Goal: Task Accomplishment & Management: Complete application form

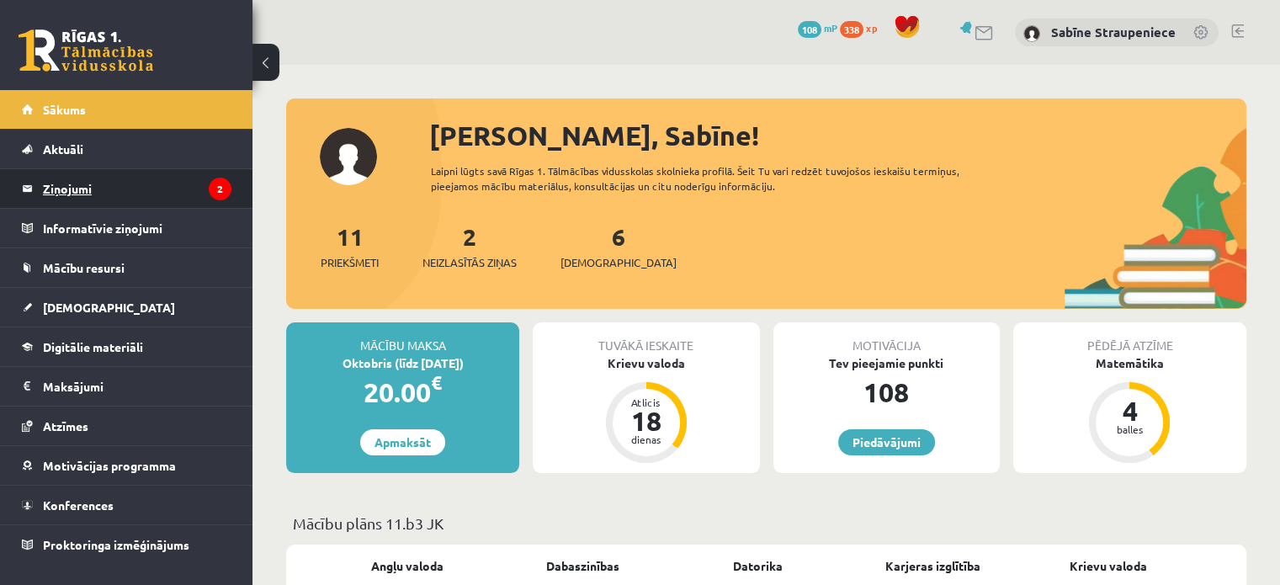
click at [177, 193] on legend "Ziņojumi 2" at bounding box center [137, 188] width 189 height 39
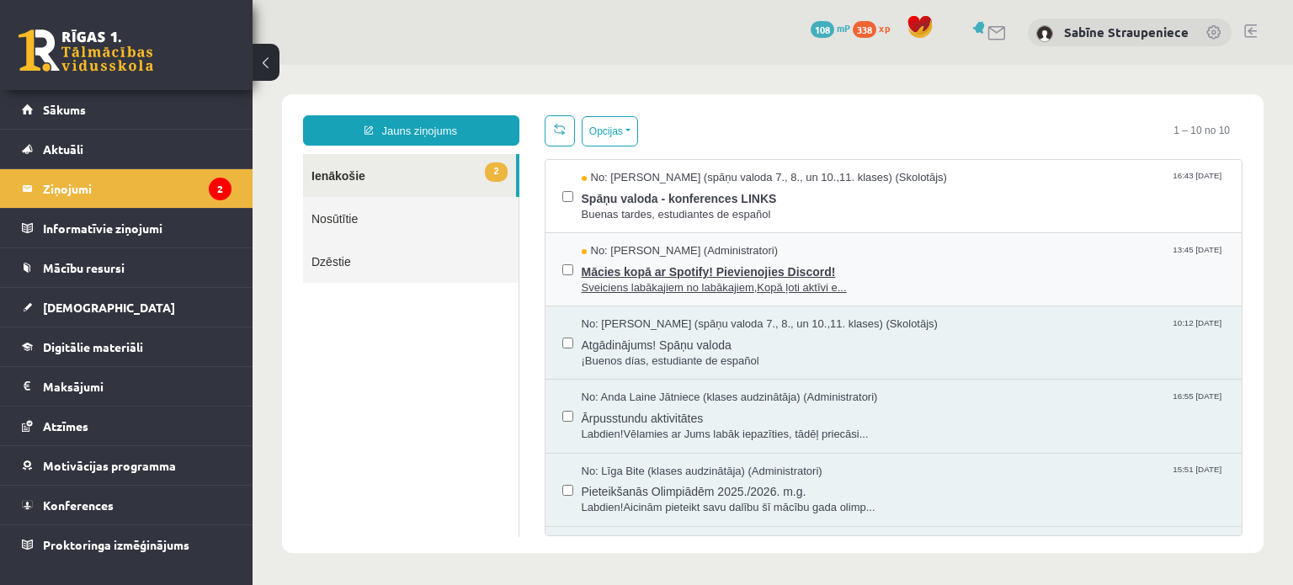
click at [671, 263] on span "Mācies kopā ar Spotify! Pievienojies Discord!" at bounding box center [903, 269] width 644 height 21
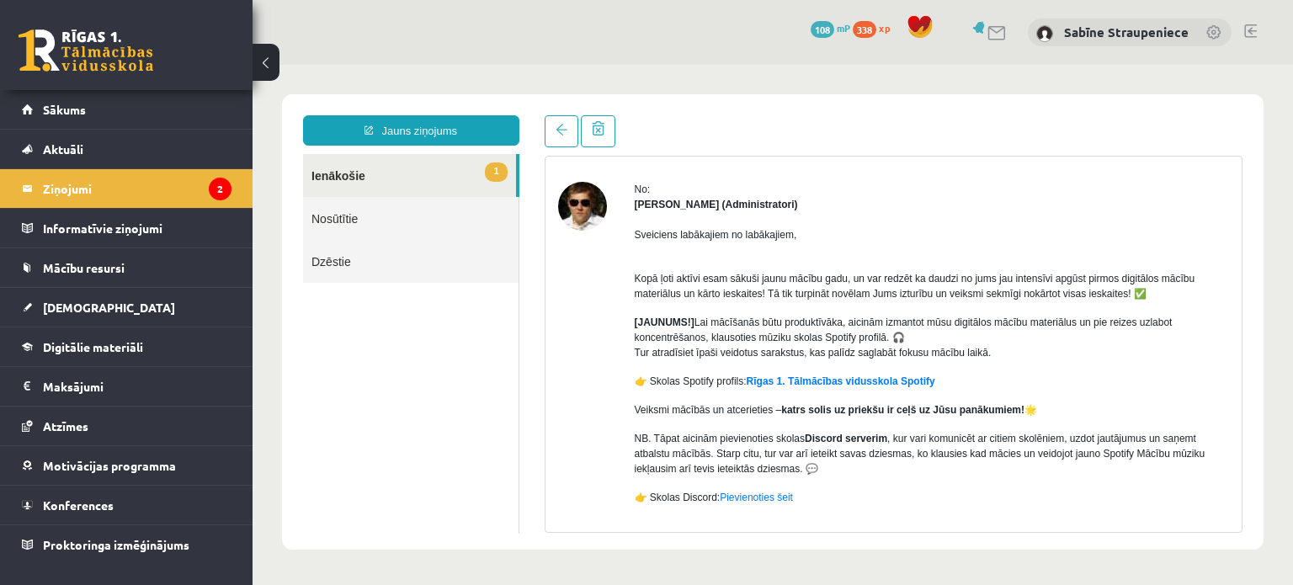
scroll to position [51, 0]
click at [811, 380] on link "Rīgas 1. Tālmācības vidusskola Spotify" at bounding box center [840, 380] width 189 height 12
click at [364, 175] on link "1 Ienākošie" at bounding box center [409, 175] width 213 height 43
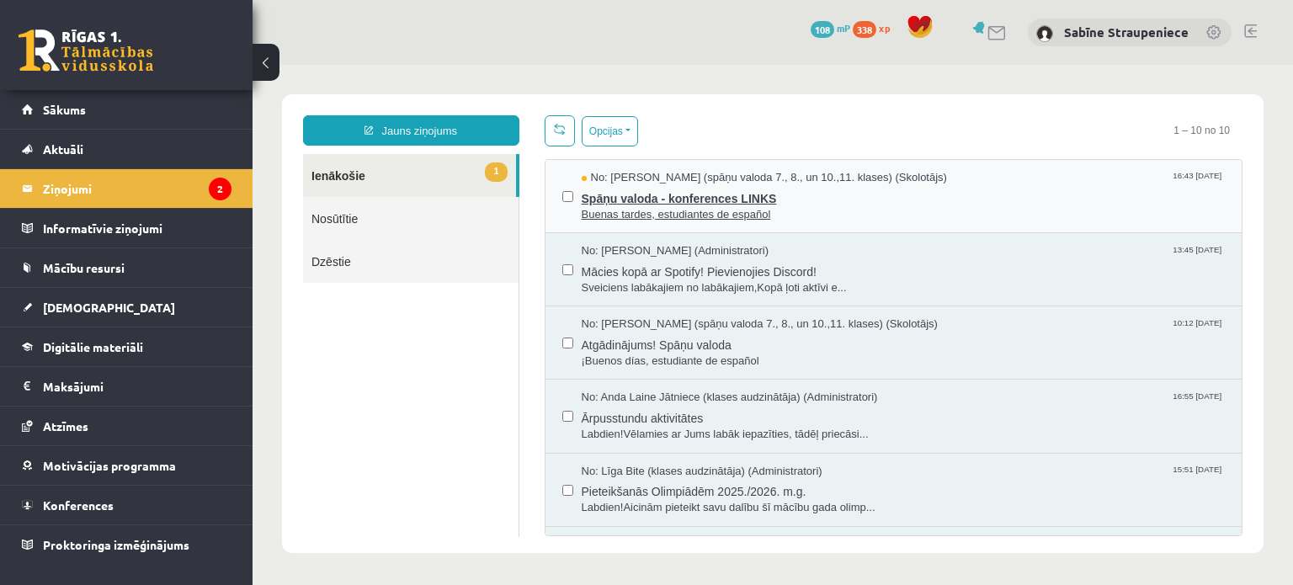
scroll to position [0, 0]
click at [702, 207] on span "Buenas tardes, estudiantes de español" at bounding box center [903, 215] width 644 height 16
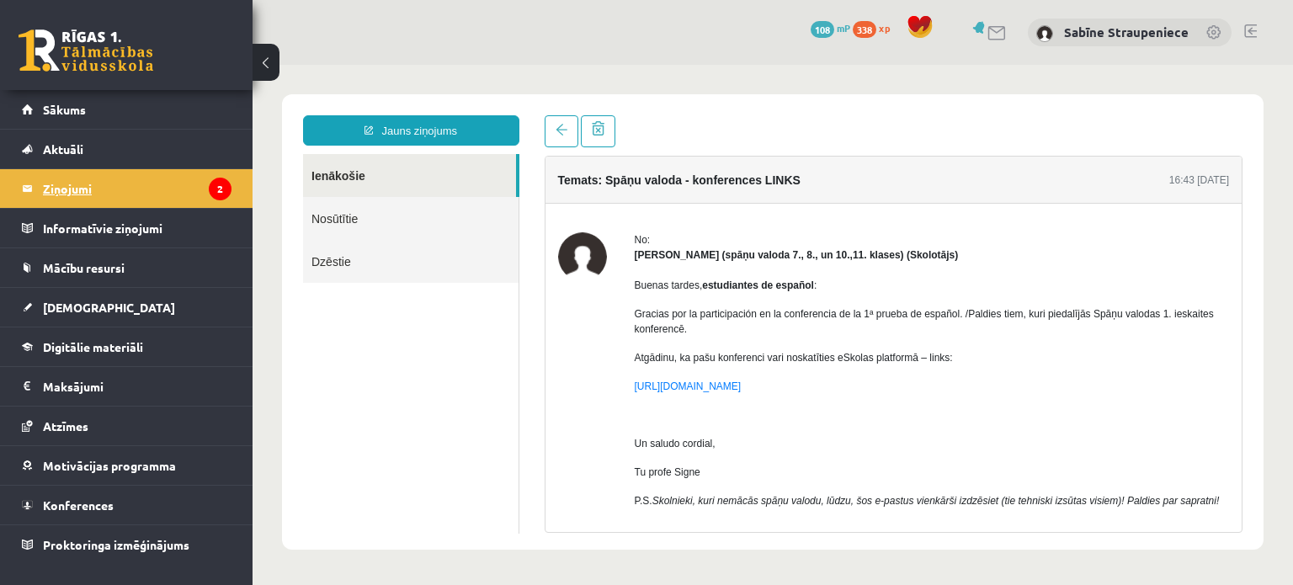
click at [160, 188] on legend "Ziņojumi 2" at bounding box center [137, 188] width 189 height 39
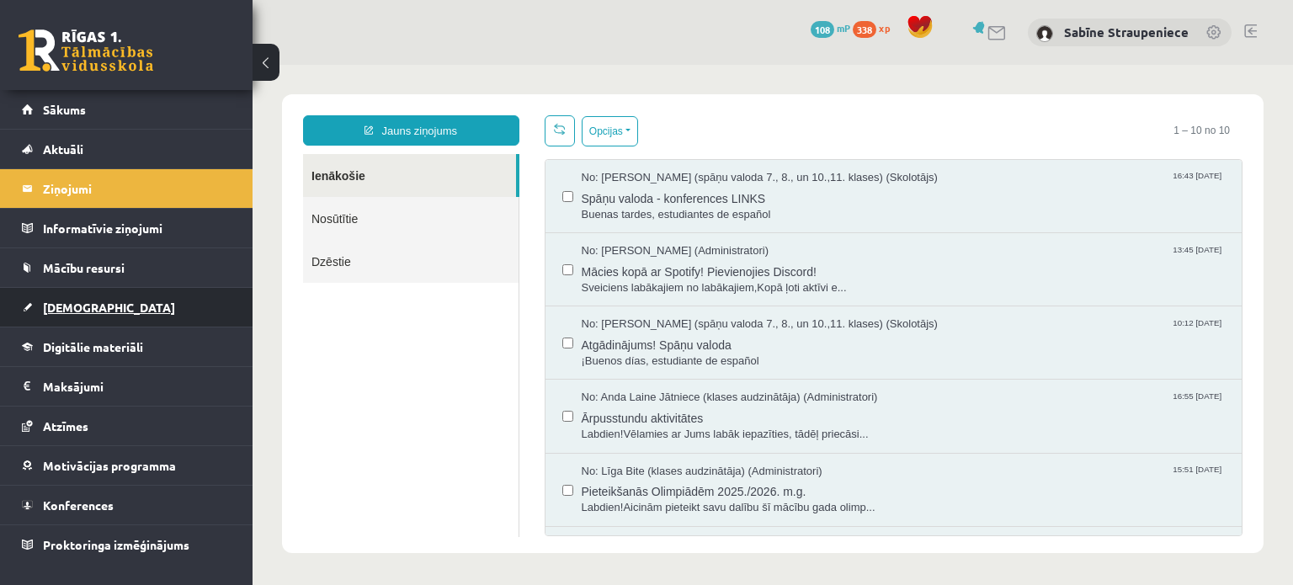
click at [101, 300] on link "[DEMOGRAPHIC_DATA]" at bounding box center [127, 307] width 210 height 39
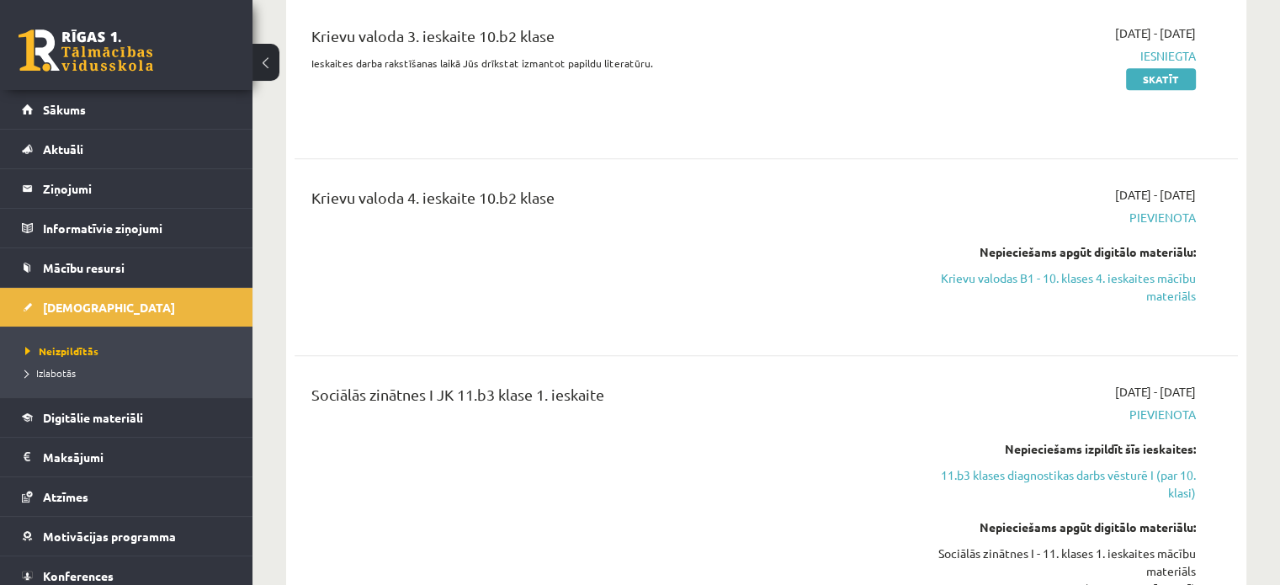
scroll to position [912, 0]
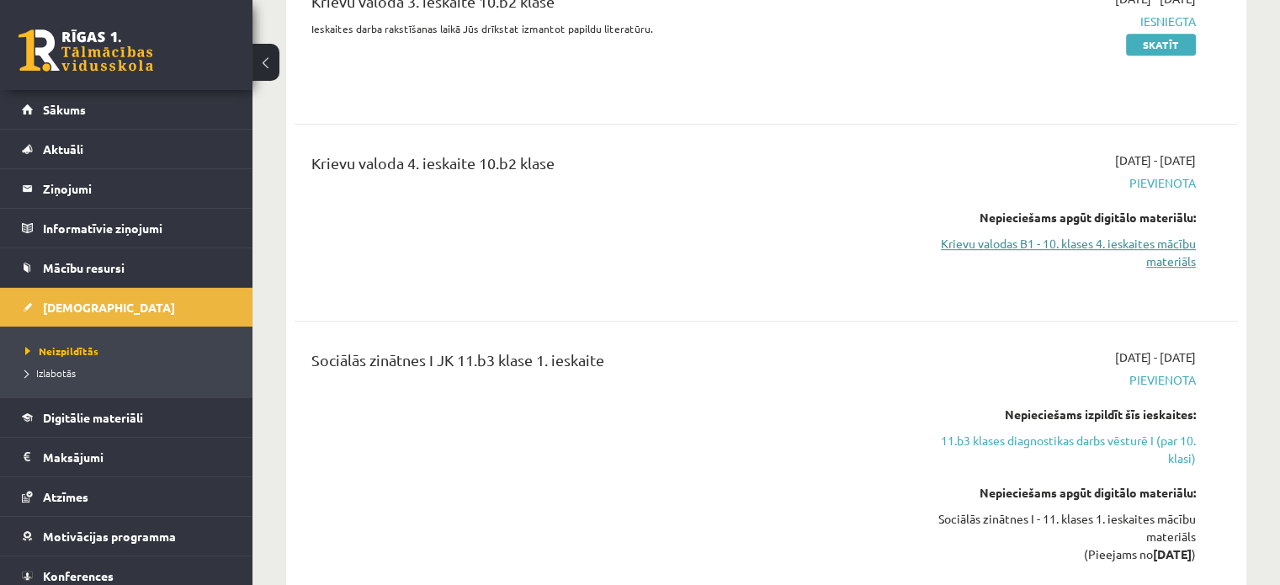
click at [1167, 262] on link "Krievu valodas B1 - 10. klases 4. ieskaites mācību materiāls" at bounding box center [1057, 252] width 278 height 35
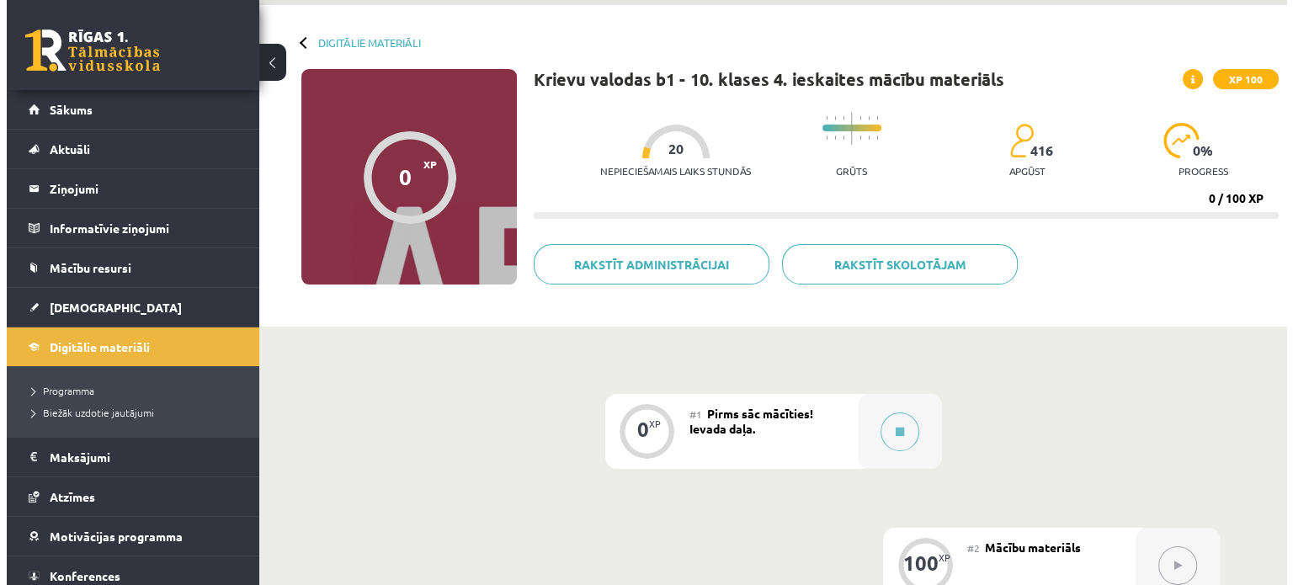
scroll to position [77, 0]
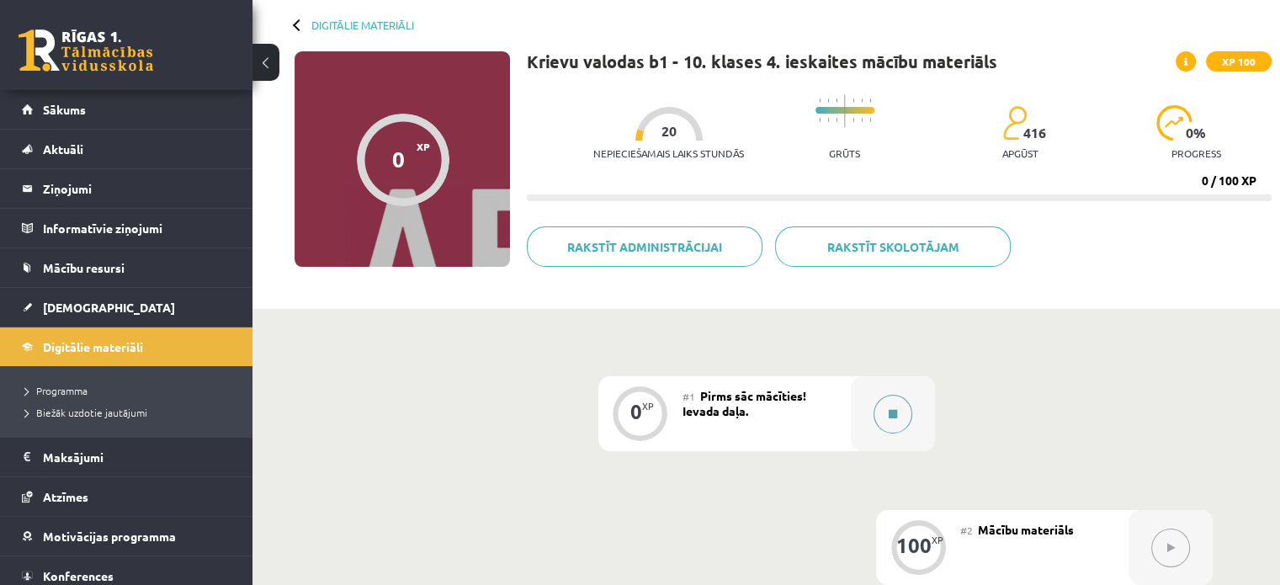
click at [878, 403] on button at bounding box center [893, 414] width 39 height 39
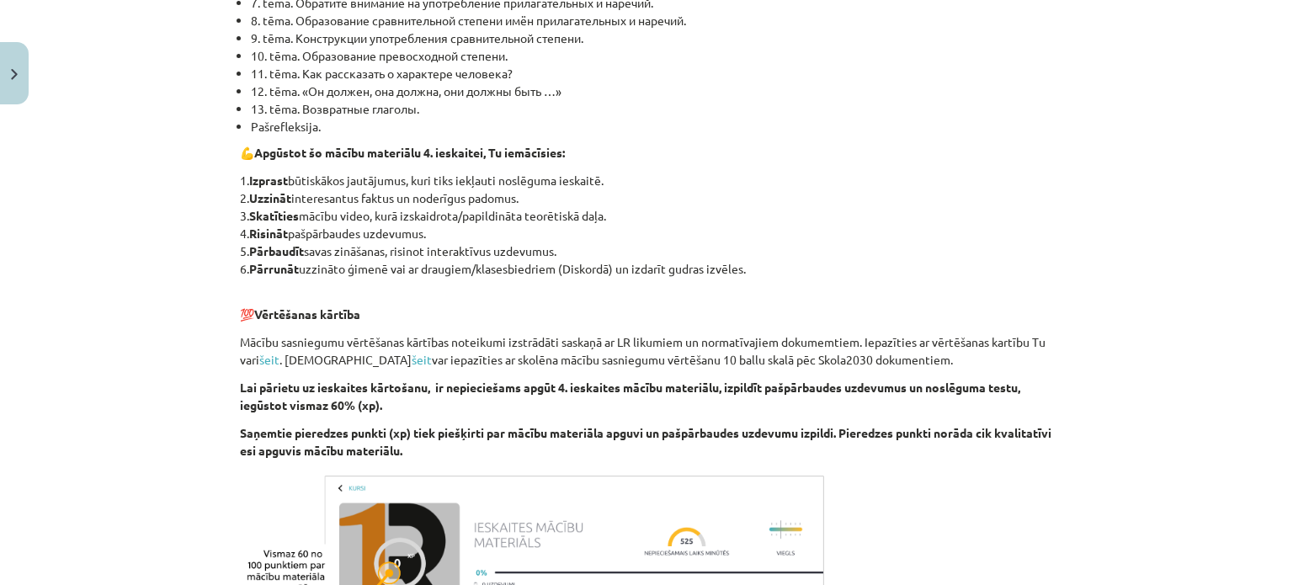
scroll to position [793, 0]
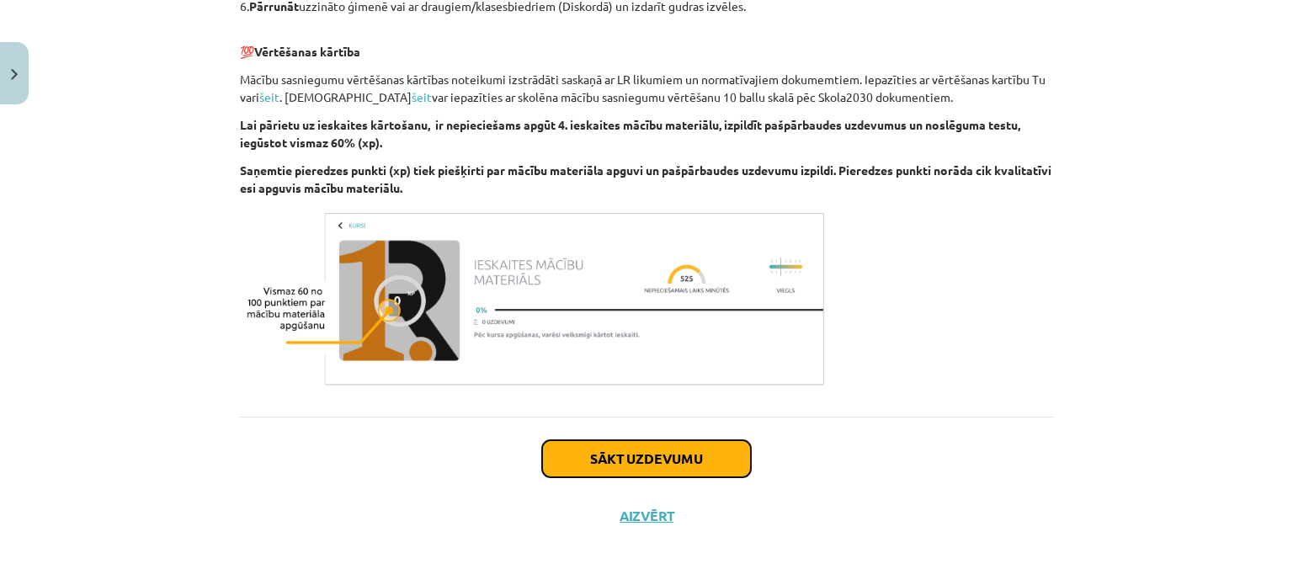
click at [661, 445] on button "Sākt uzdevumu" at bounding box center [646, 458] width 209 height 37
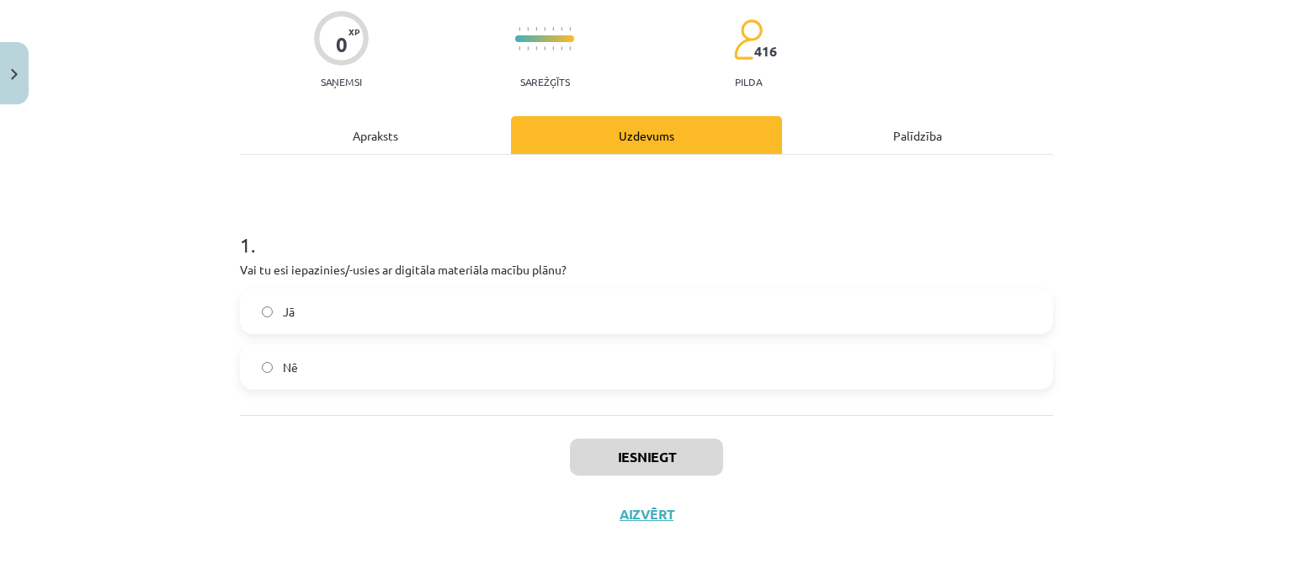
scroll to position [42, 0]
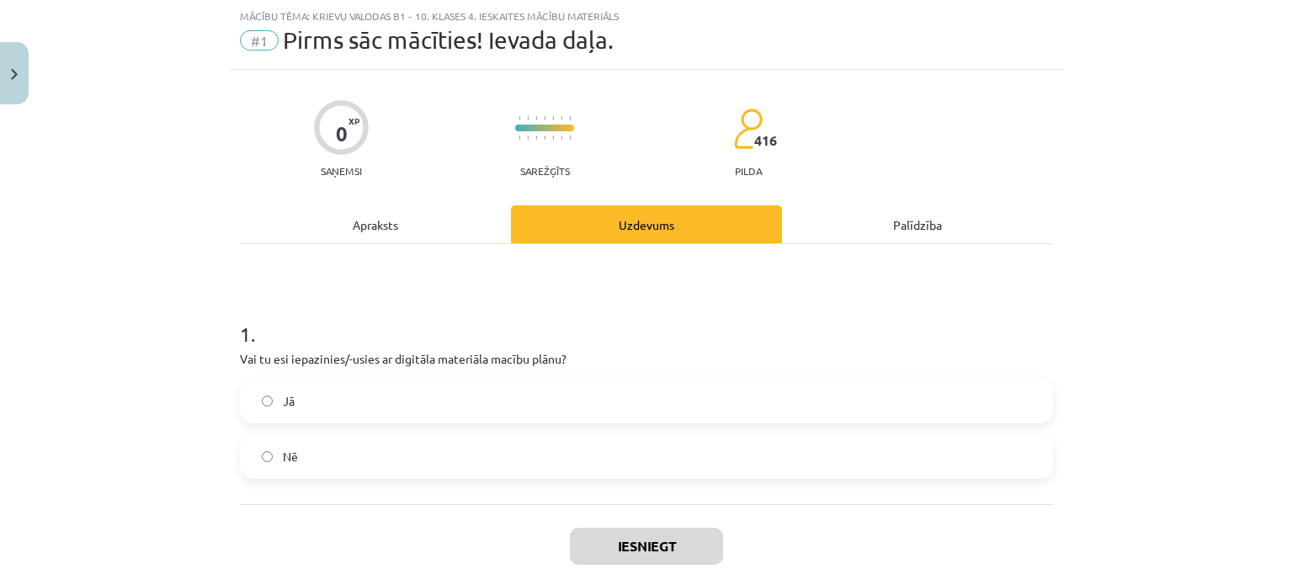
click at [500, 396] on label "Jā" at bounding box center [647, 401] width 810 height 42
click at [633, 546] on button "Iesniegt" at bounding box center [646, 546] width 153 height 37
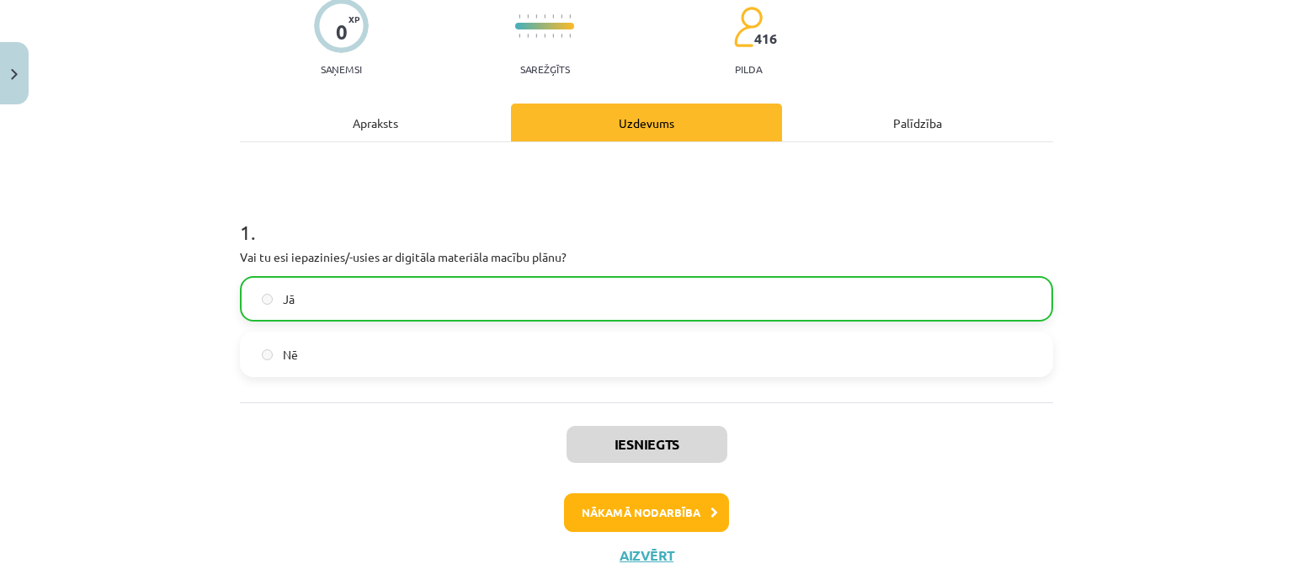
scroll to position [151, 0]
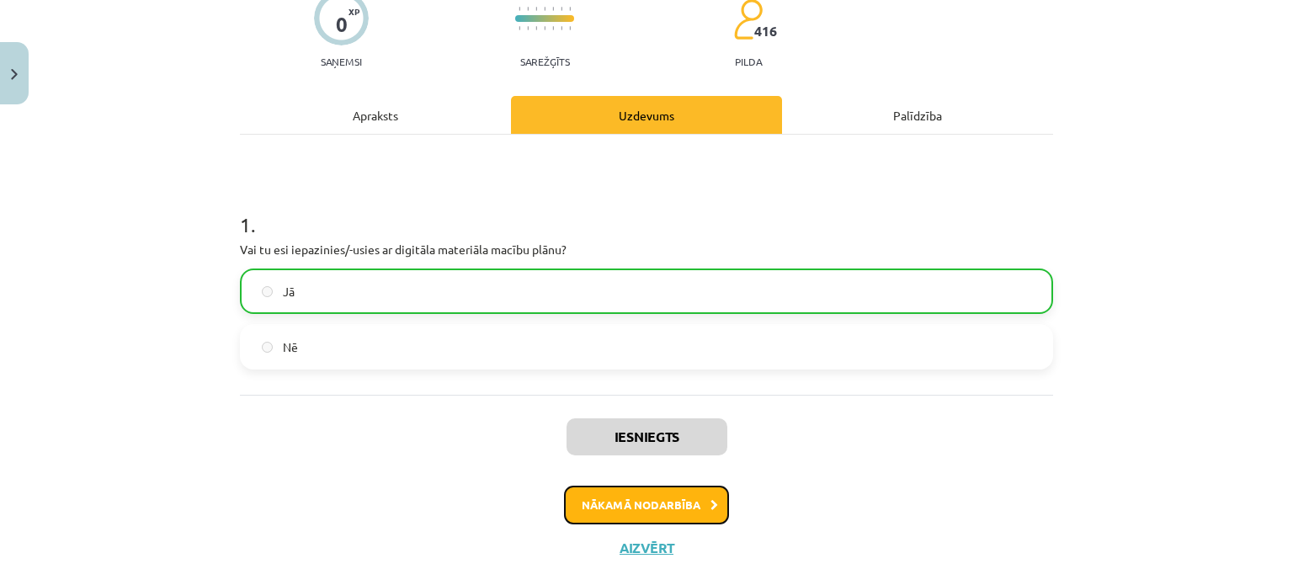
click at [661, 504] on button "Nākamā nodarbība" at bounding box center [646, 505] width 165 height 39
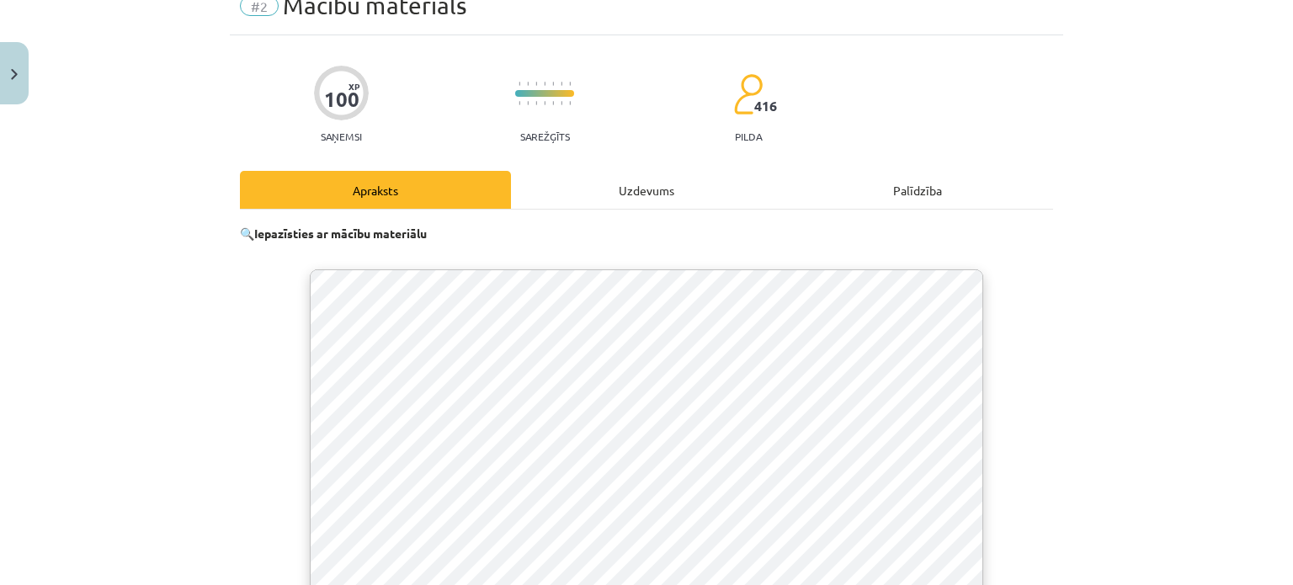
scroll to position [0, 0]
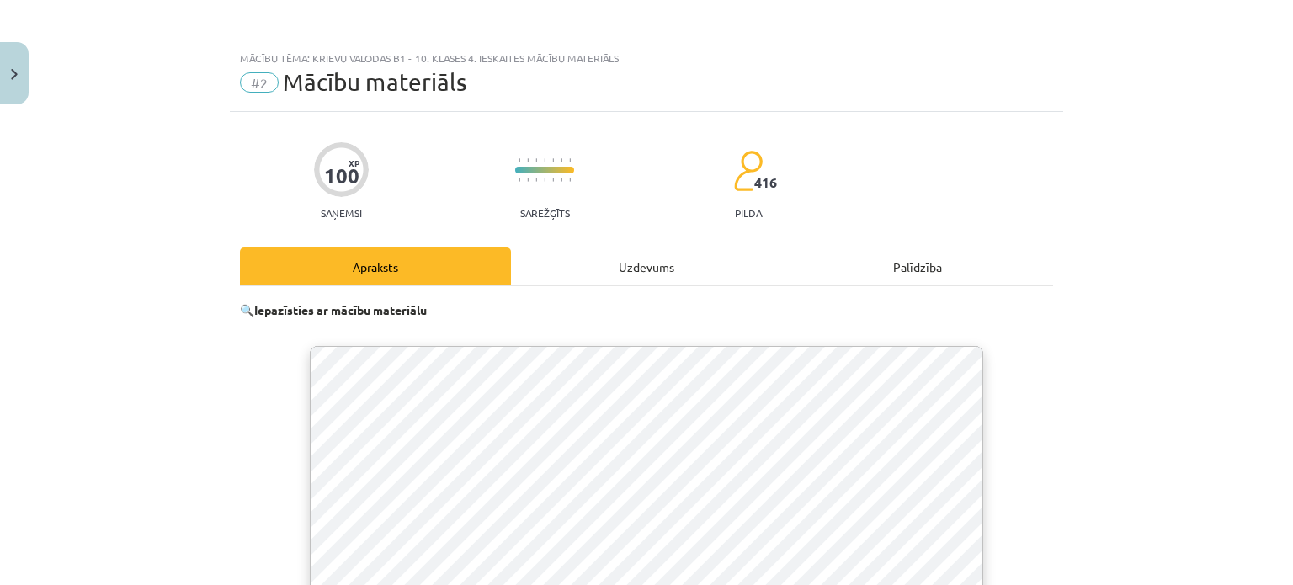
click at [688, 270] on div "Uzdevums" at bounding box center [646, 266] width 271 height 38
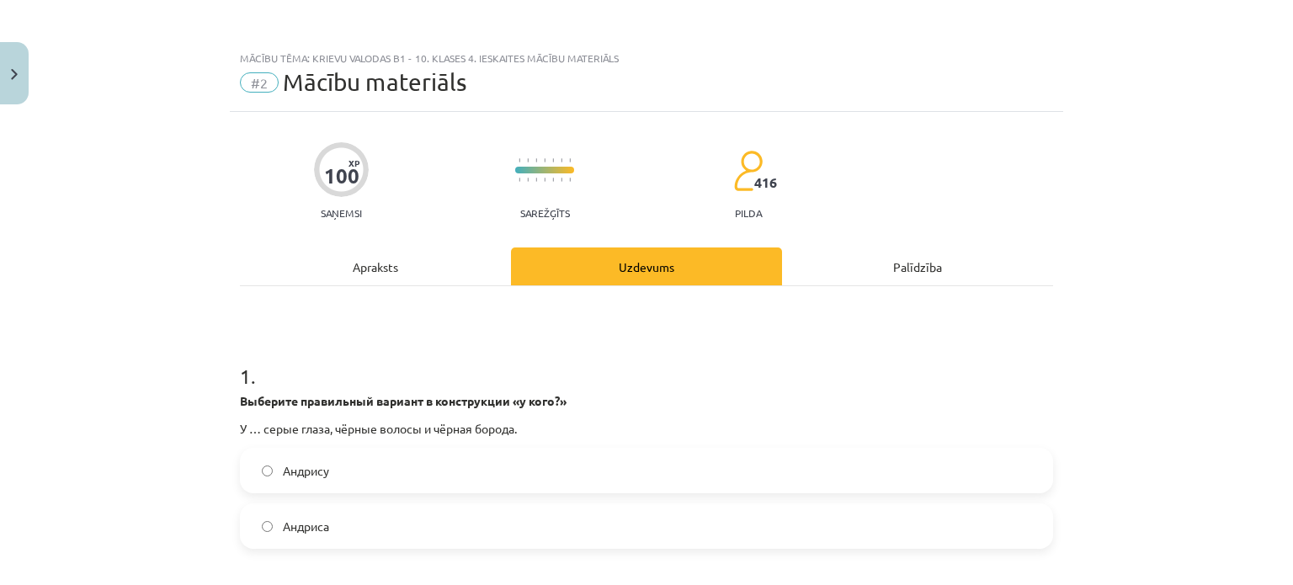
click at [370, 252] on div "Apraksts" at bounding box center [375, 266] width 271 height 38
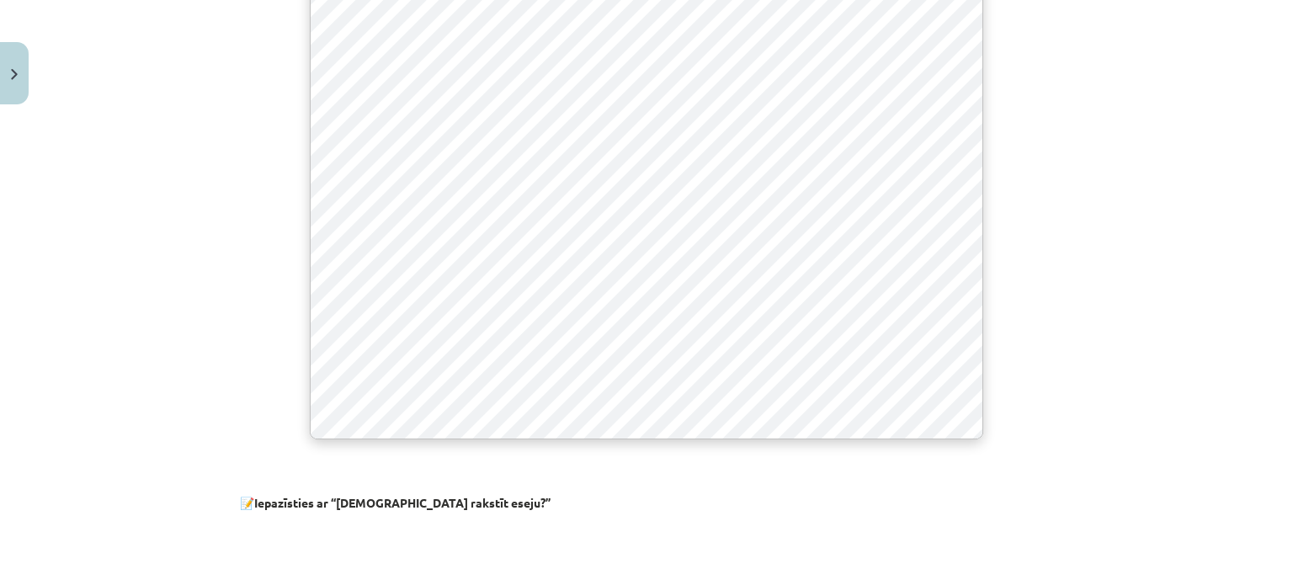
scroll to position [1027, 0]
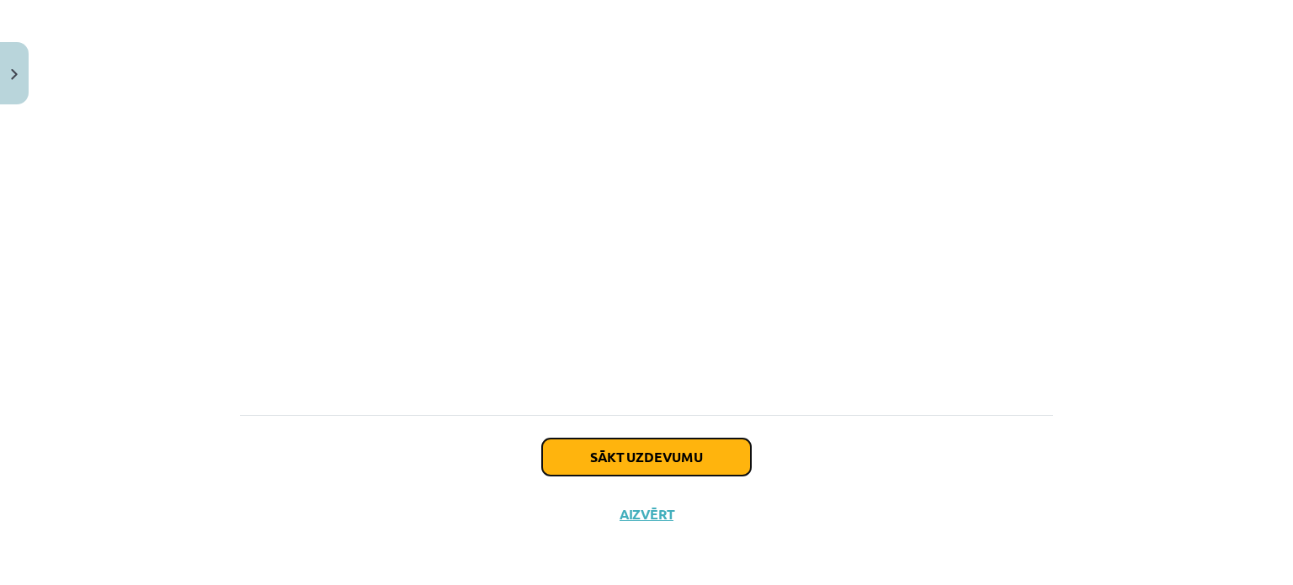
click at [716, 465] on button "Sākt uzdevumu" at bounding box center [646, 456] width 209 height 37
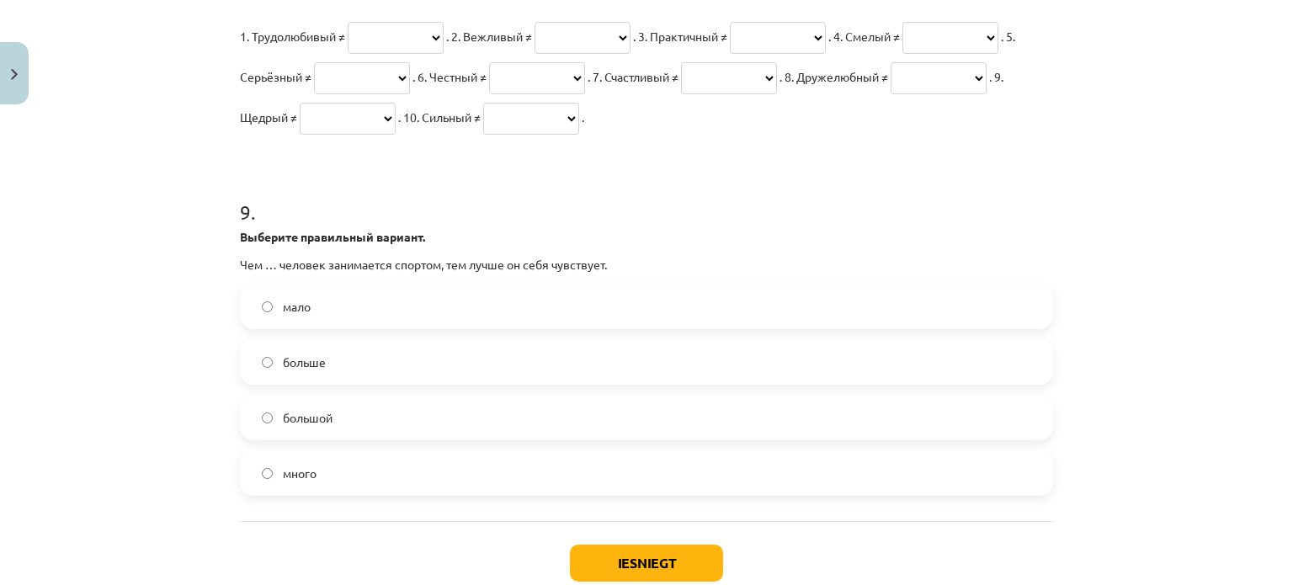
scroll to position [2552, 0]
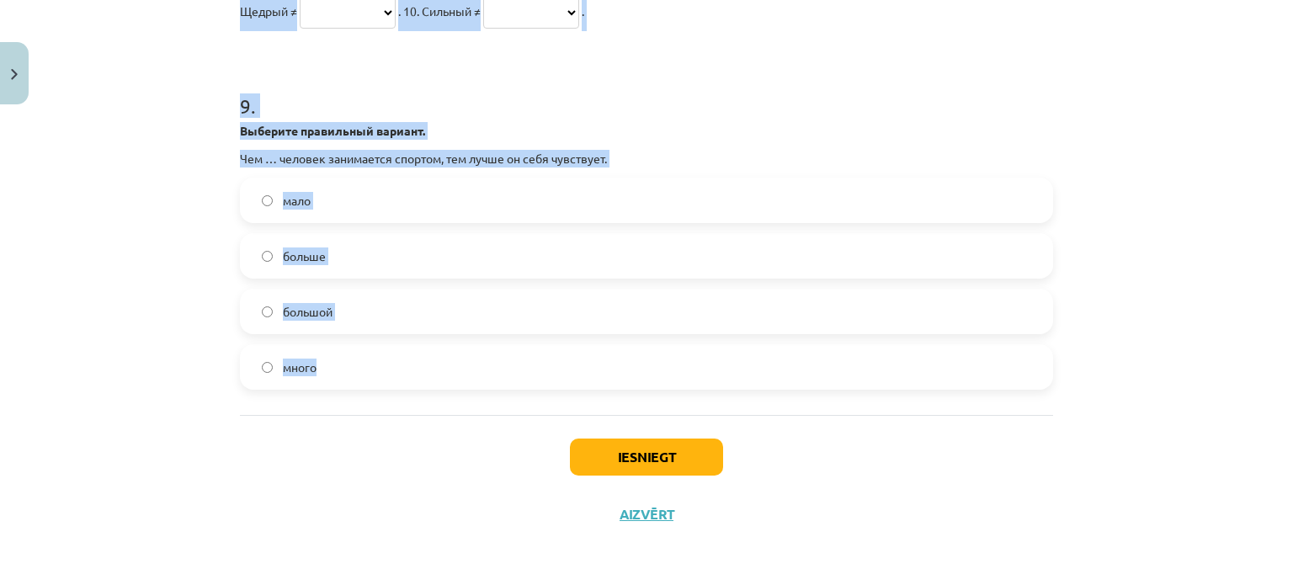
drag, startPoint x: 231, startPoint y: 280, endPoint x: 702, endPoint y: 380, distance: 481.6
copy form "Выберите правильный вариант в конструкции «у кого?» У … серые глаза, чёрные вол…"
click at [1037, 361] on label "много" at bounding box center [647, 367] width 810 height 42
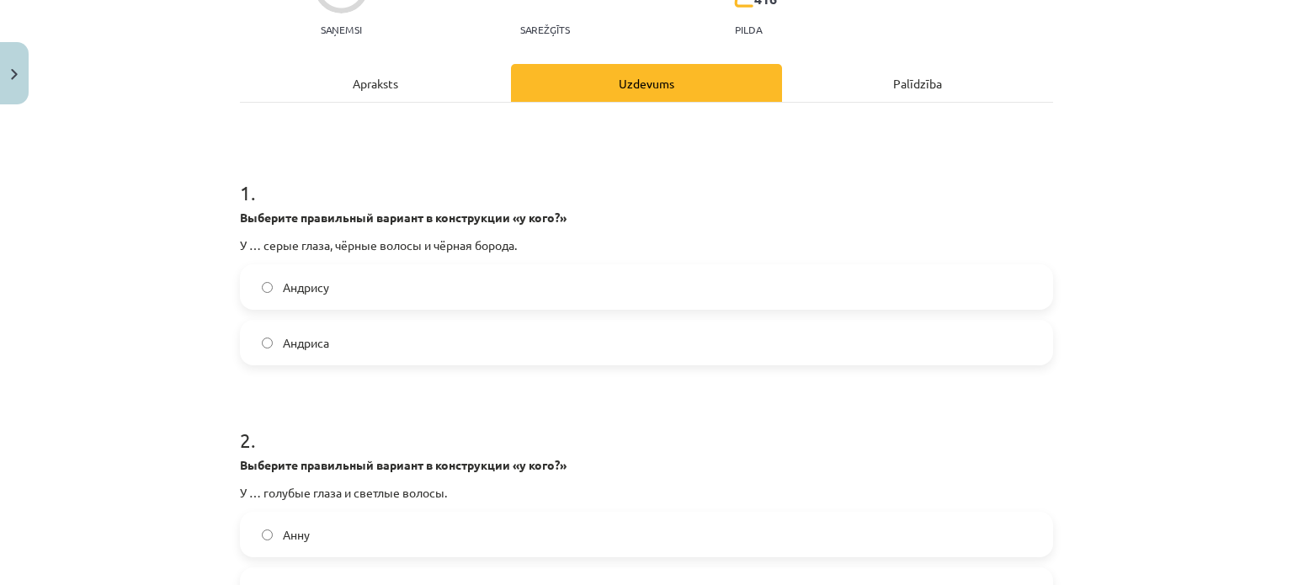
scroll to position [199, 0]
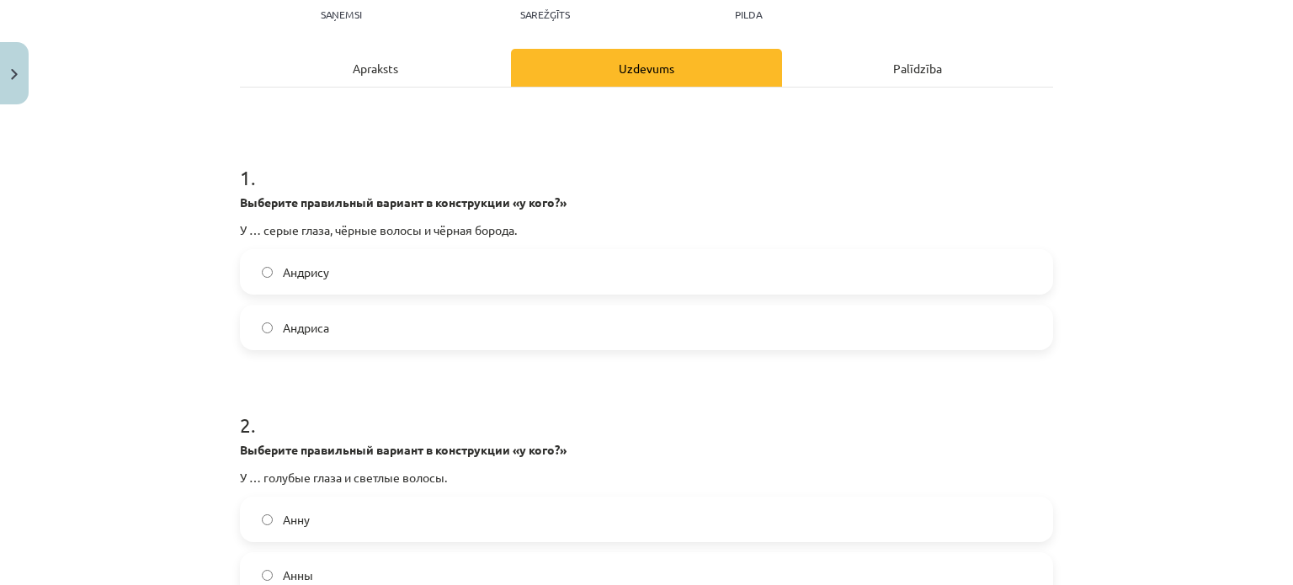
click at [431, 324] on label "Андриса" at bounding box center [647, 327] width 810 height 42
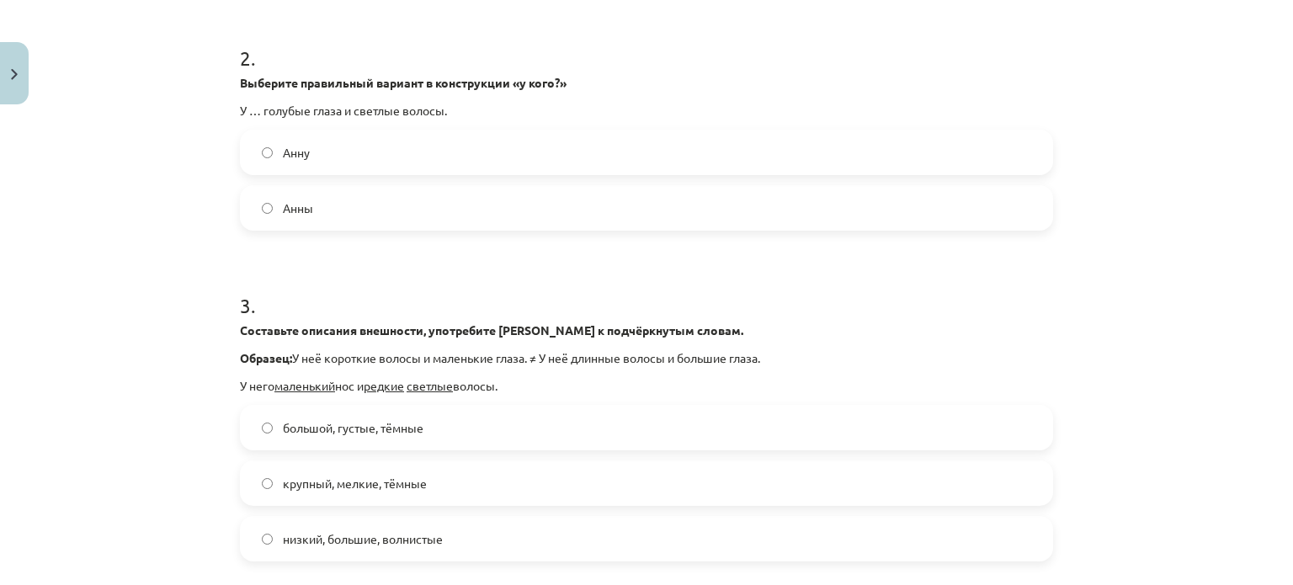
scroll to position [569, 0]
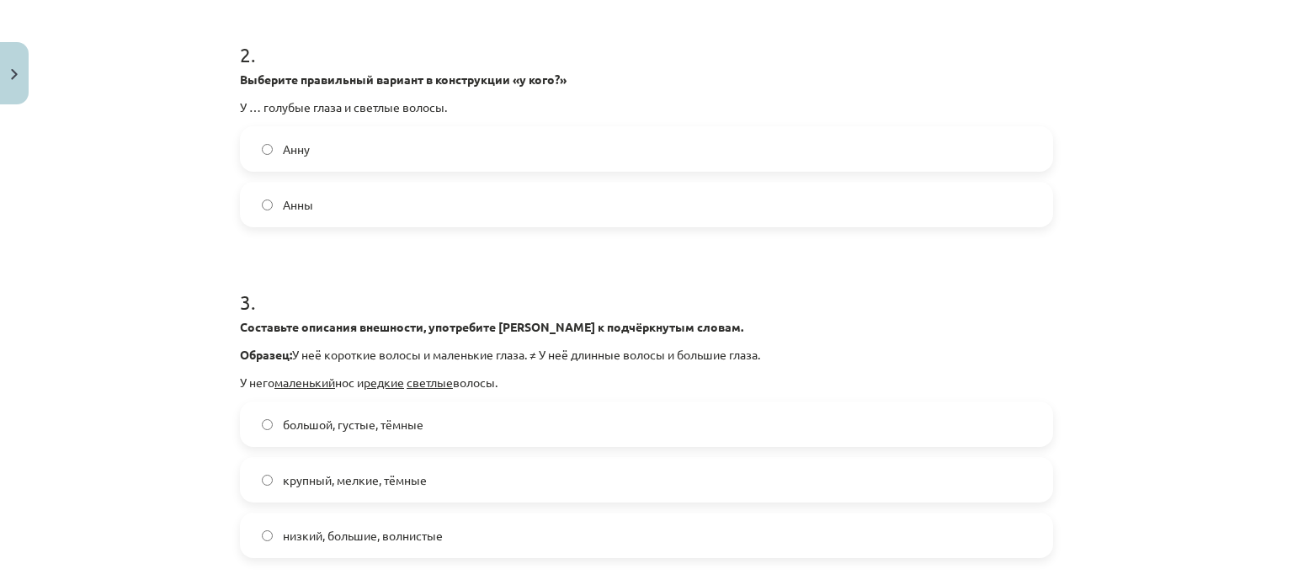
click at [343, 203] on label "Анны" at bounding box center [647, 204] width 810 height 42
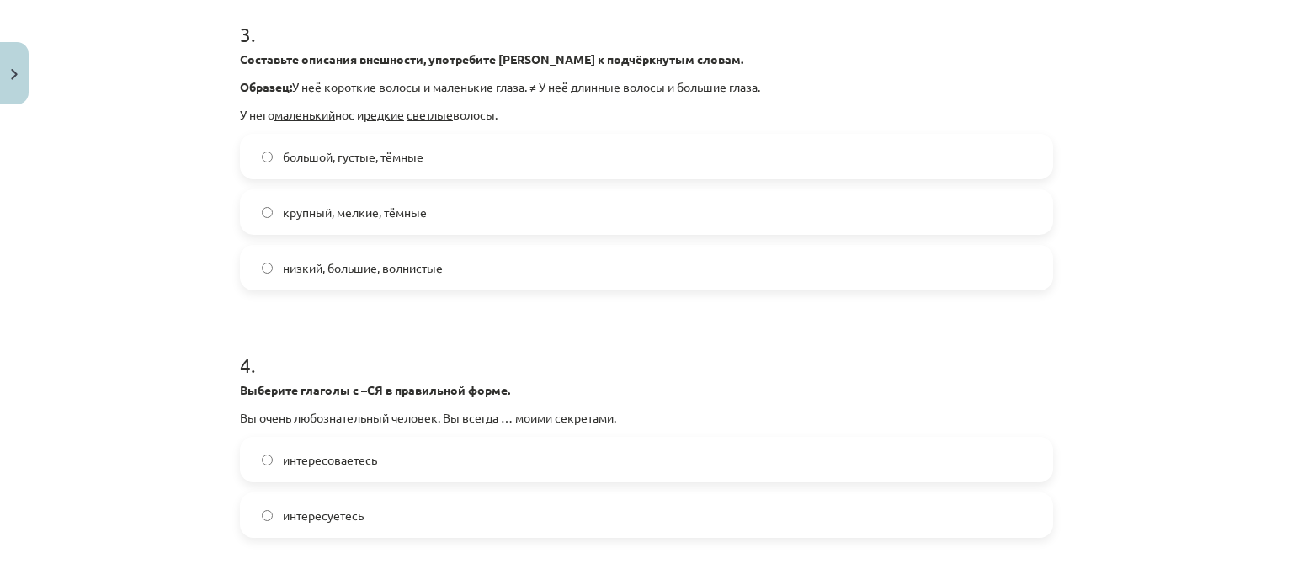
scroll to position [848, 0]
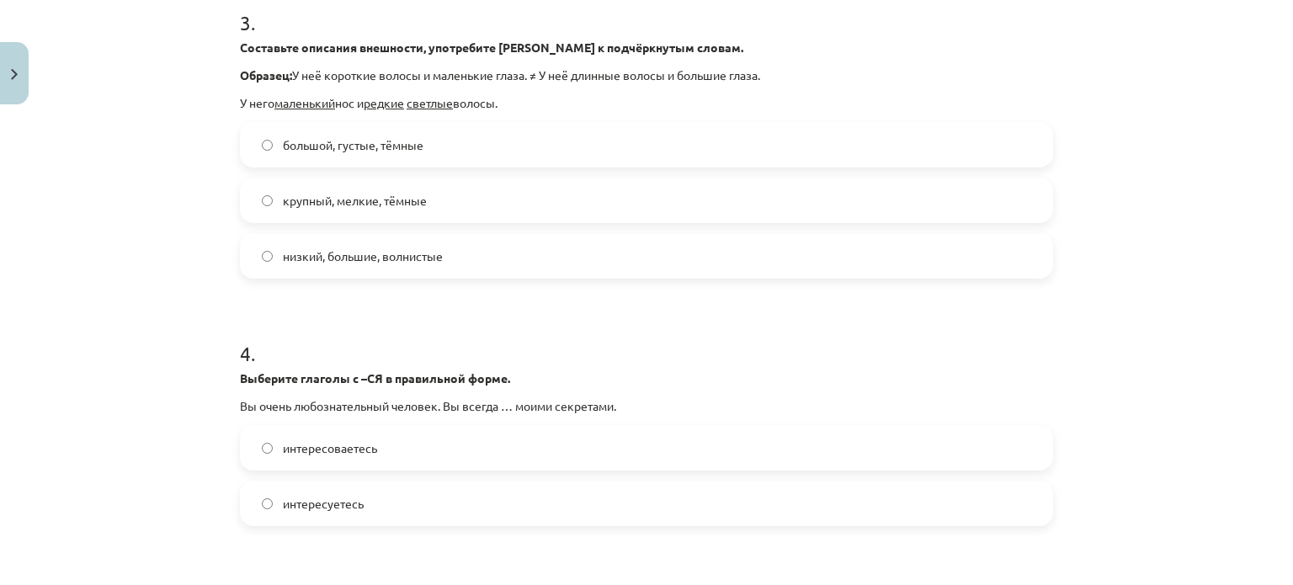
click at [389, 157] on label "большой, густые, тёмные" at bounding box center [647, 145] width 810 height 42
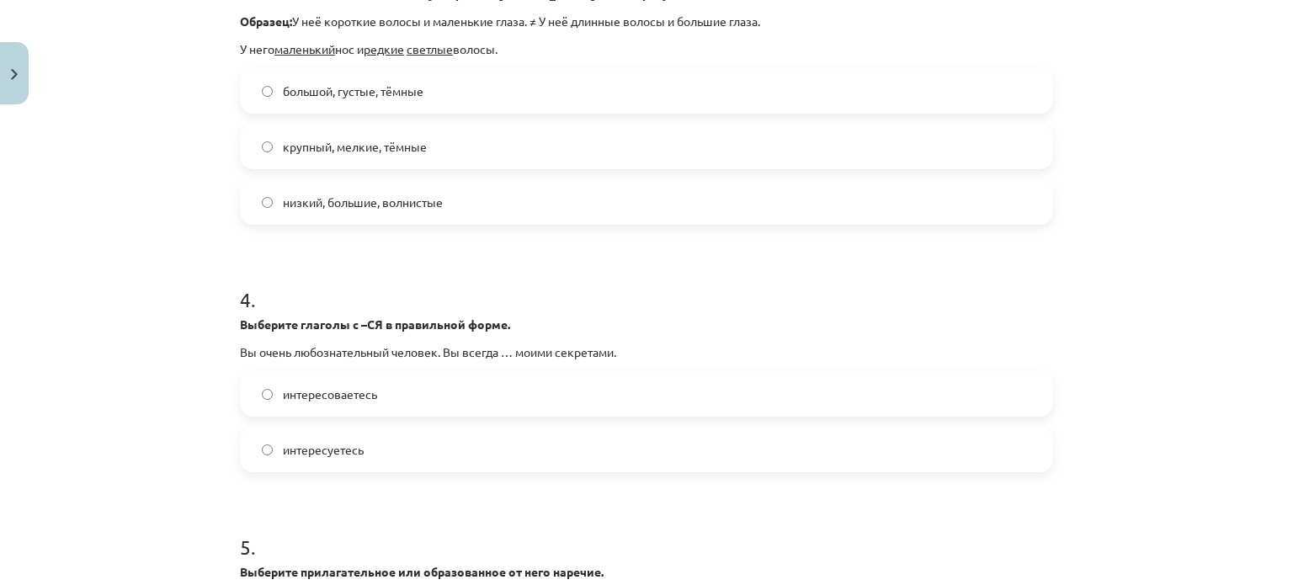
scroll to position [986, 0]
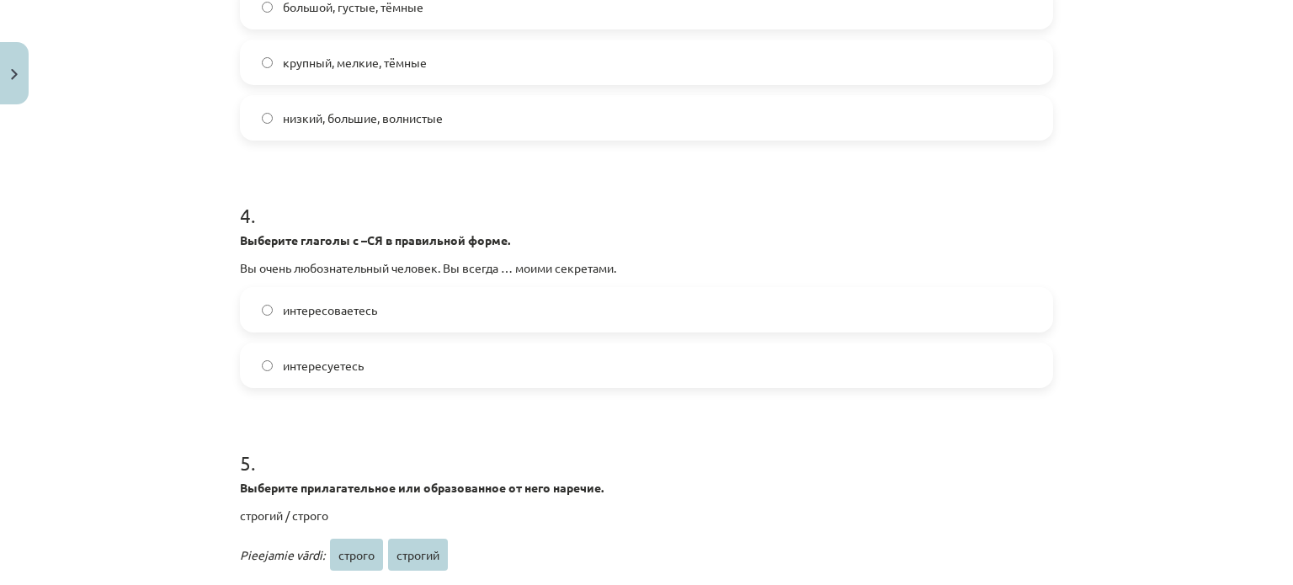
click at [364, 366] on label "интересуетесь" at bounding box center [647, 365] width 810 height 42
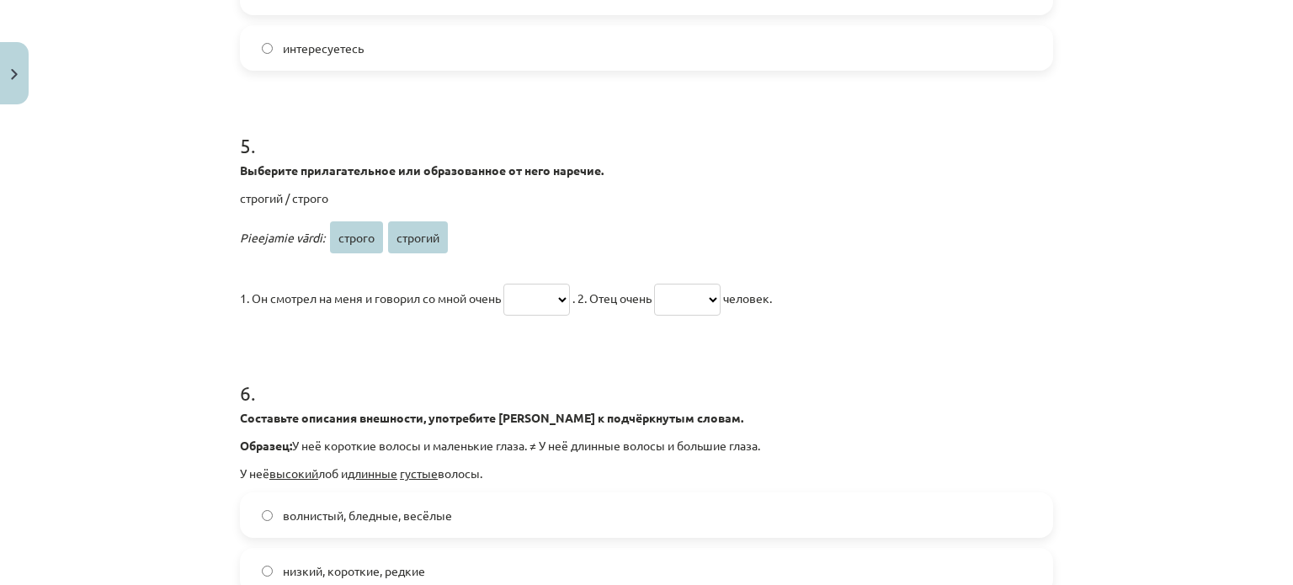
scroll to position [1277, 0]
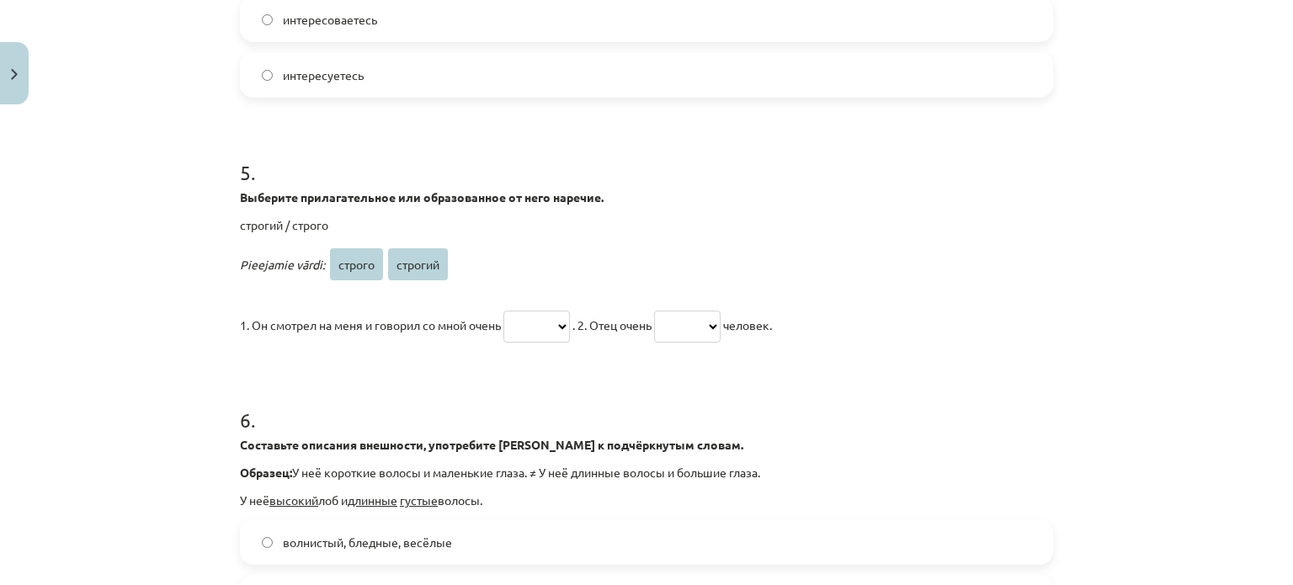
click at [531, 319] on select "****** *******" at bounding box center [536, 327] width 66 height 32
select select "******"
click at [505, 311] on select "****** *******" at bounding box center [536, 327] width 66 height 32
click at [709, 328] on select "****** *******" at bounding box center [687, 327] width 66 height 32
select select "*******"
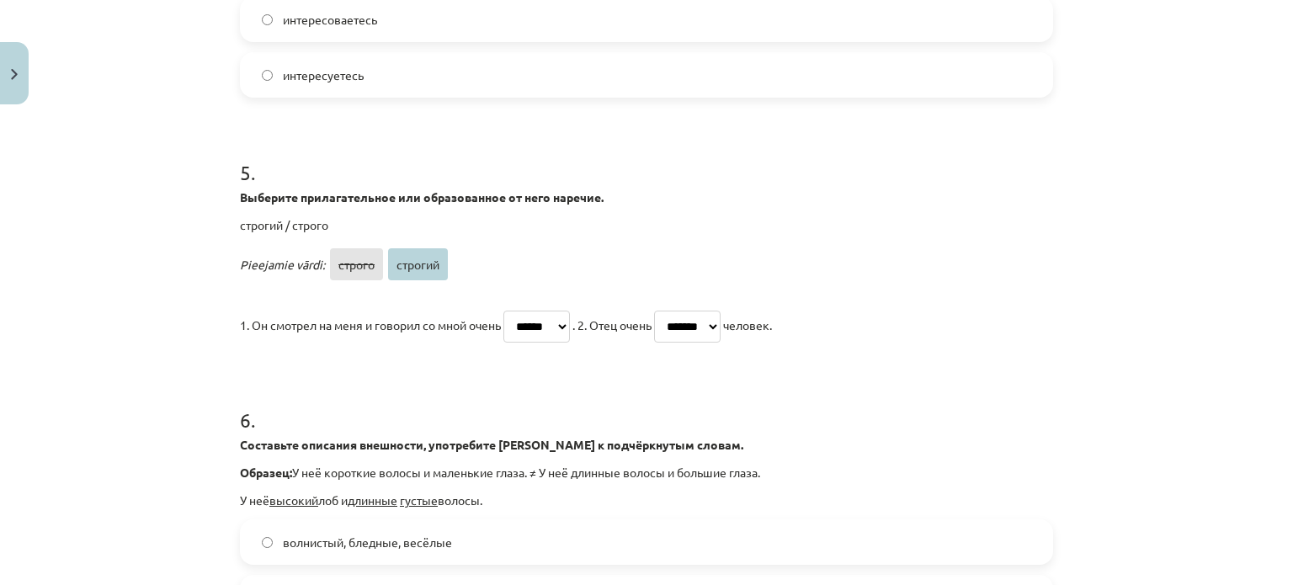
click at [674, 311] on select "****** *******" at bounding box center [687, 327] width 66 height 32
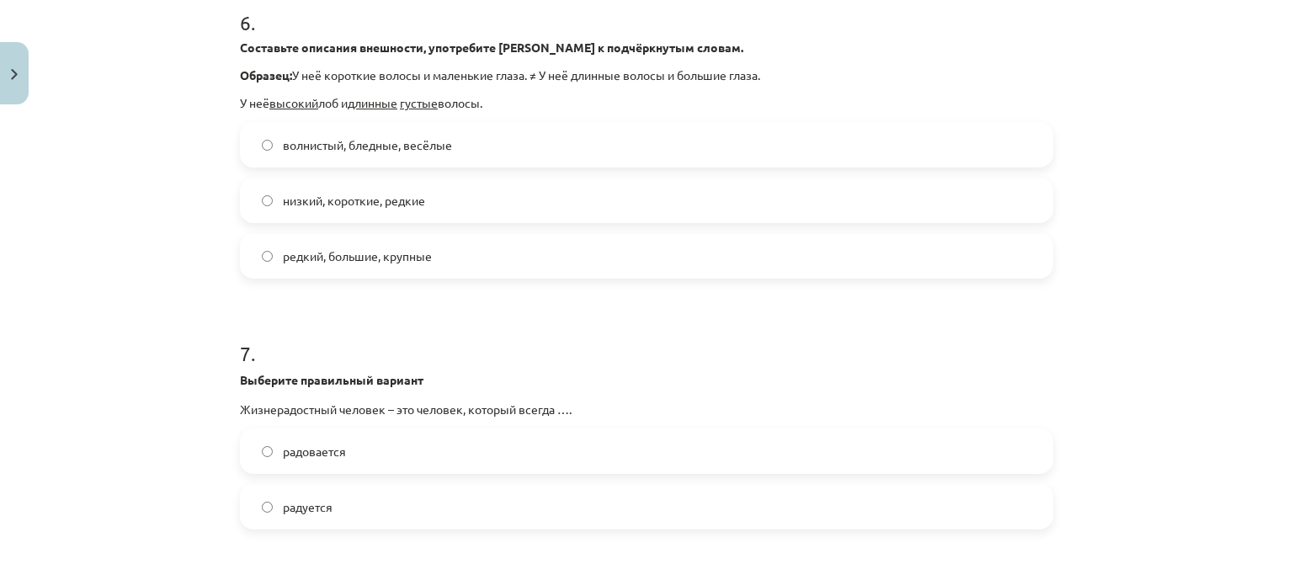
scroll to position [1666, 0]
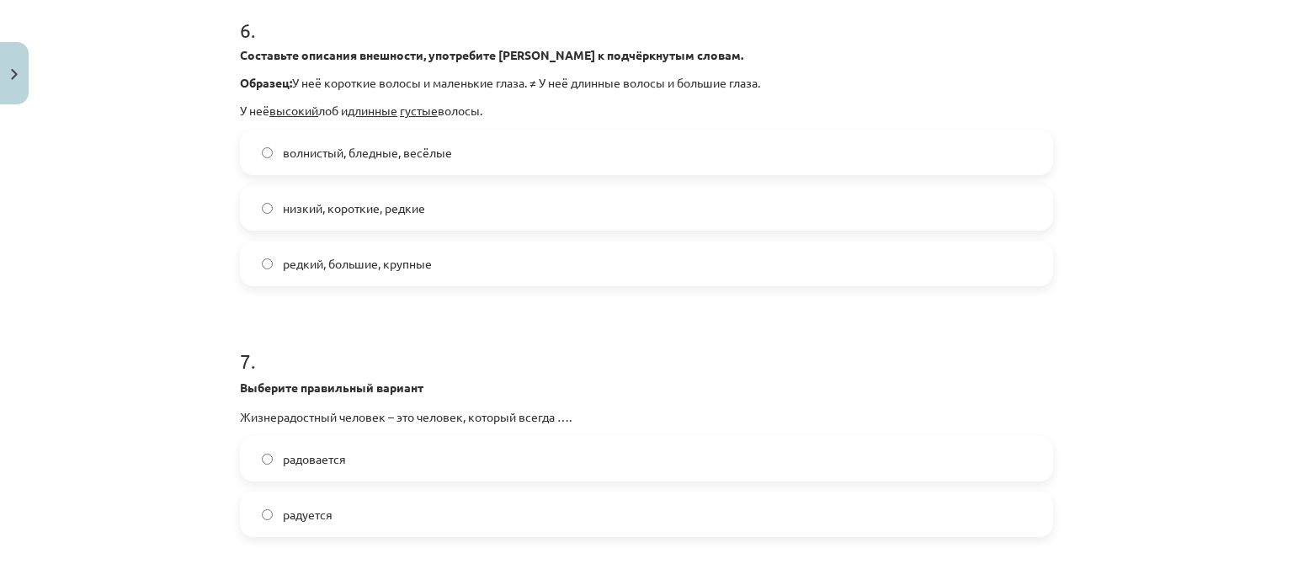
click at [392, 204] on span "низкий, короткие, редкие" at bounding box center [354, 208] width 142 height 18
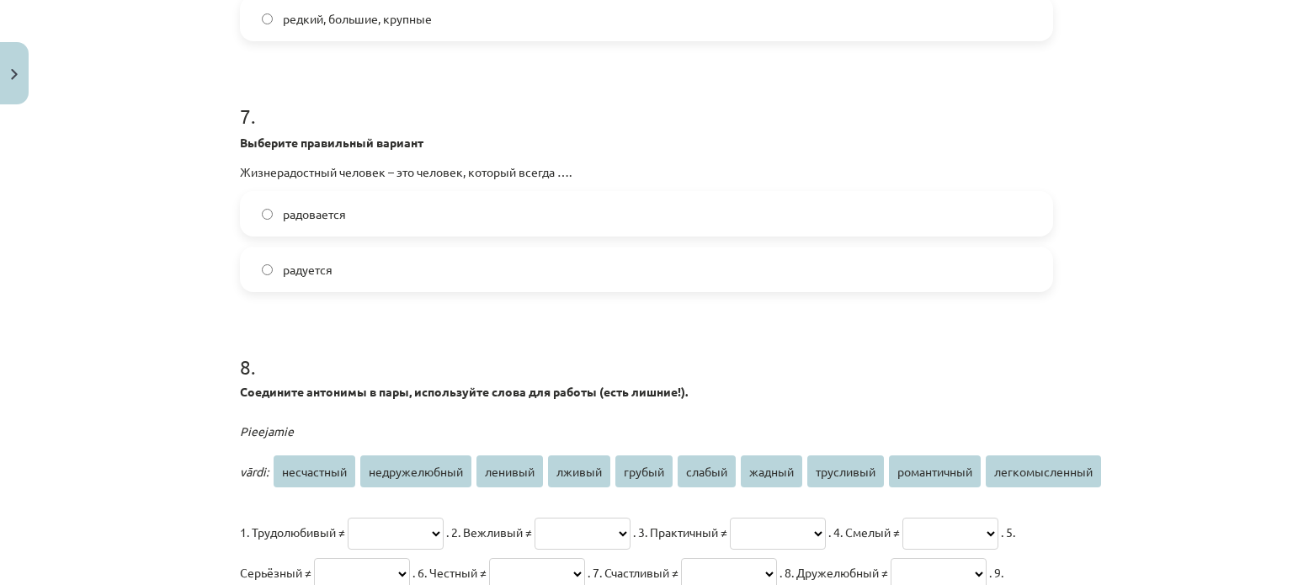
scroll to position [1922, 0]
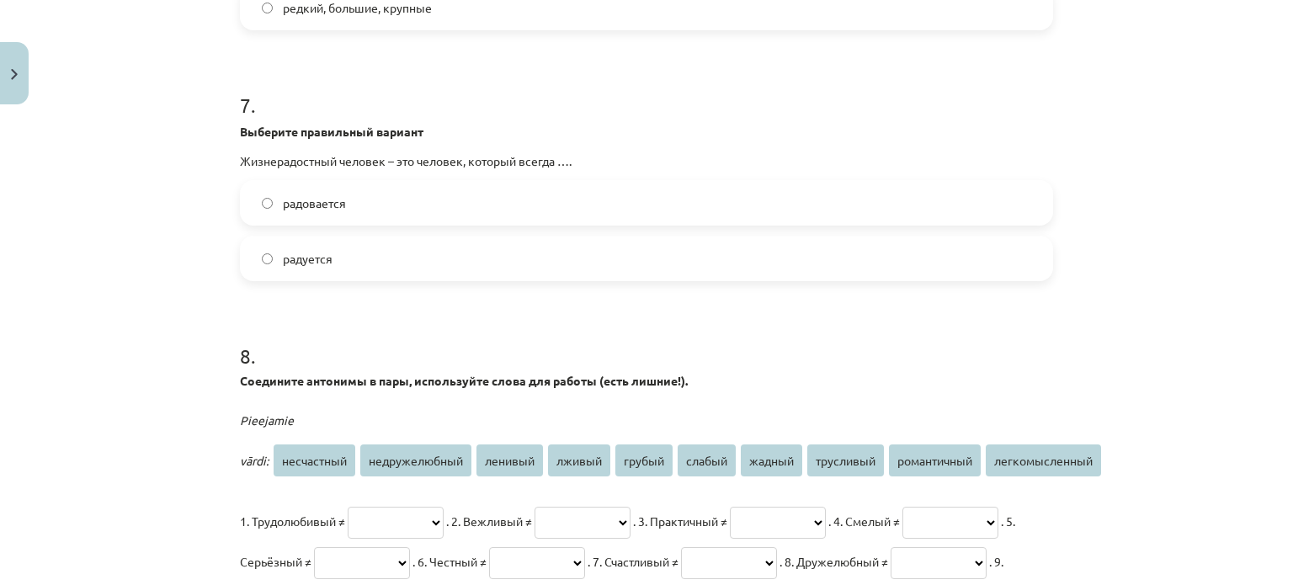
click at [418, 261] on label "радуется" at bounding box center [647, 258] width 810 height 42
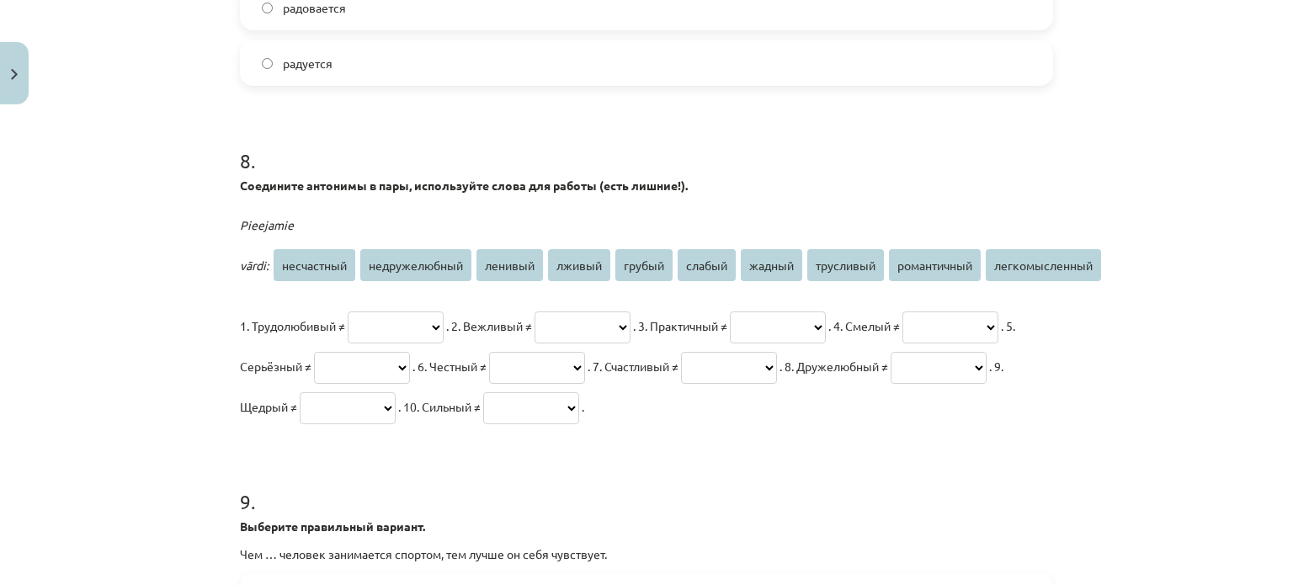
scroll to position [2133, 0]
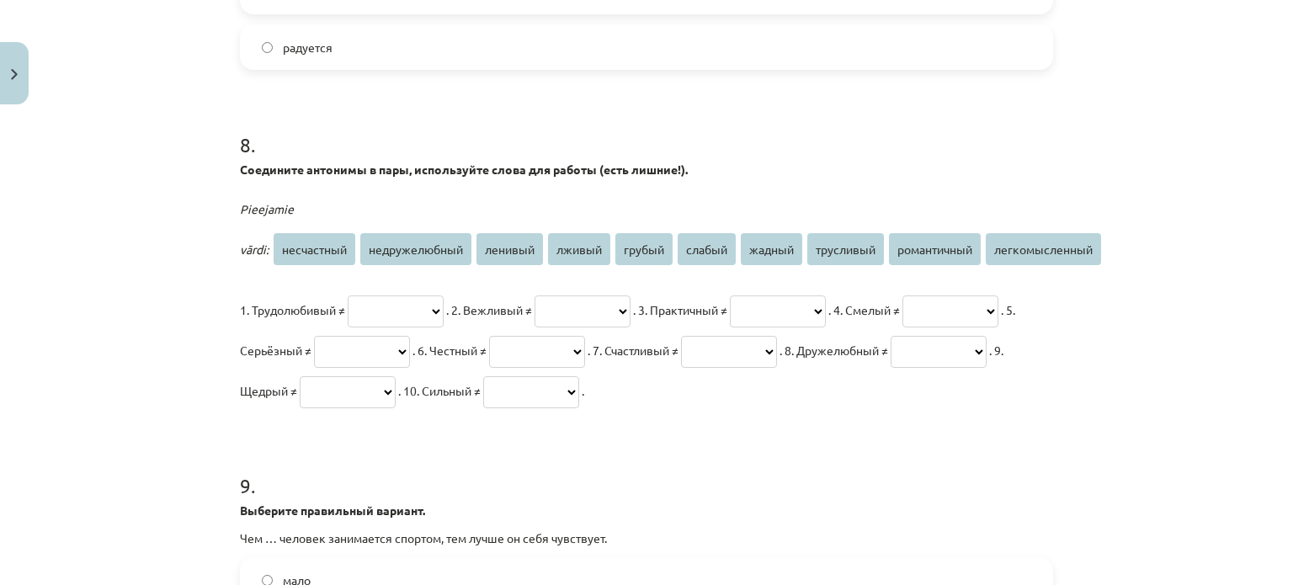
click at [443, 299] on select "**********" at bounding box center [396, 311] width 96 height 32
select select "*******"
click at [348, 295] on select "**********" at bounding box center [396, 311] width 96 height 32
click at [601, 316] on select "**********" at bounding box center [582, 311] width 96 height 32
select select "******"
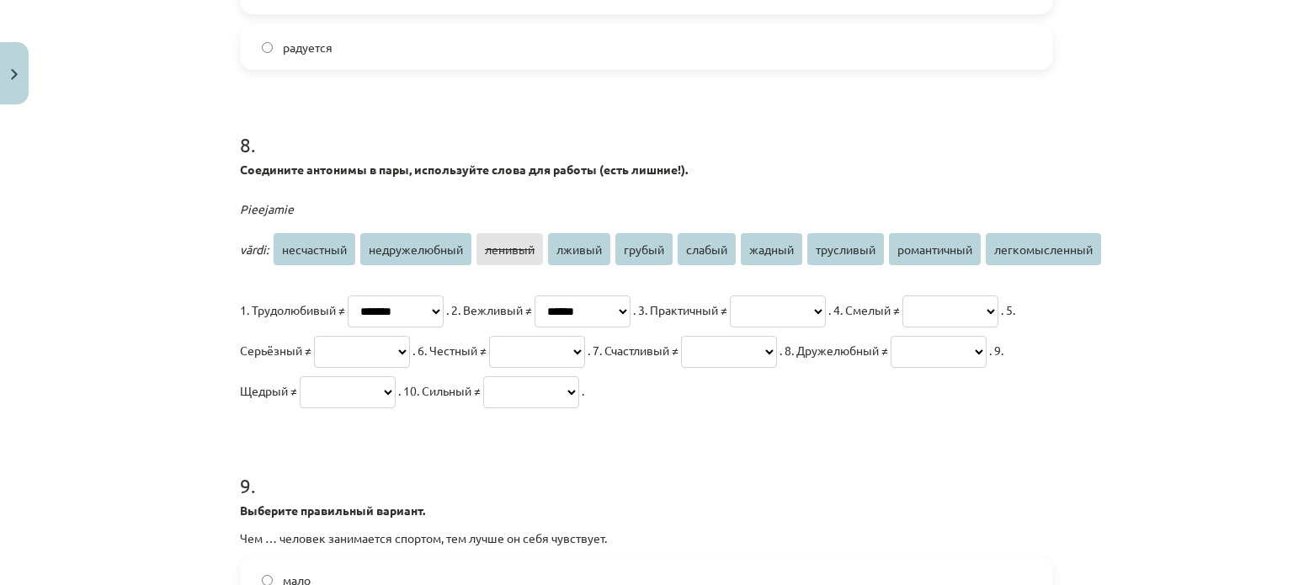
click at [573, 295] on select "**********" at bounding box center [582, 311] width 96 height 32
click at [826, 312] on select "**********" at bounding box center [778, 311] width 96 height 32
select select "**********"
click at [811, 295] on select "**********" at bounding box center [778, 311] width 96 height 32
click at [1043, 309] on p "**********" at bounding box center [646, 349] width 813 height 121
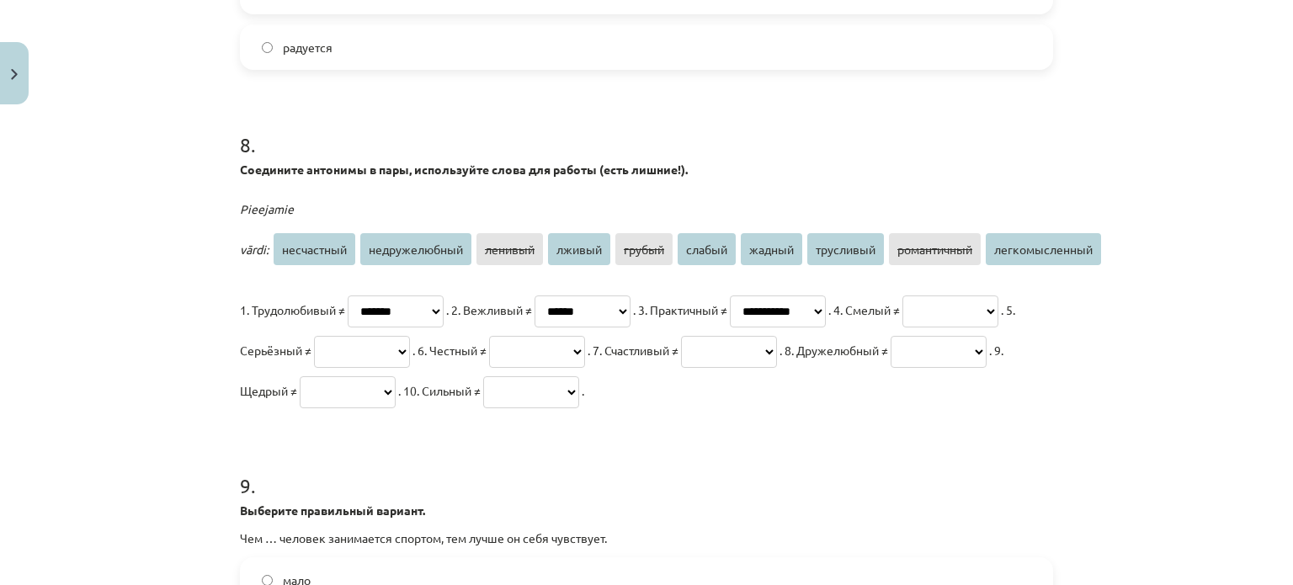
click at [902, 327] on select "**********" at bounding box center [950, 311] width 96 height 32
select select "*********"
click at [902, 327] on select "**********" at bounding box center [950, 311] width 96 height 32
click at [410, 354] on select "**********" at bounding box center [362, 352] width 96 height 32
select select "**********"
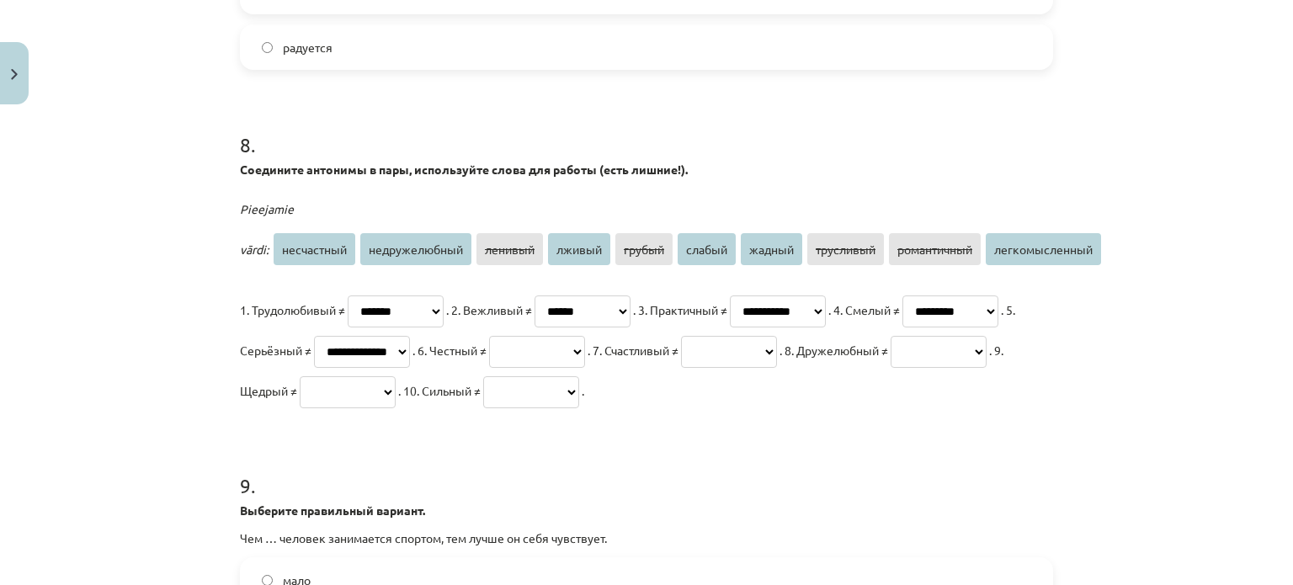
click at [410, 336] on select "**********" at bounding box center [362, 352] width 96 height 32
click at [585, 346] on select "**********" at bounding box center [537, 352] width 96 height 32
select select "******"
click at [585, 336] on select "**********" at bounding box center [537, 352] width 96 height 32
click at [926, 358] on p "**********" at bounding box center [646, 349] width 813 height 121
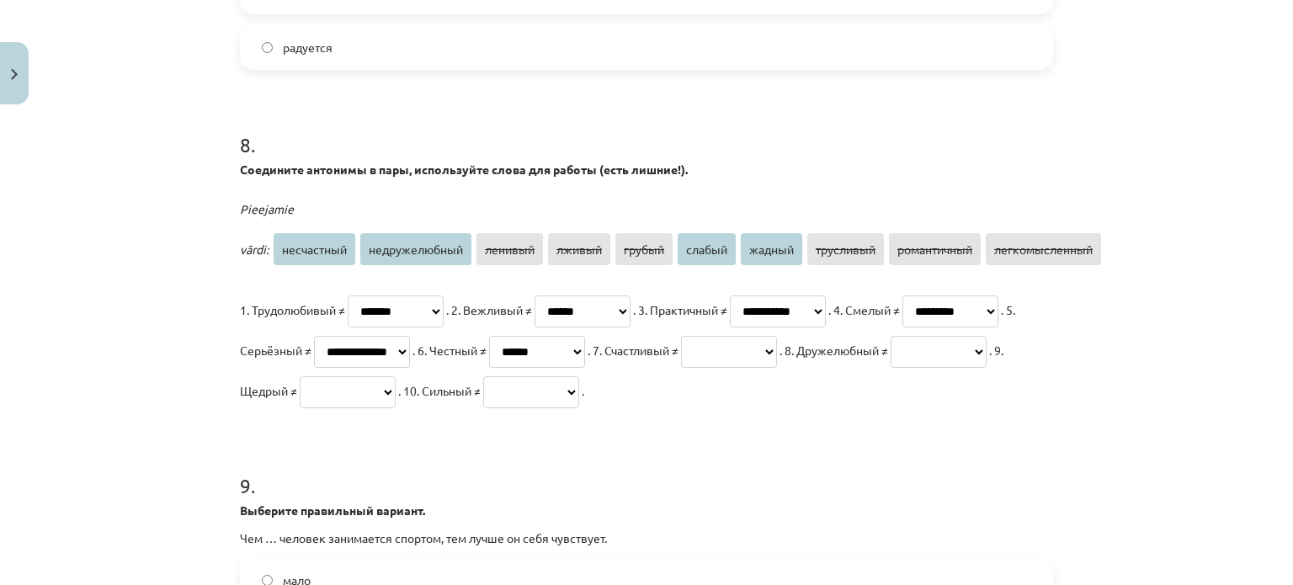
click at [944, 358] on p "**********" at bounding box center [646, 349] width 813 height 121
click at [681, 368] on select "**********" at bounding box center [729, 352] width 96 height 32
select select "**********"
click at [681, 368] on select "**********" at bounding box center [729, 352] width 96 height 32
click at [890, 368] on select "**********" at bounding box center [938, 352] width 96 height 32
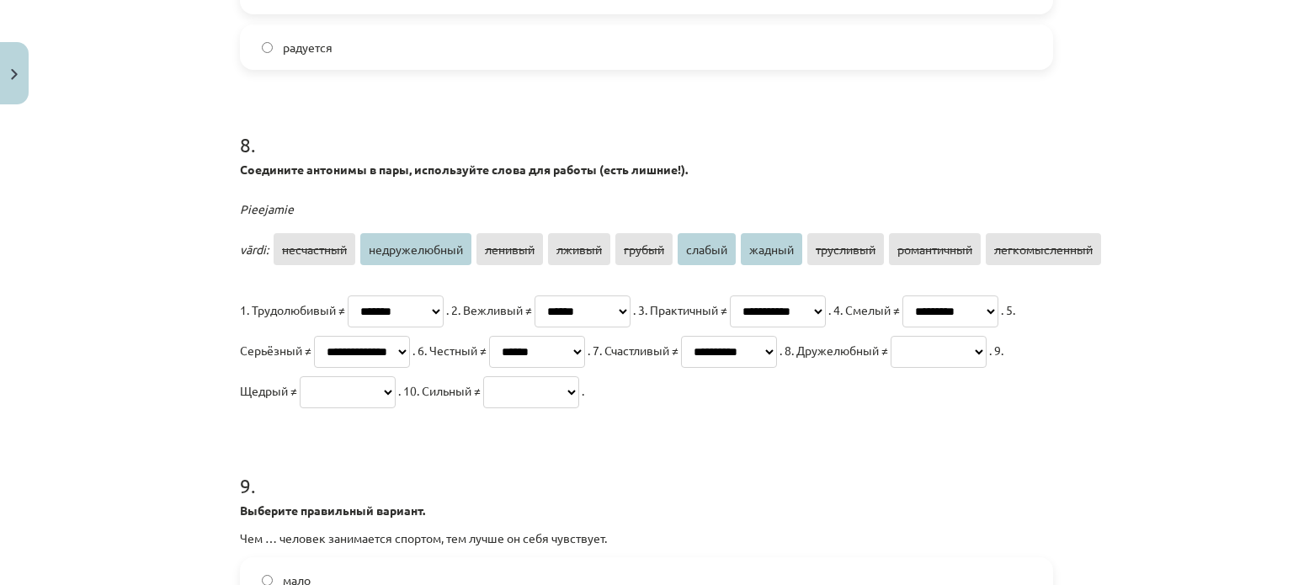
select select "**********"
click at [890, 368] on select "**********" at bounding box center [938, 352] width 96 height 32
click at [396, 396] on select "**********" at bounding box center [348, 392] width 96 height 32
select select "******"
click at [396, 376] on select "**********" at bounding box center [348, 392] width 96 height 32
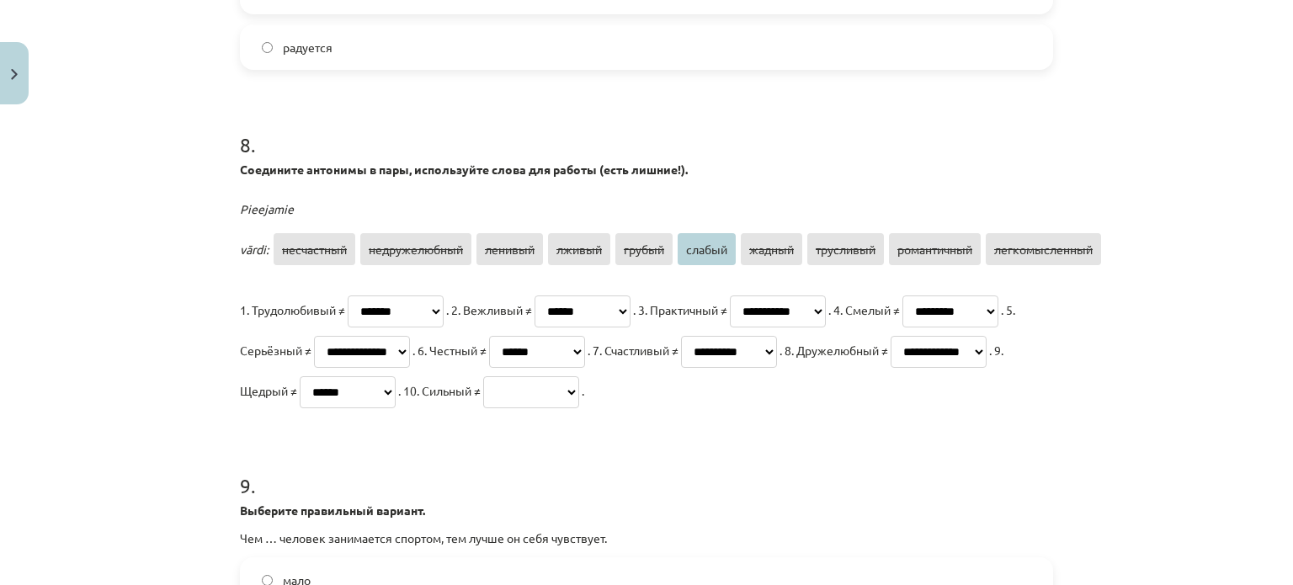
click at [958, 383] on p "**********" at bounding box center [646, 349] width 813 height 121
click at [483, 408] on select "**********" at bounding box center [531, 392] width 96 height 32
select select "******"
click at [483, 408] on select "**********" at bounding box center [531, 392] width 96 height 32
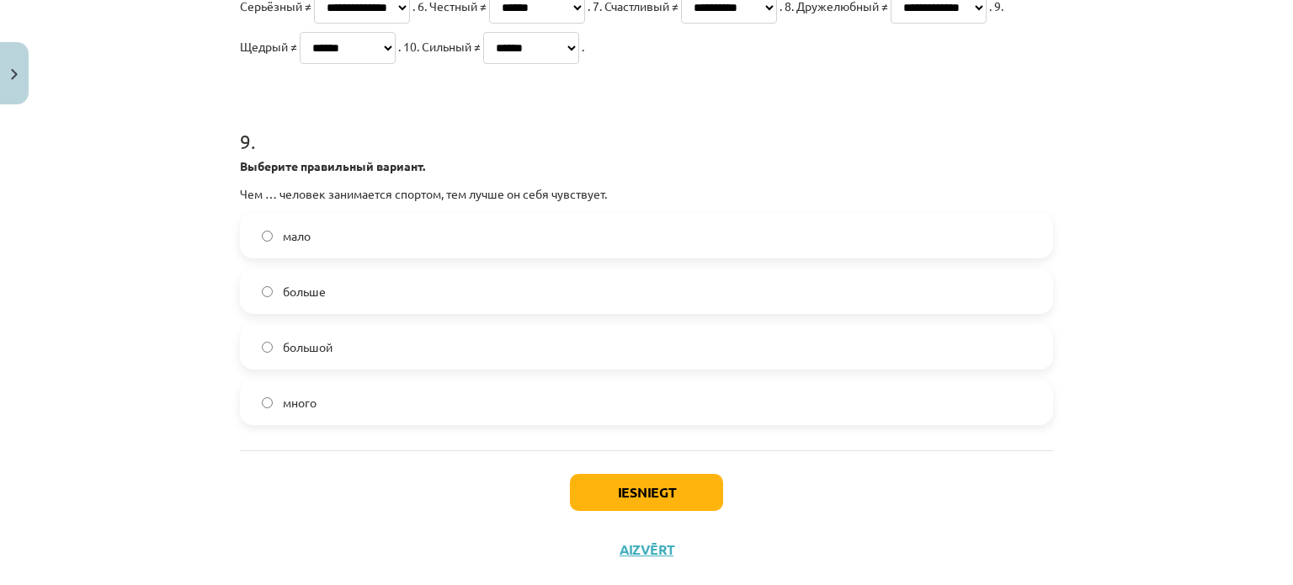
scroll to position [2504, 0]
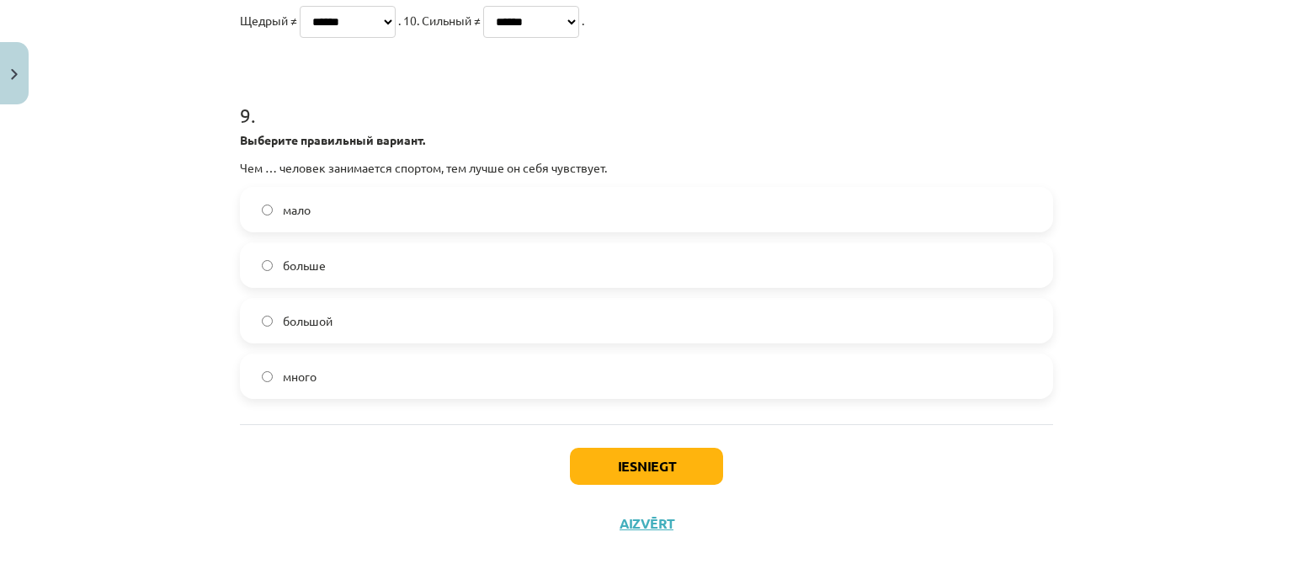
click at [292, 274] on span "больше" at bounding box center [304, 266] width 43 height 18
click at [596, 485] on button "Iesniegt" at bounding box center [646, 466] width 153 height 37
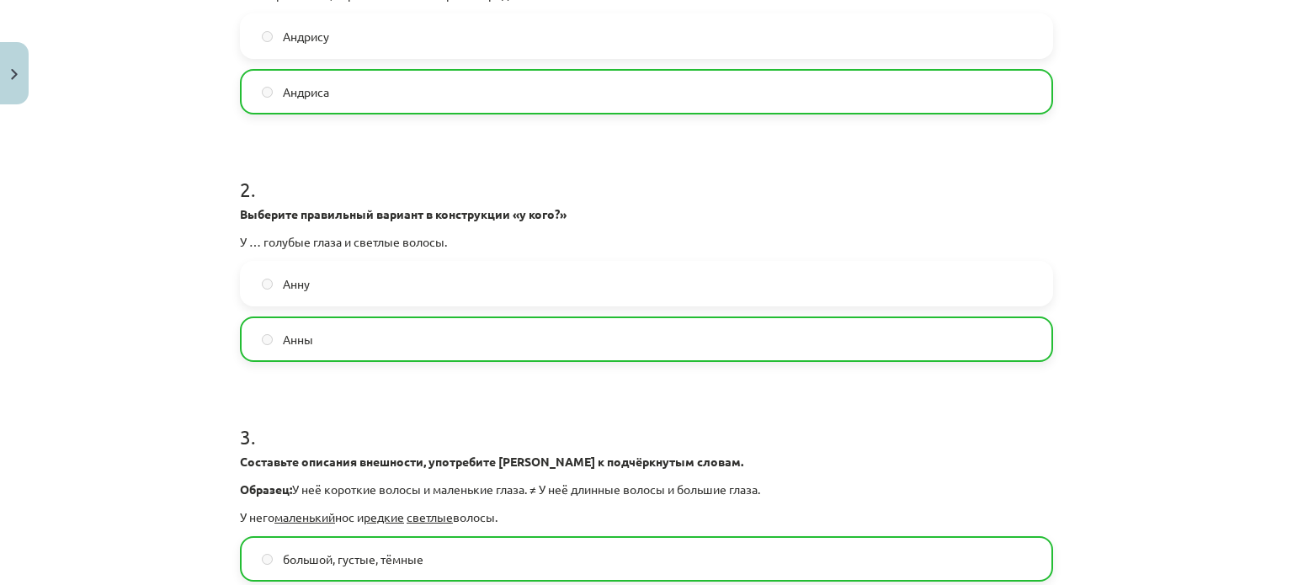
scroll to position [2605, 0]
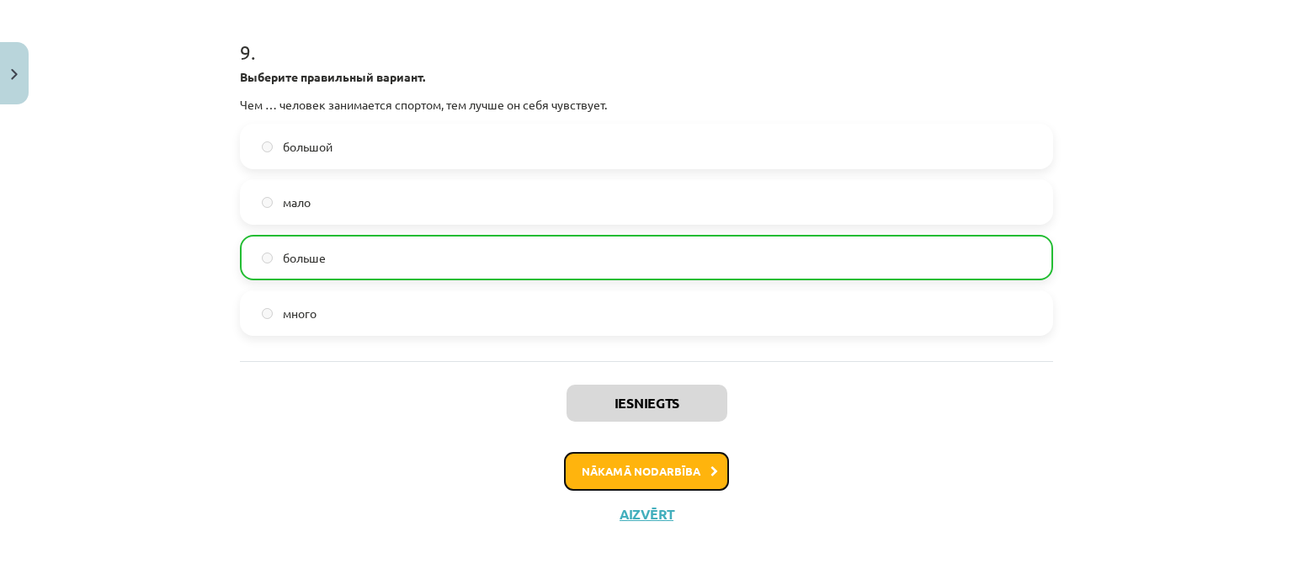
click at [619, 475] on button "Nākamā nodarbība" at bounding box center [646, 471] width 165 height 39
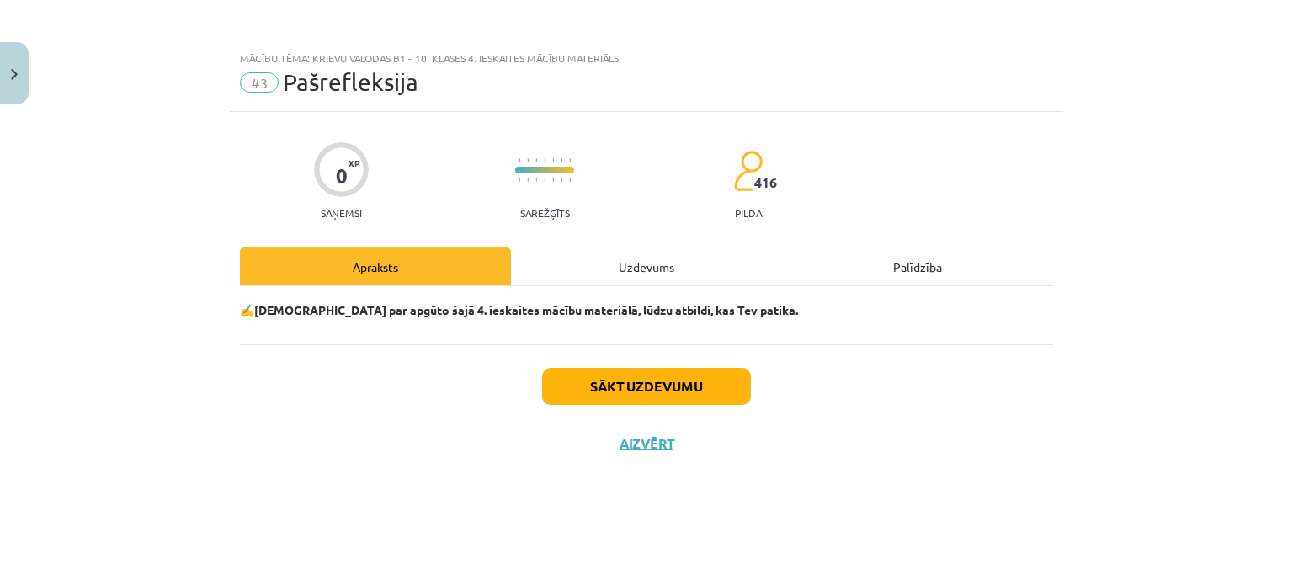
click at [355, 351] on div "Sākt uzdevumu Aizvērt" at bounding box center [646, 403] width 813 height 118
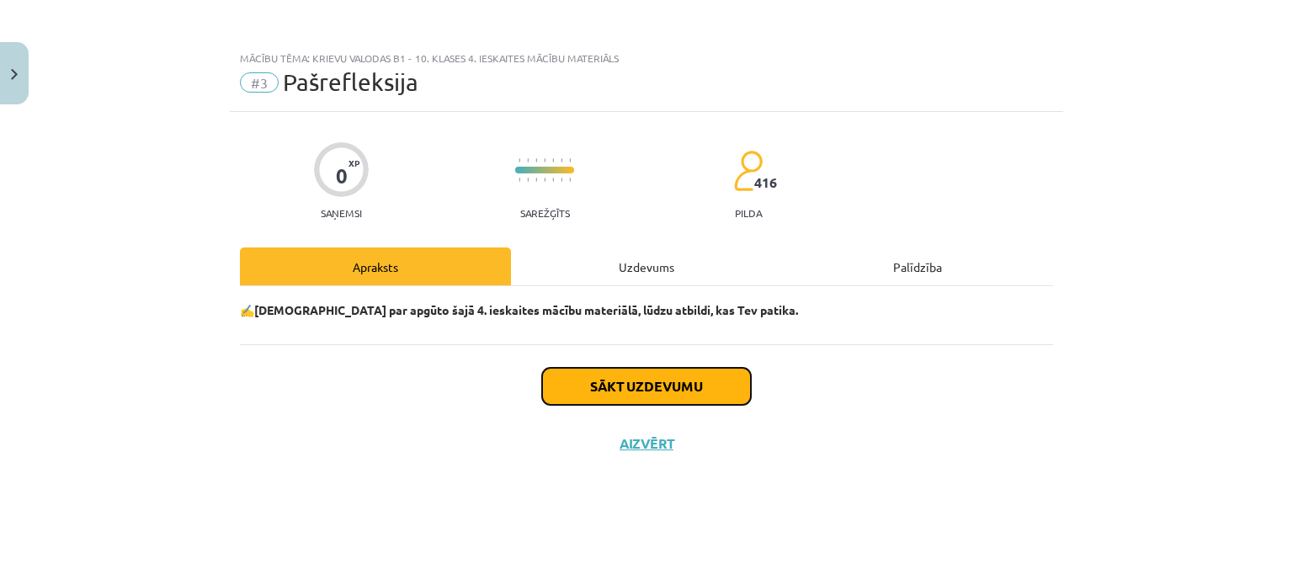
click at [567, 383] on button "Sākt uzdevumu" at bounding box center [646, 386] width 209 height 37
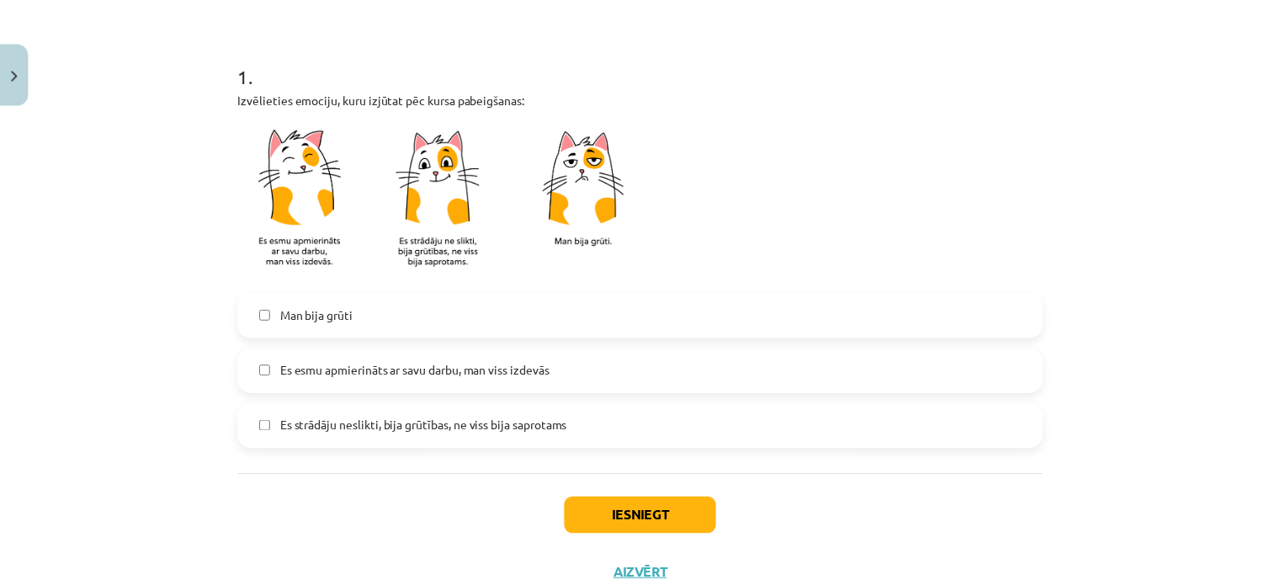
scroll to position [300, 0]
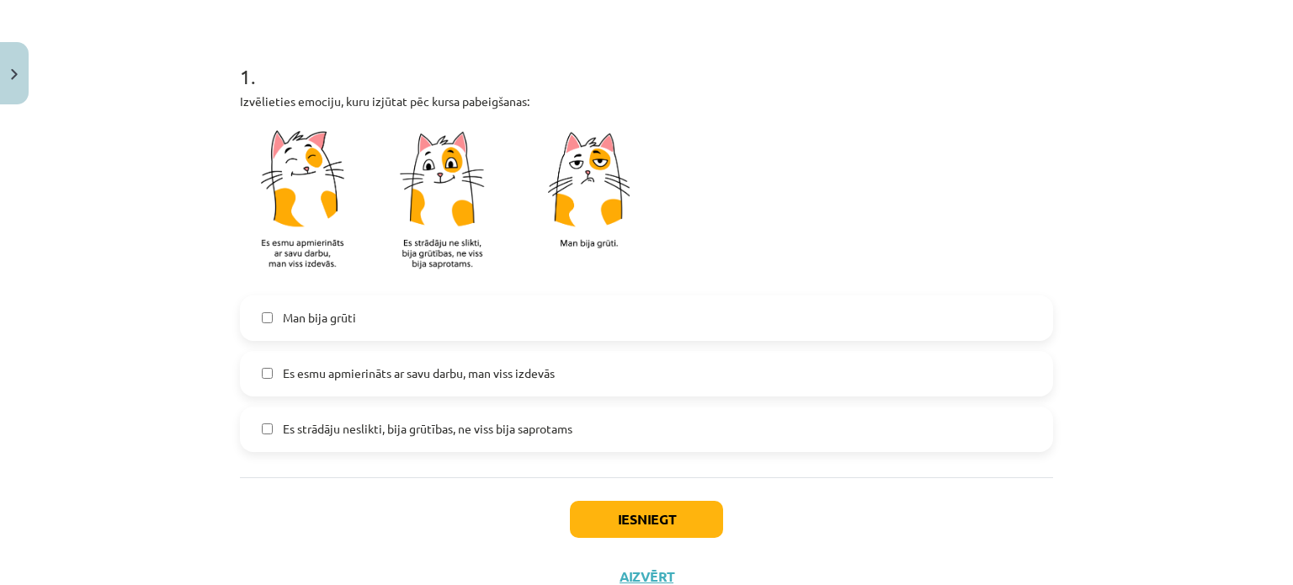
click at [518, 385] on label "Es esmu apmierināts ar savu darbu, man viss izdevās" at bounding box center [647, 374] width 810 height 42
click at [677, 511] on button "Iesniegt" at bounding box center [646, 519] width 153 height 37
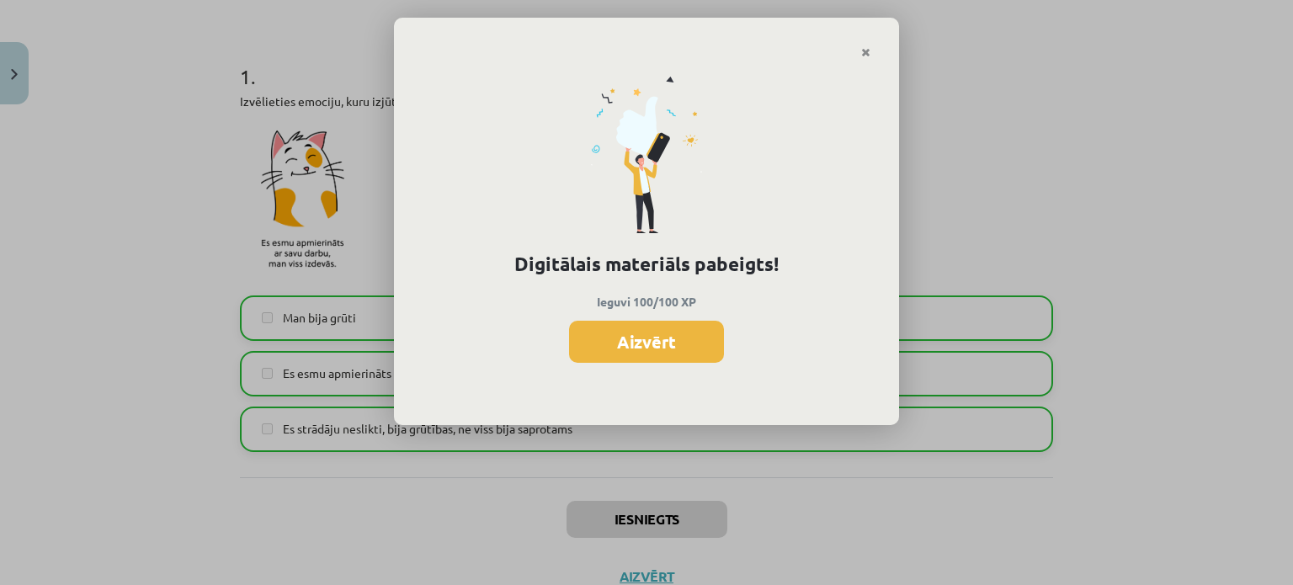
drag, startPoint x: 1286, startPoint y: 265, endPoint x: 1289, endPoint y: 274, distance: 9.8
click at [1279, 274] on div "Digitālais materiāls pabeigts! Ieguvi 100/100 XP Aizvērt" at bounding box center [646, 292] width 1293 height 585
click at [862, 59] on div "Digitālais materiāls pabeigts! Ieguvi 100/100 XP Aizvērt" at bounding box center [646, 242] width 505 height 367
click at [651, 361] on button "Aizvērt" at bounding box center [646, 342] width 155 height 42
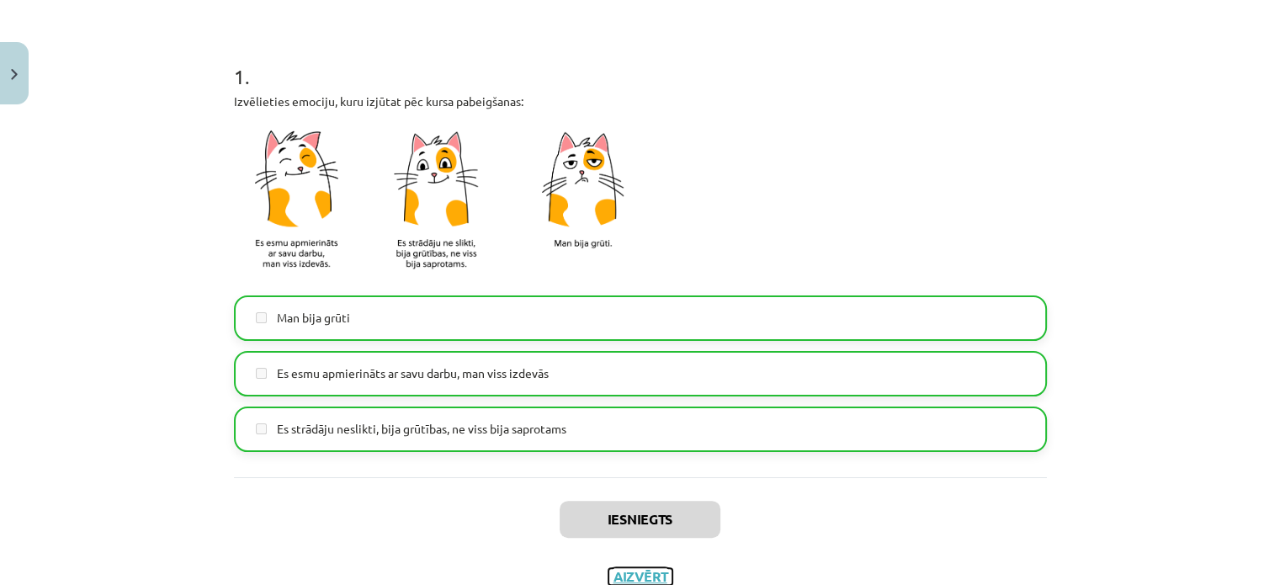
click at [645, 571] on button "Aizvērt" at bounding box center [640, 576] width 64 height 17
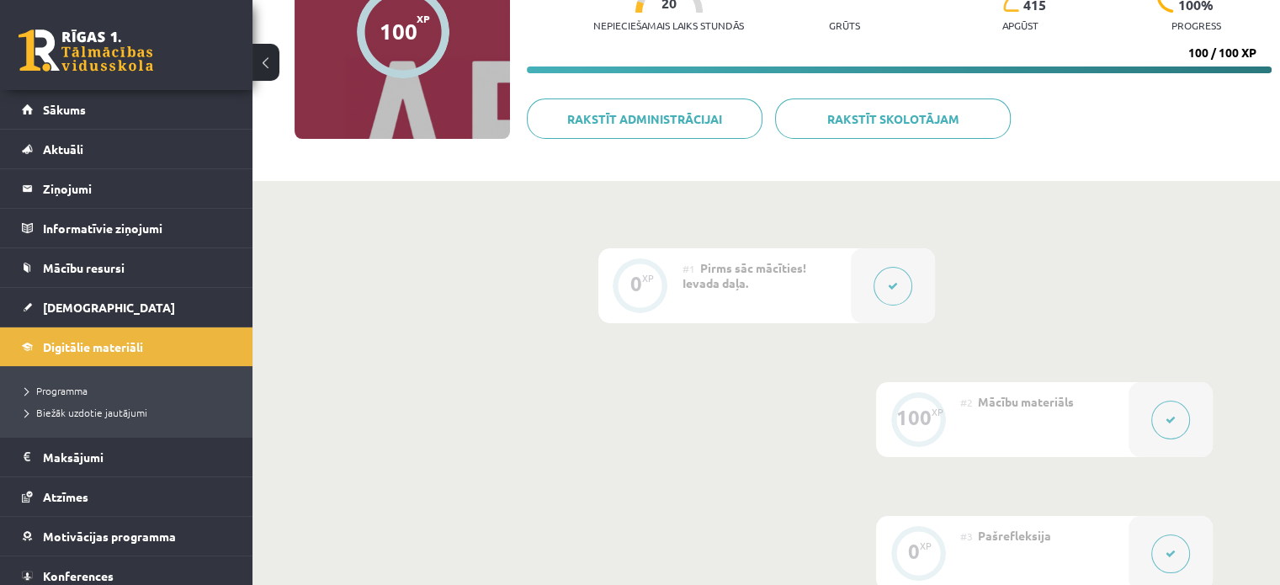
scroll to position [204, 0]
click at [149, 294] on link "[DEMOGRAPHIC_DATA]" at bounding box center [127, 307] width 210 height 39
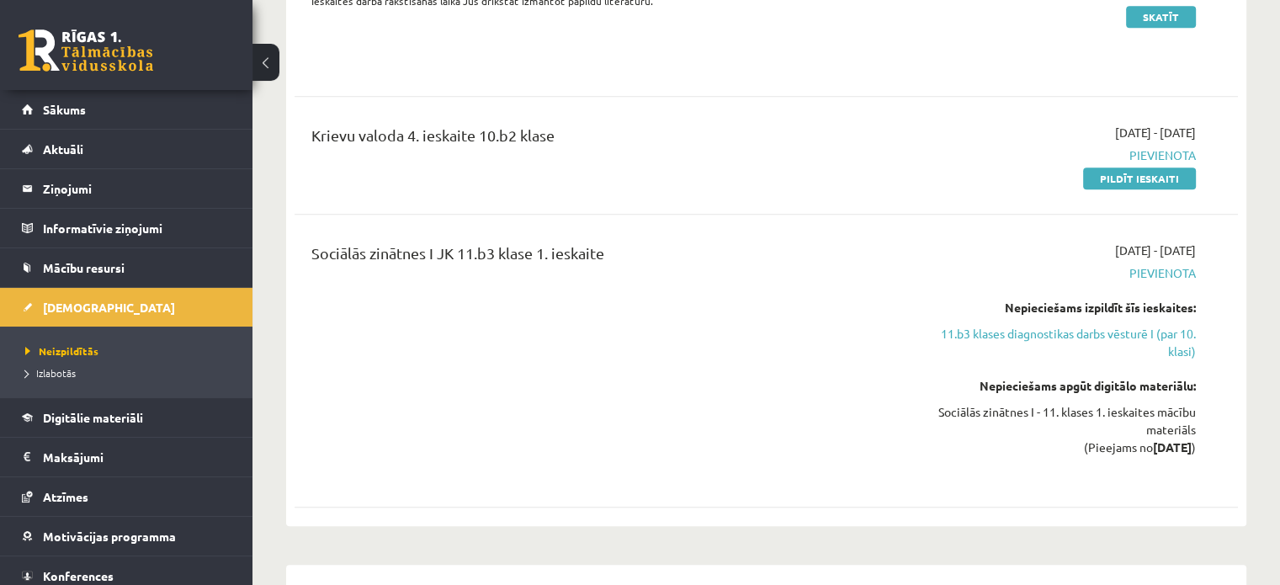
scroll to position [952, 0]
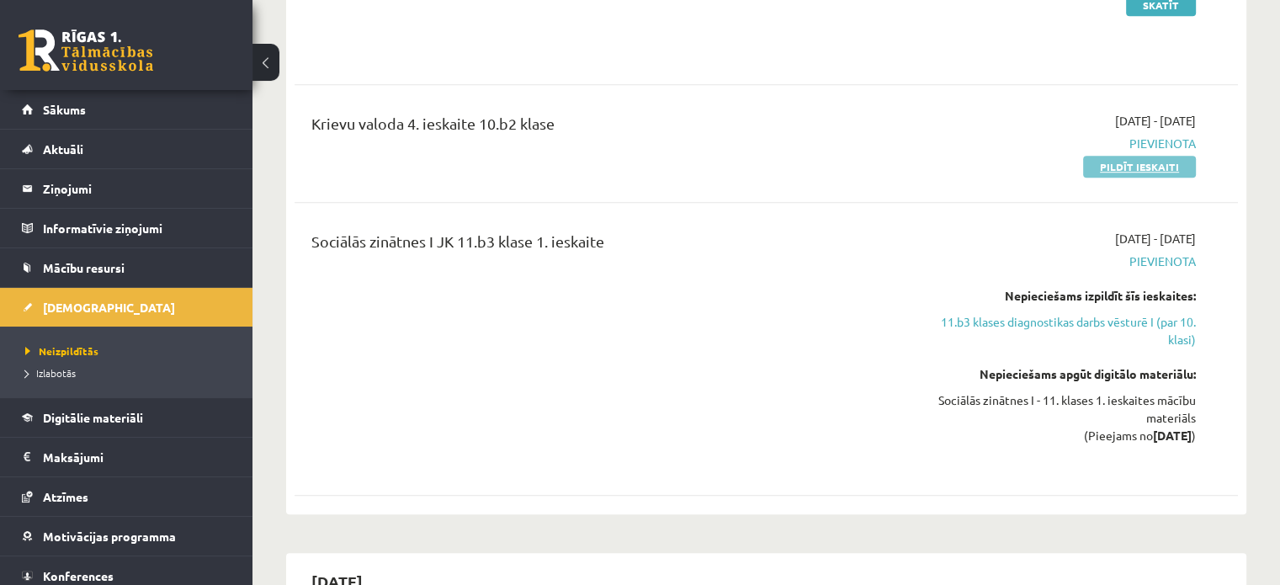
click at [1148, 167] on link "Pildīt ieskaiti" at bounding box center [1139, 167] width 113 height 22
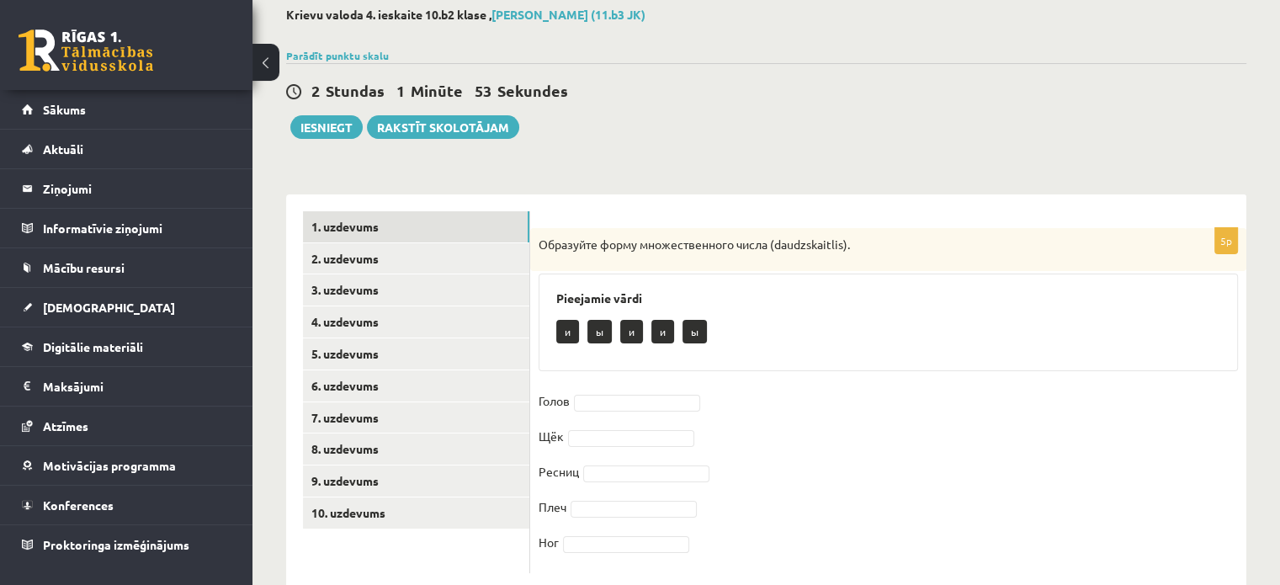
scroll to position [92, 0]
click at [353, 502] on link "10. uzdevums" at bounding box center [416, 512] width 226 height 31
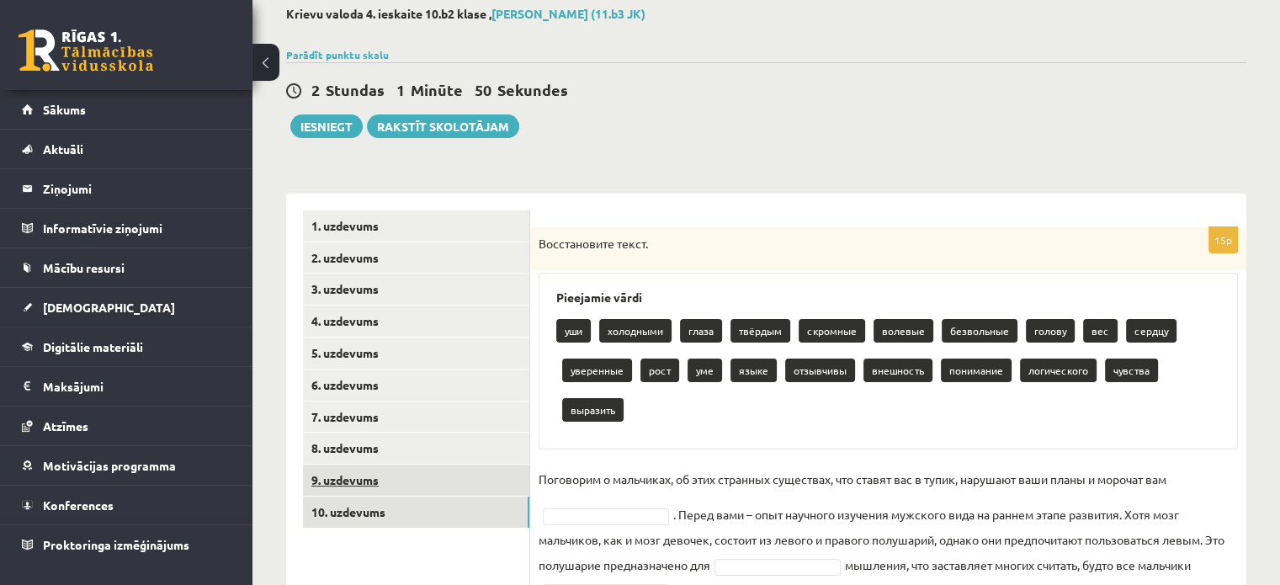
click at [405, 478] on link "9. uzdevums" at bounding box center [416, 480] width 226 height 31
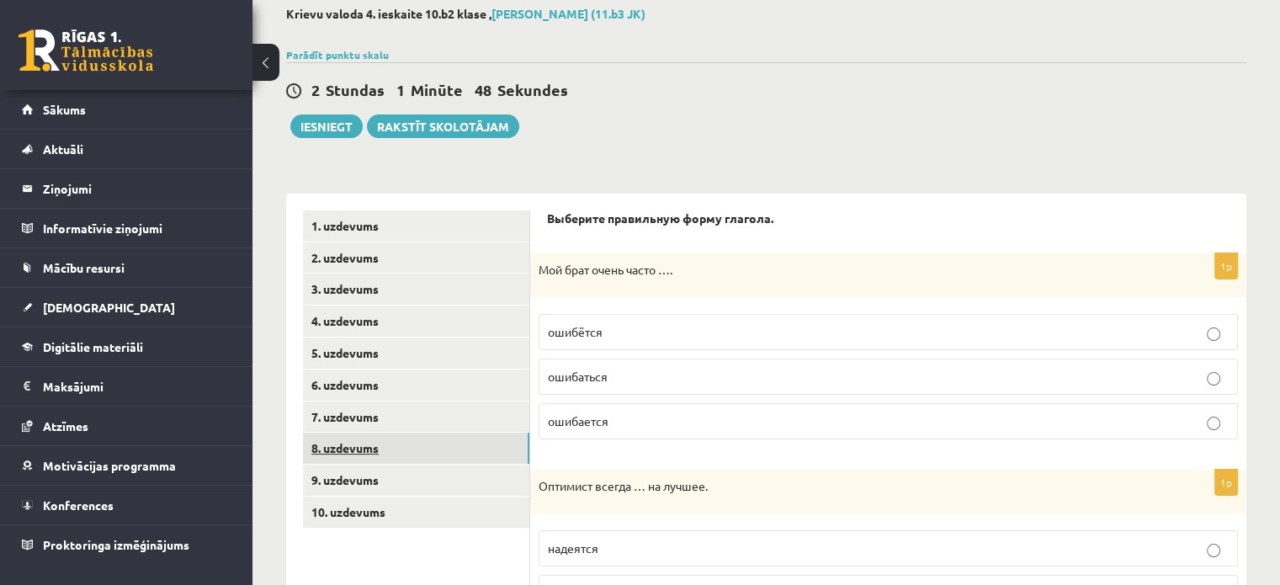
click at [374, 460] on link "8. uzdevums" at bounding box center [416, 448] width 226 height 31
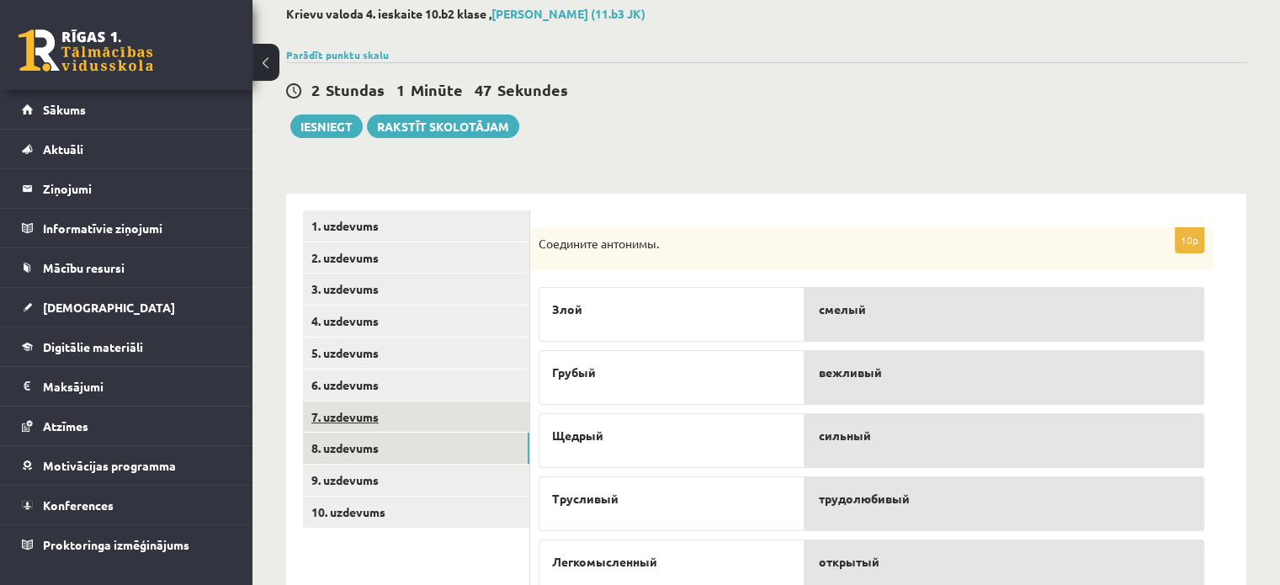
click at [372, 429] on link "7. uzdevums" at bounding box center [416, 416] width 226 height 31
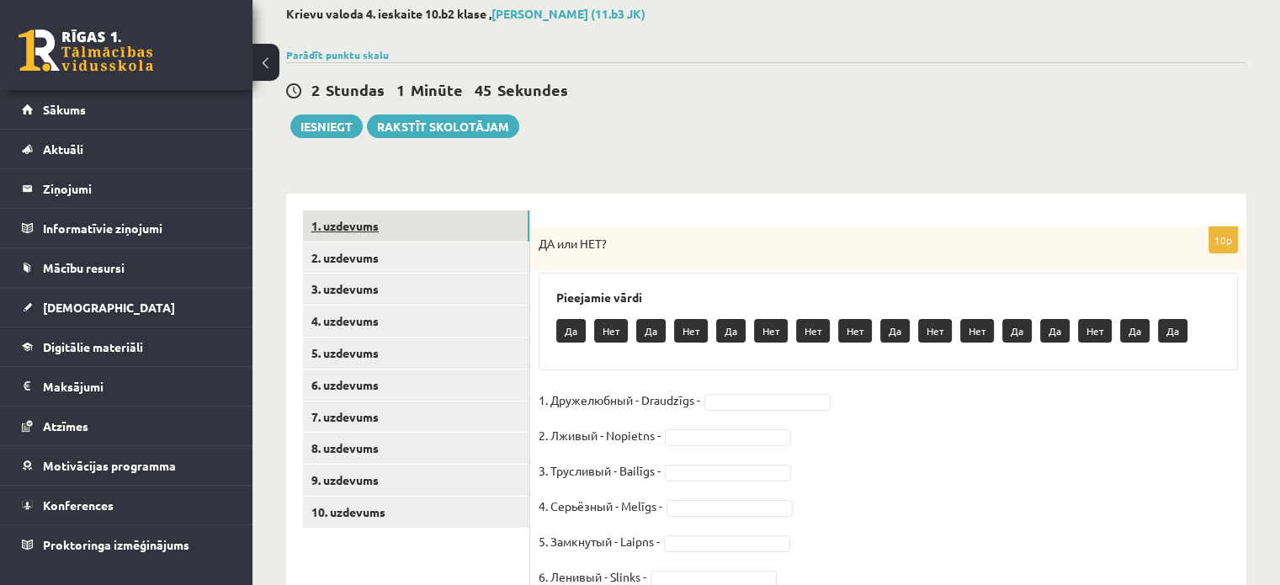
click at [359, 220] on link "1. uzdevums" at bounding box center [416, 225] width 226 height 31
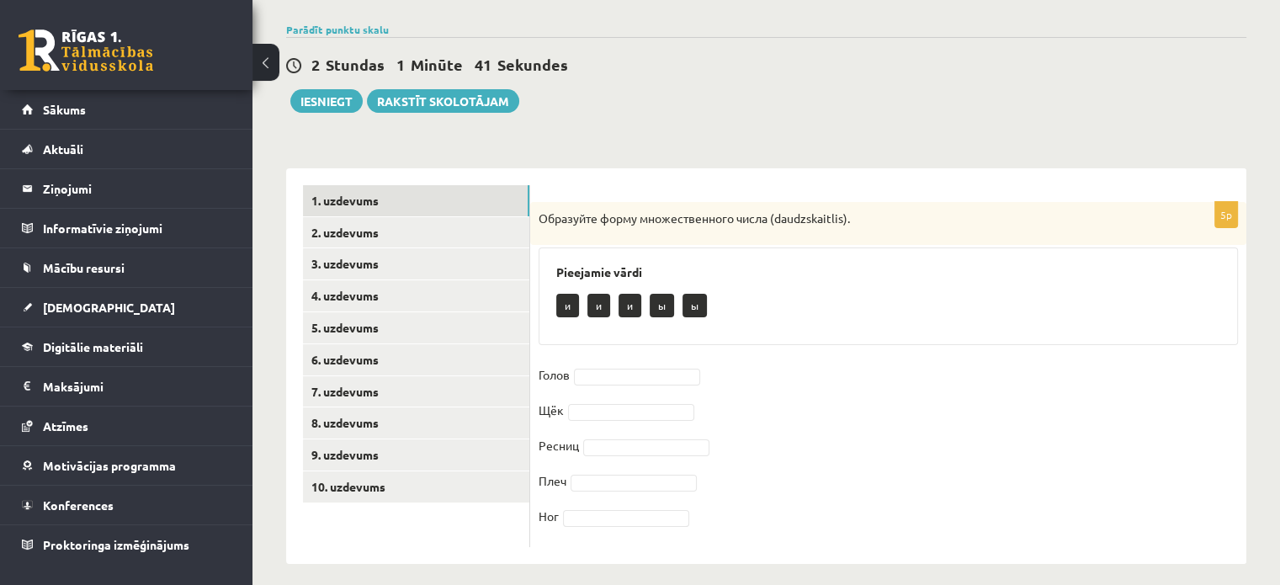
scroll to position [129, 0]
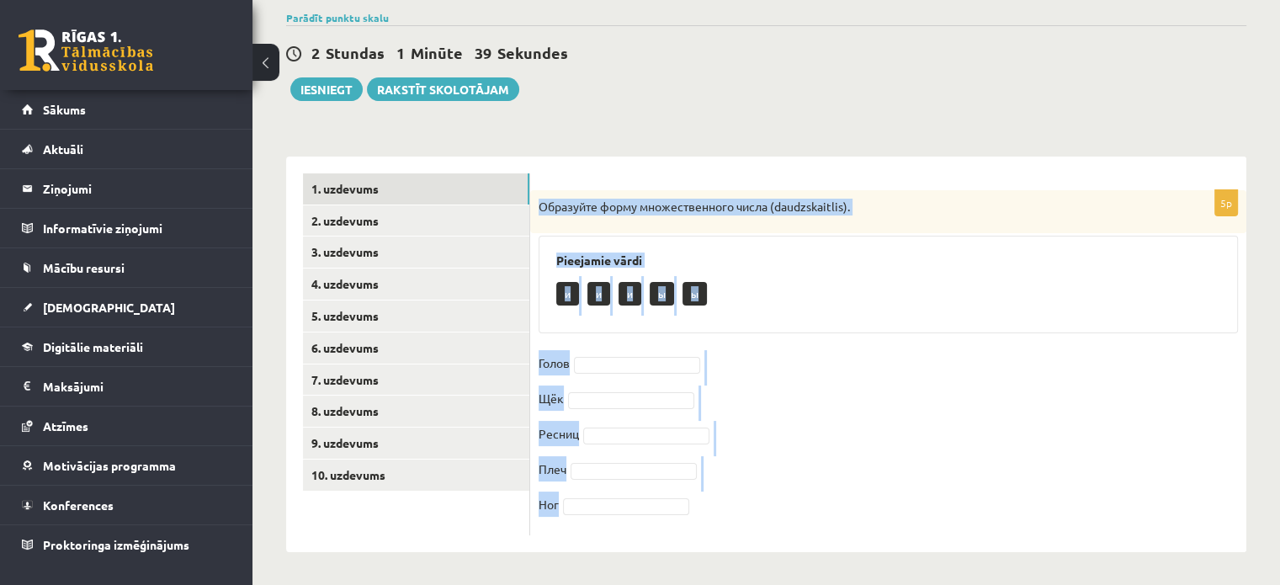
drag, startPoint x: 539, startPoint y: 201, endPoint x: 624, endPoint y: 506, distance: 316.5
click at [624, 506] on div "5p Образуйте форму множественного числа (daudzskaitlis). Pieejamie vārdi и и и …" at bounding box center [888, 362] width 716 height 345
copy div "Образуйте форму множественного числа (daudzskaitlis). Pieejamie vārdi и и и ы ы…"
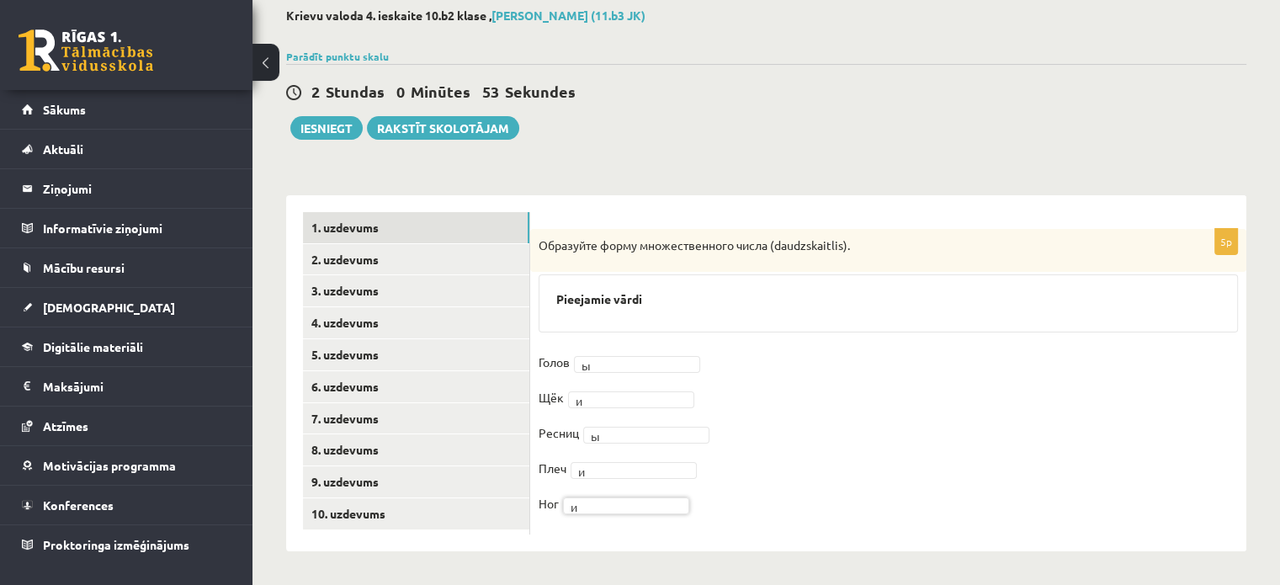
scroll to position [90, 0]
click at [432, 267] on link "2. uzdevums" at bounding box center [416, 259] width 226 height 31
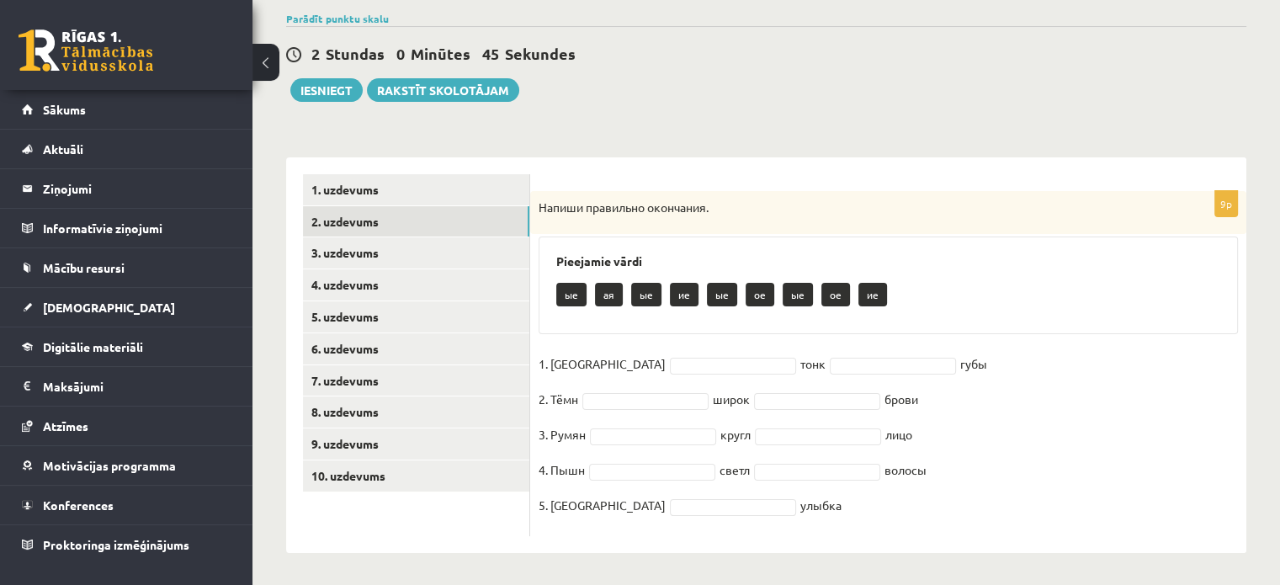
scroll to position [129, 0]
drag, startPoint x: 539, startPoint y: 203, endPoint x: 897, endPoint y: 505, distance: 468.8
click at [897, 505] on div "9p Напиши правильно окончания. Pieejamie vārdi ые ая ые ие ые ое ые ое ие 1. Кр…" at bounding box center [888, 362] width 716 height 345
copy div "Напиши правильно окончания. Pieejamie vārdi ые ая ые ие ые ое ые ое ие 1. Красн…"
click at [897, 505] on fieldset "1. Красн тонк губы 2. Тёмн широк брови 3. Румян кругл лицо 4. Пышн светл волосы…" at bounding box center [888, 438] width 699 height 177
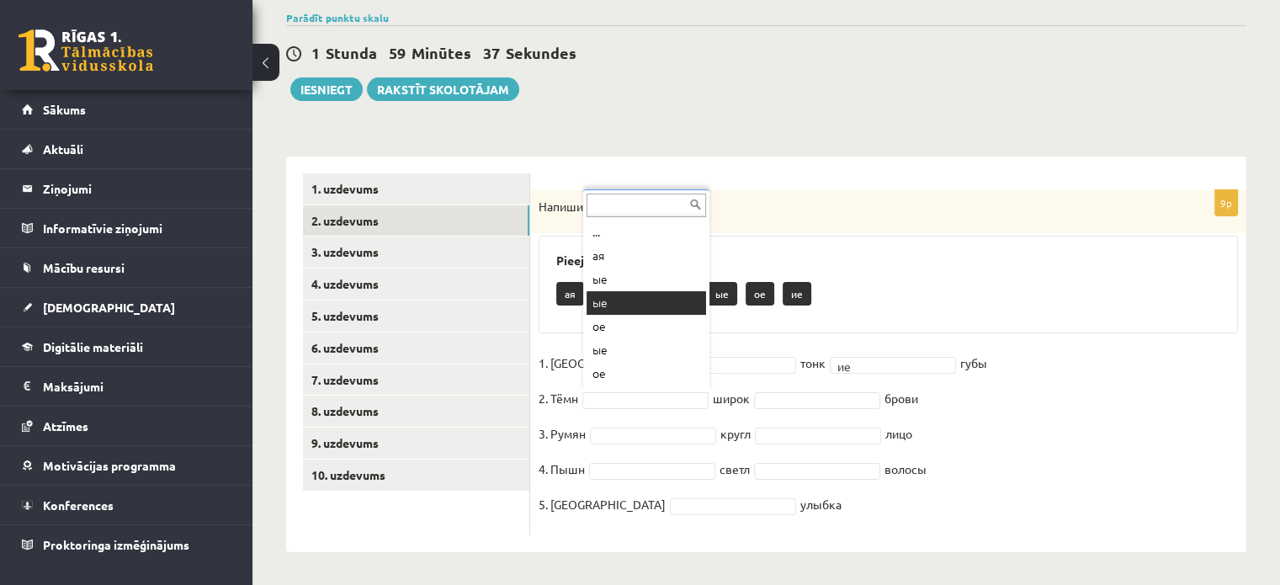
scroll to position [20, 0]
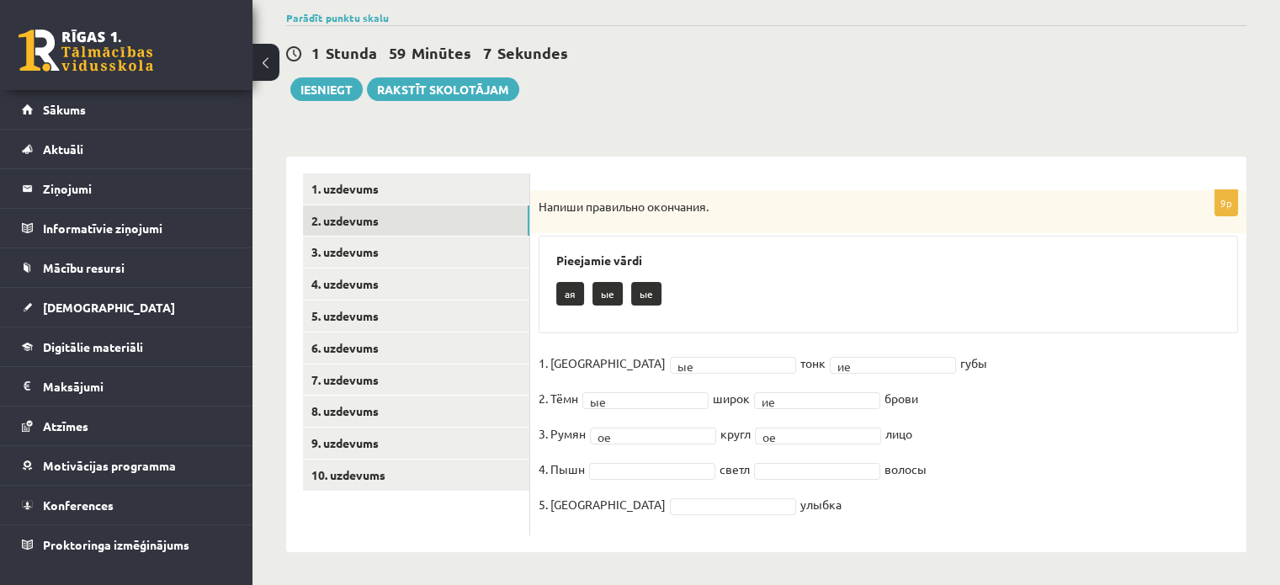
click at [629, 477] on fieldset "1. Красн ые ** тонк ие ** губы 2. Тёмн ые ** широк ие ** брови 3. Румян ое ** к…" at bounding box center [888, 438] width 699 height 177
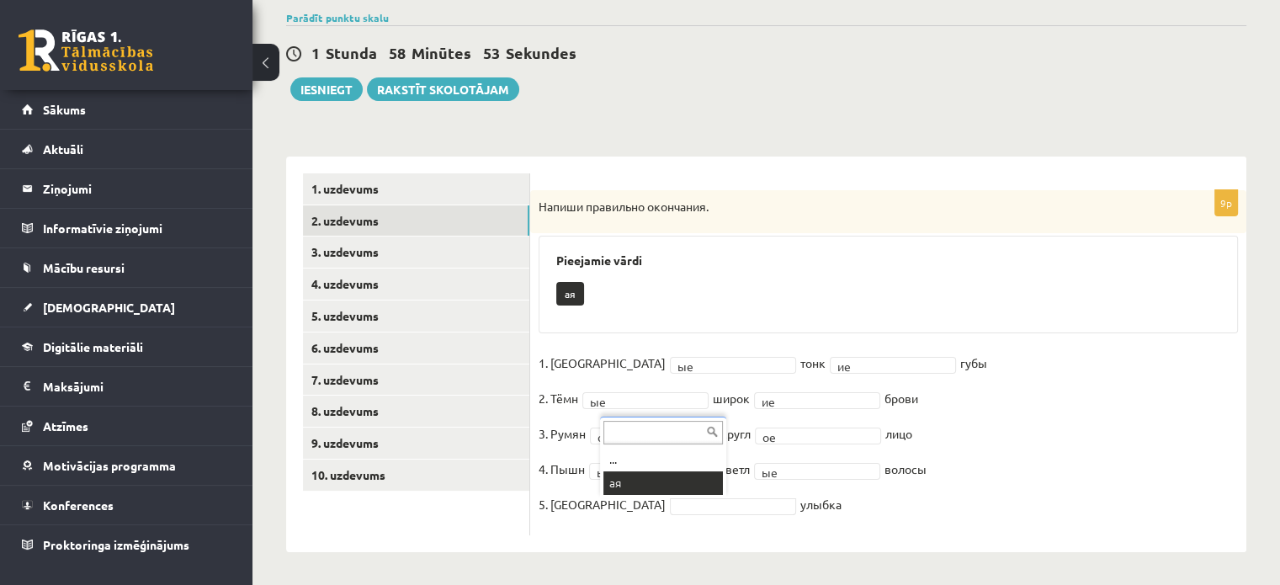
scroll to position [90, 0]
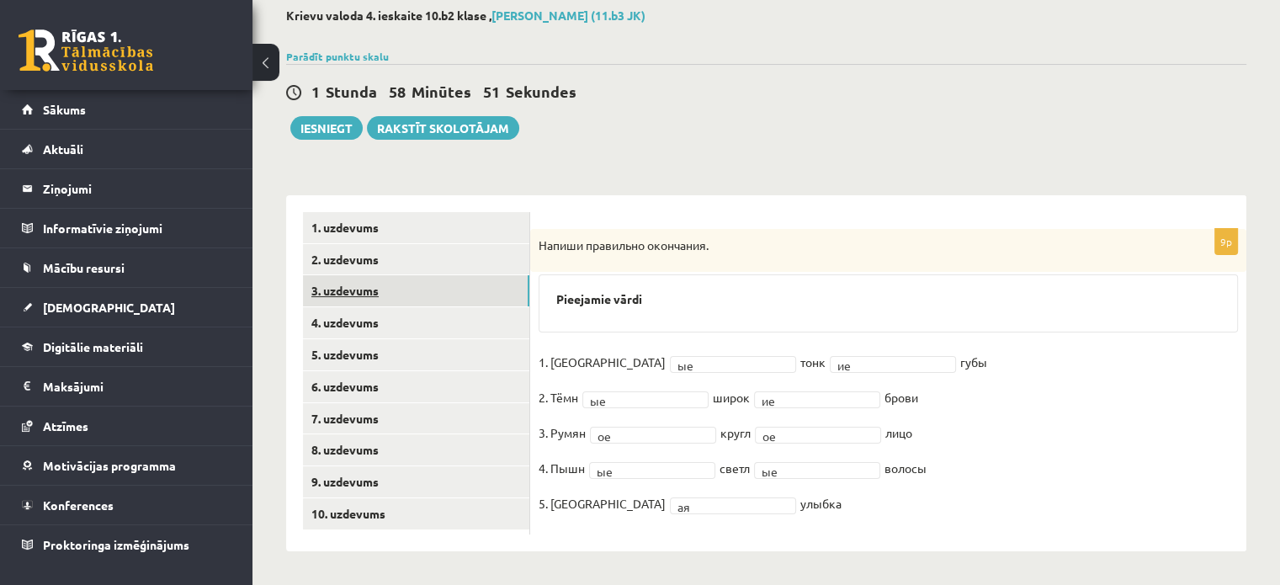
click at [362, 285] on link "3. uzdevums" at bounding box center [416, 290] width 226 height 31
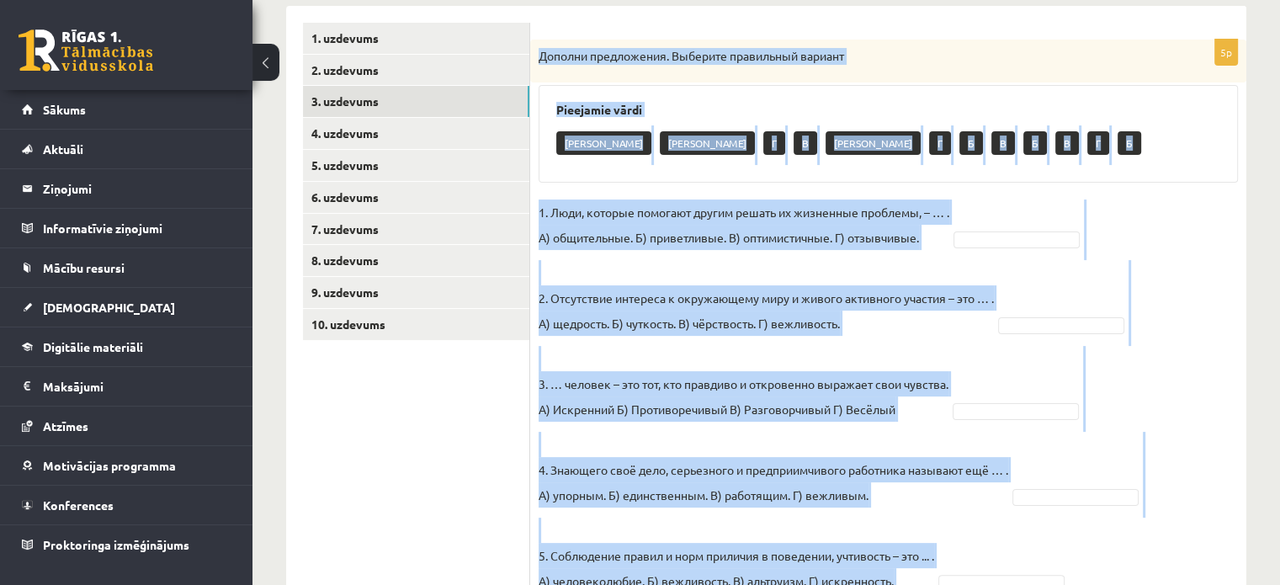
scroll to position [357, 0]
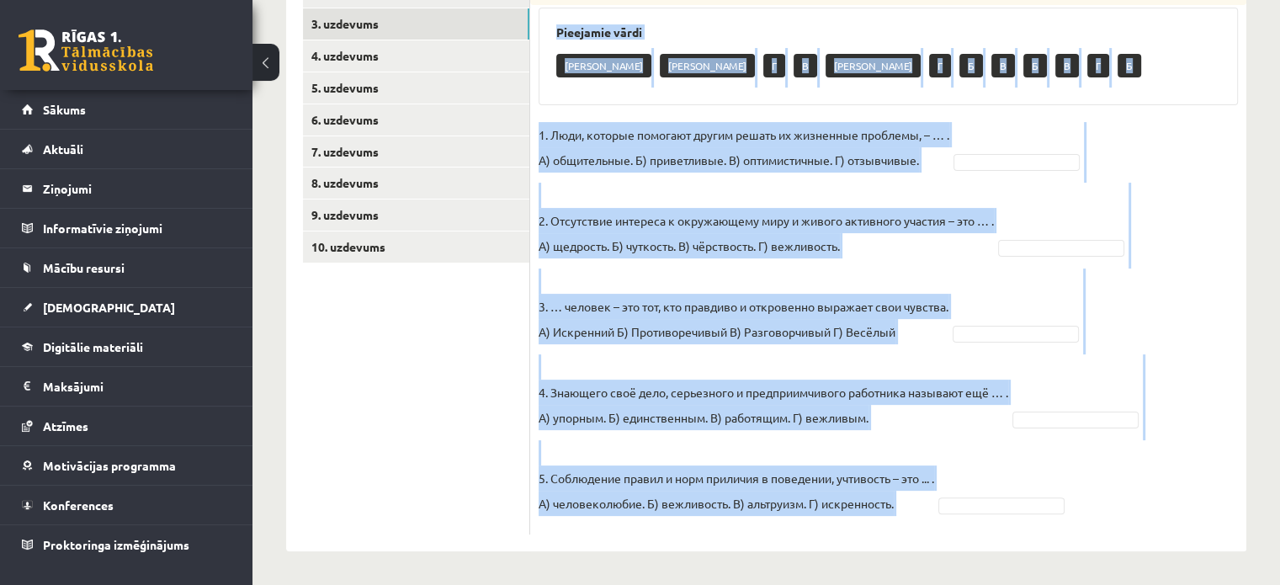
drag, startPoint x: 542, startPoint y: 53, endPoint x: 965, endPoint y: 526, distance: 634.7
click at [965, 526] on div "5p Дополни предложения. Выберите правильный вариант Pieejamie vārdi А А Г В А Г…" at bounding box center [888, 248] width 716 height 572
copy div "Дополни предложения. Выберите правильный вариант Pieejamie vārdi А А Г В А Г Б …"
click at [934, 497] on p "5. Соблюдение правил и норм приличия в поведении, учтивость – это ... . А) чело…" at bounding box center [737, 478] width 396 height 76
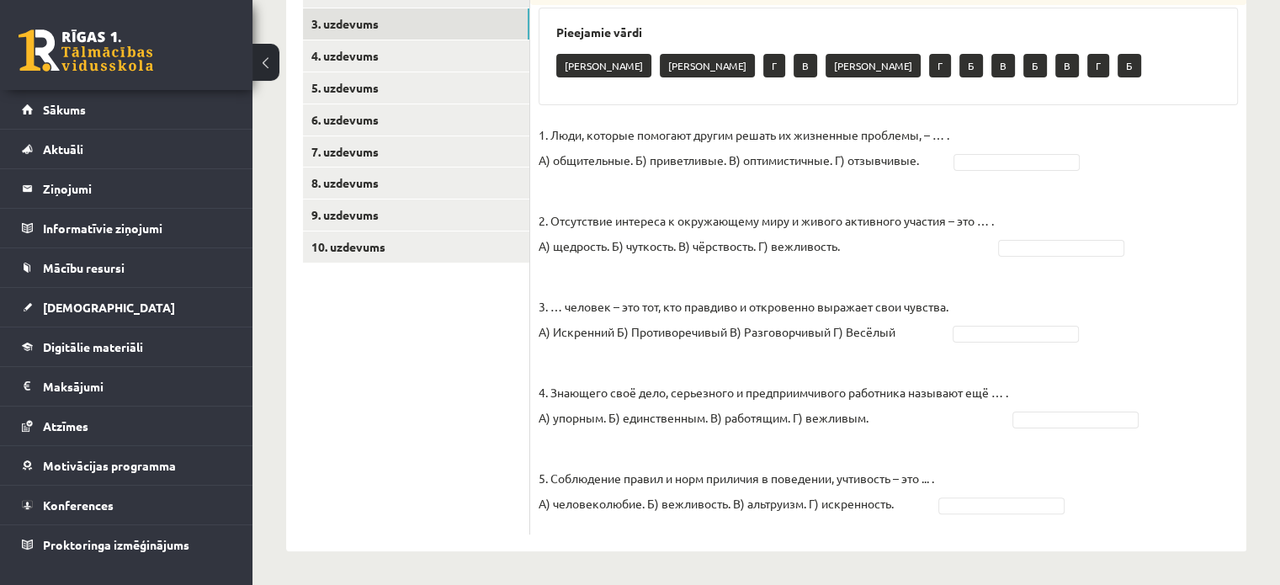
click at [600, 186] on p "2. Отсутствие интереса к окружающему миру и живого активного участия – это … . …" at bounding box center [766, 221] width 455 height 76
click at [941, 246] on p "2. Отсутствие интереса к окружающему миру и живого активного участия – это … . …" at bounding box center [766, 221] width 455 height 76
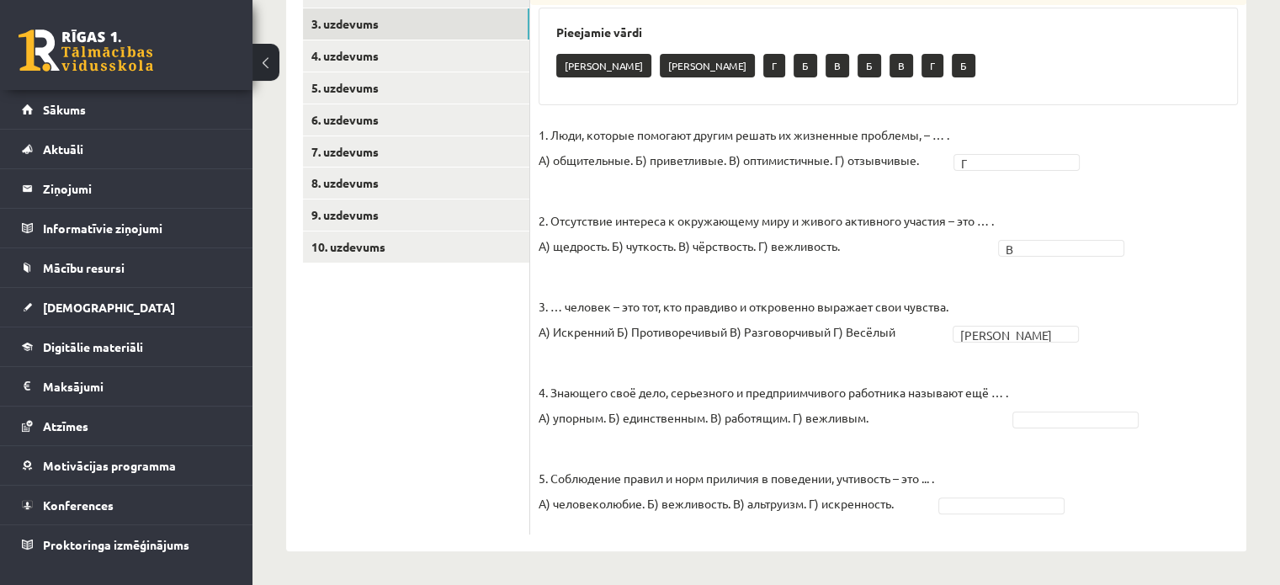
click at [993, 432] on fieldset "1. Люди, которые помогают другим решать их жизненные проблемы, – … . А) общител…" at bounding box center [888, 324] width 699 height 404
click at [1001, 423] on p "4. Знающего своё дело, серьезного и предприимчивого работника называют ещё … . …" at bounding box center [774, 392] width 470 height 76
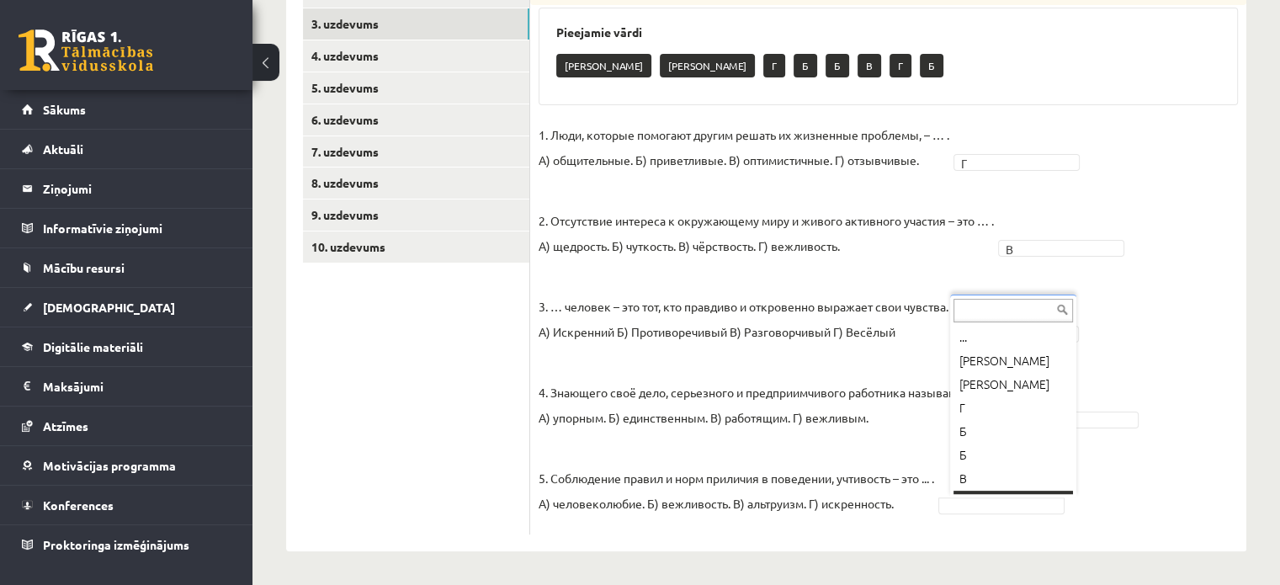
scroll to position [20, 0]
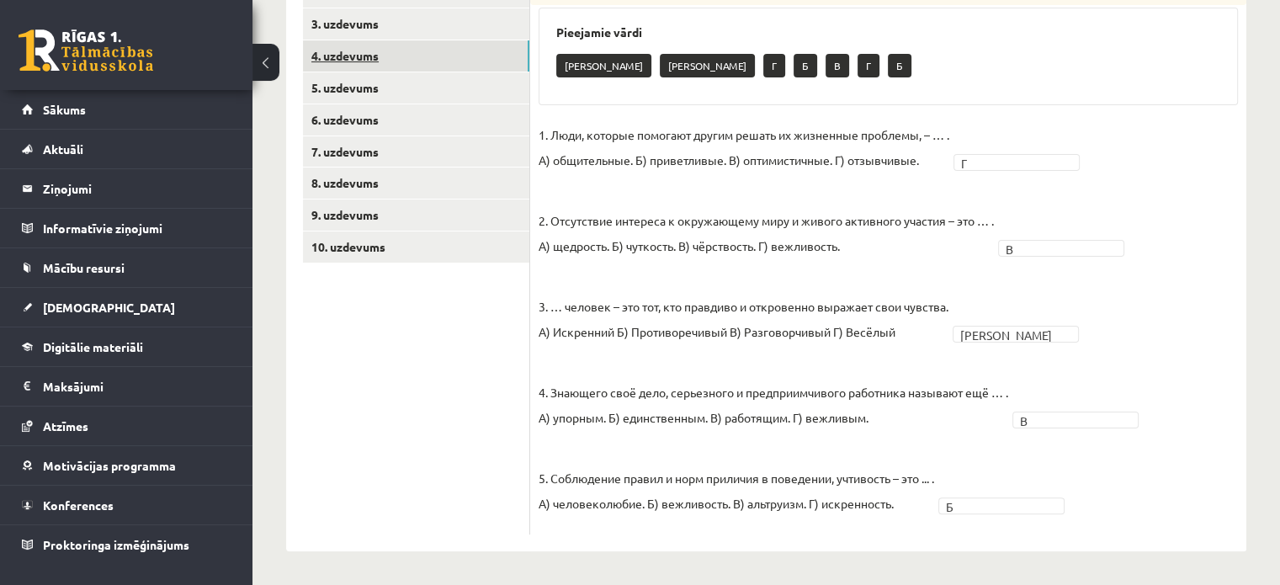
click at [466, 66] on link "4. uzdevums" at bounding box center [416, 55] width 226 height 31
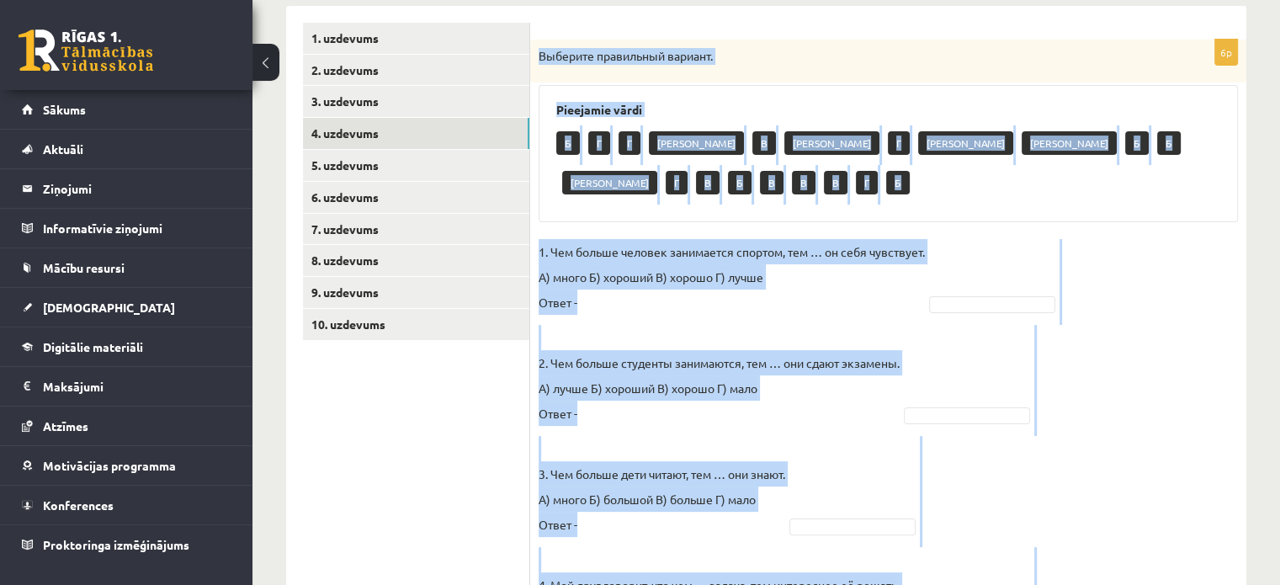
scroll to position [593, 0]
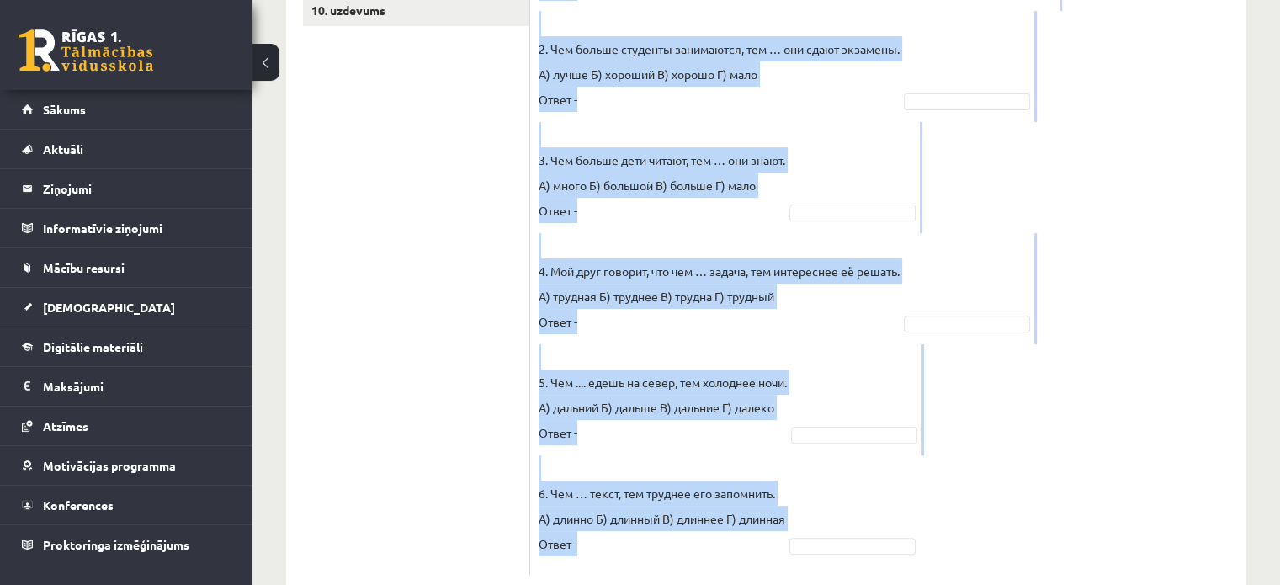
drag, startPoint x: 541, startPoint y: 56, endPoint x: 824, endPoint y: 624, distance: 635.3
copy div "Выберите правильный вариант. Pieejamie vārdi Б Г Г А В А Г А А Б Б А Г В Б В В …"
click at [798, 491] on fieldset "1. Чем больше человек занимается спортом, тем … он себя чувствует. А) много Б) …" at bounding box center [888, 245] width 699 height 641
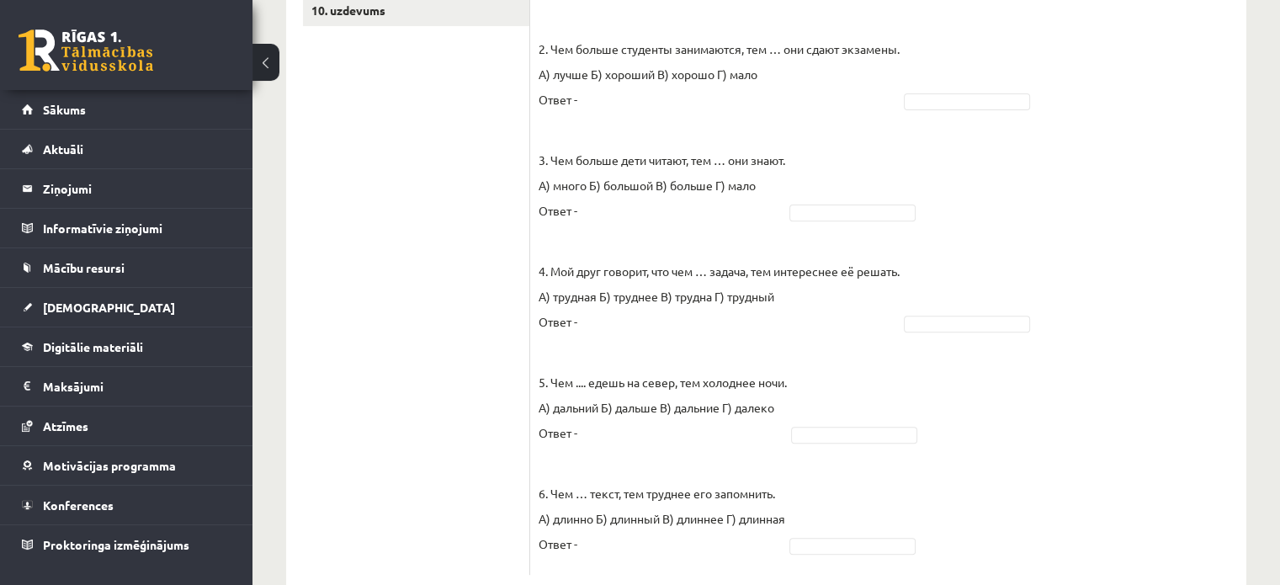
scroll to position [82, 0]
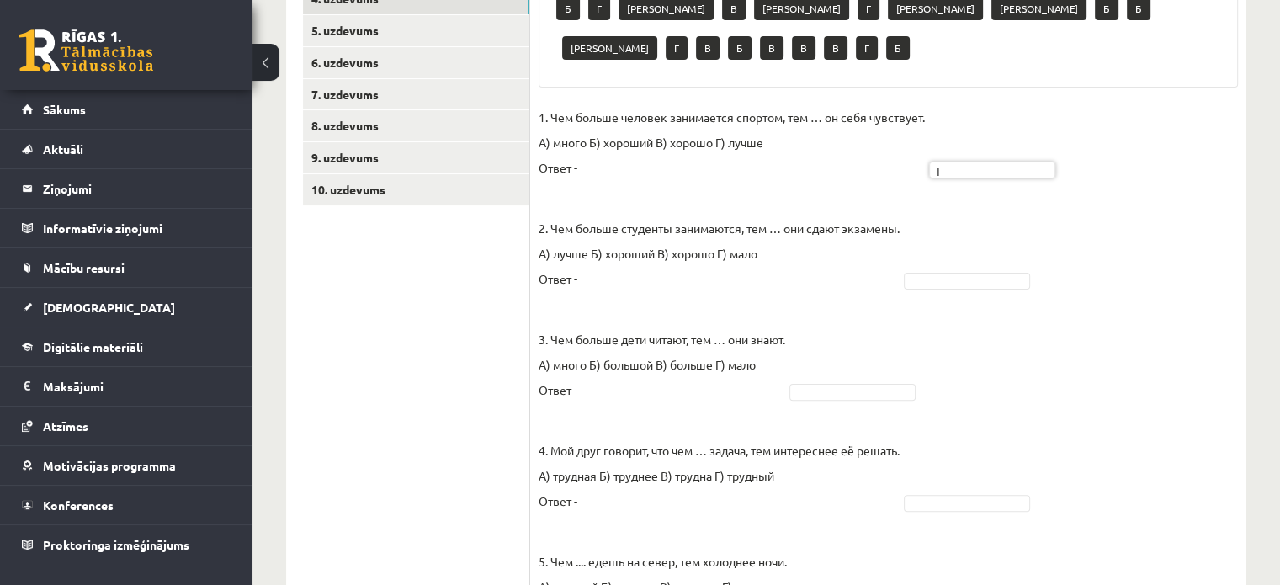
scroll to position [417, 0]
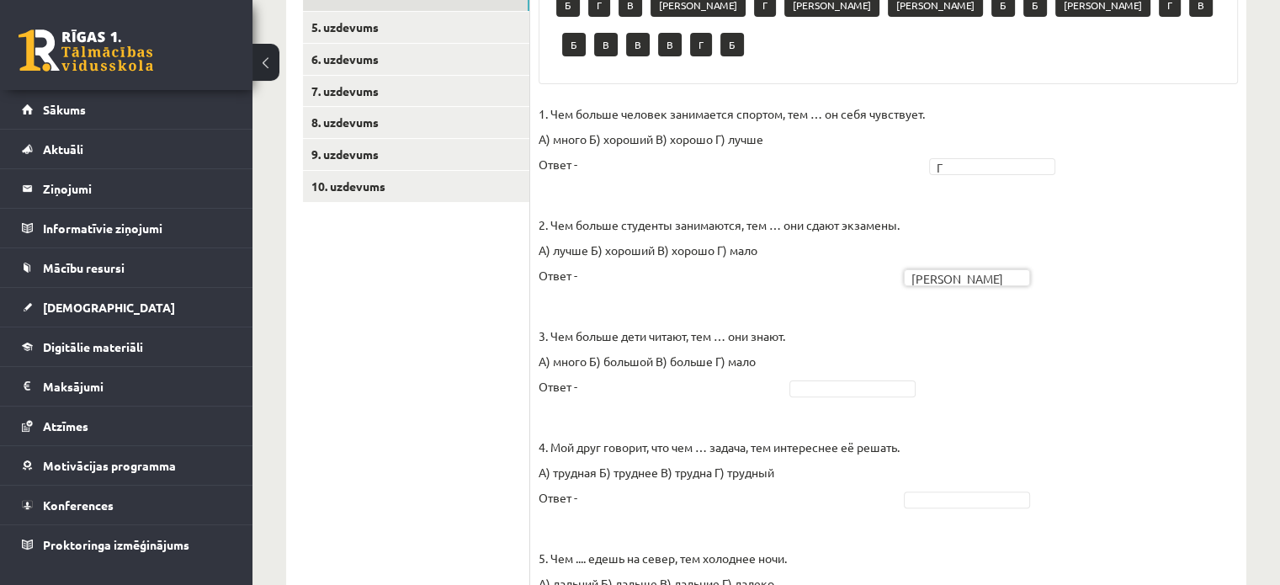
click at [953, 326] on fieldset "1. Чем больше человек занимается спортом, тем … он себя чувствует. А) много Б) …" at bounding box center [888, 421] width 699 height 641
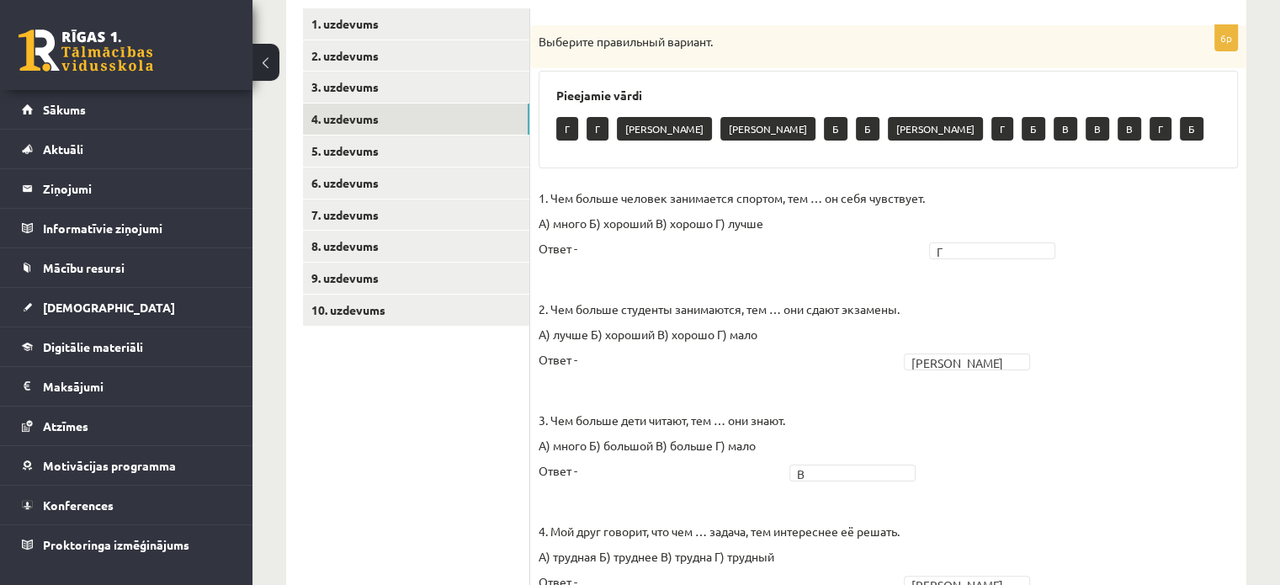
scroll to position [293, 0]
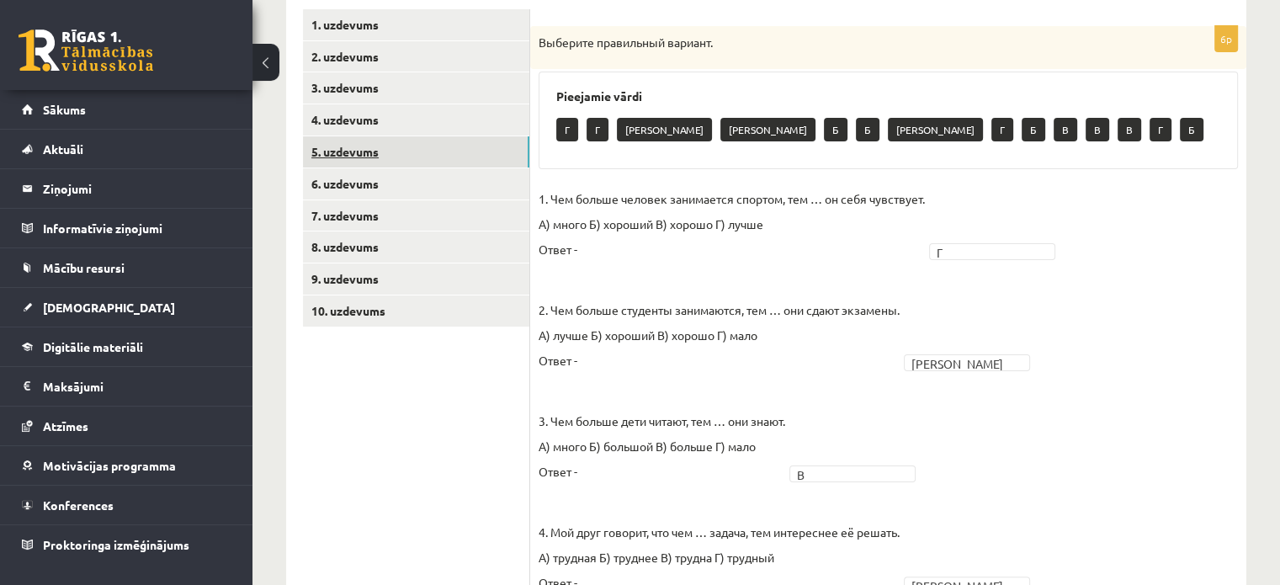
click at [465, 166] on link "5. uzdevums" at bounding box center [416, 151] width 226 height 31
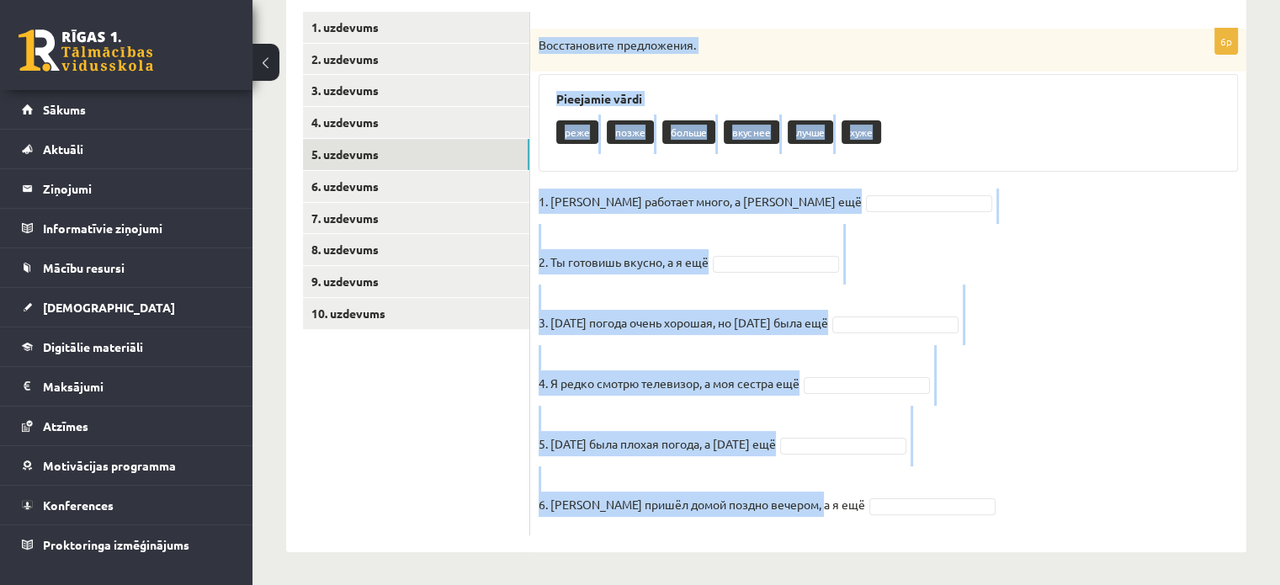
drag, startPoint x: 539, startPoint y: 44, endPoint x: 863, endPoint y: 486, distance: 547.9
click at [863, 486] on div "6p Восстановите предложения. Pieejamie vārdi реже позже больше вкуснее лучше ху…" at bounding box center [888, 282] width 716 height 507
copy div "Восстановите предложения. Pieejamie vārdi реже позже больше вкуснее лучше хуже …"
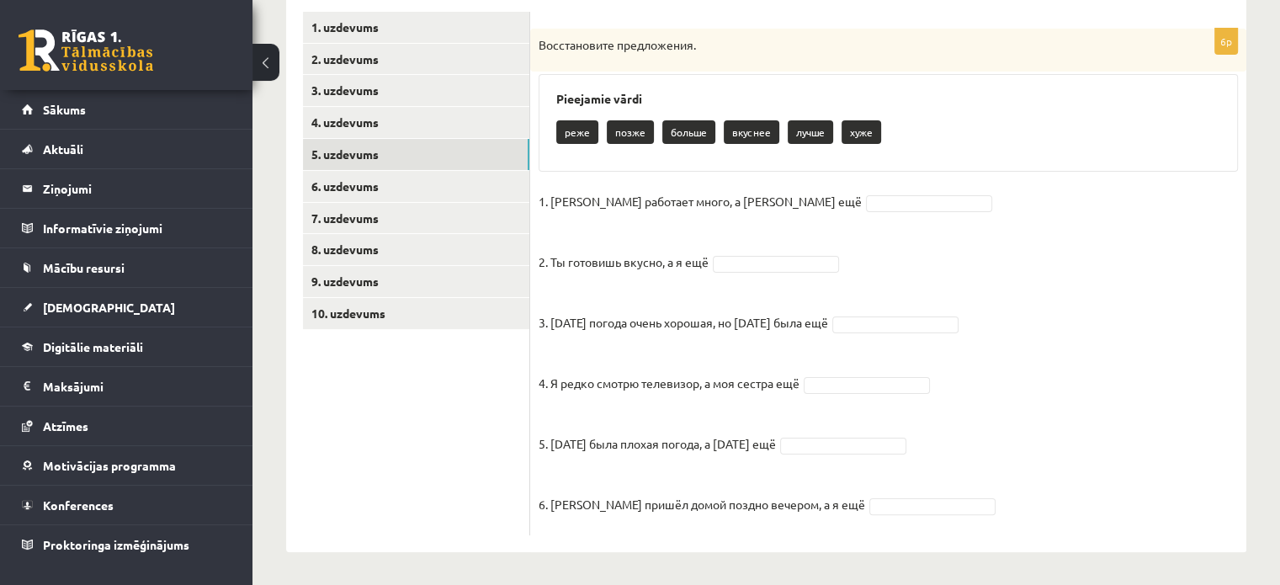
click at [863, 486] on fieldset "1. Максим работает много, а Антон ещё 2. Ты готовишь вкусно, а я ещё 3. Сегодня…" at bounding box center [888, 358] width 699 height 338
click at [796, 189] on fieldset "1. Максим работает много, а Антон ещё 2. Ты готовишь вкусно, а я ещё 3. Сегодня…" at bounding box center [888, 358] width 699 height 338
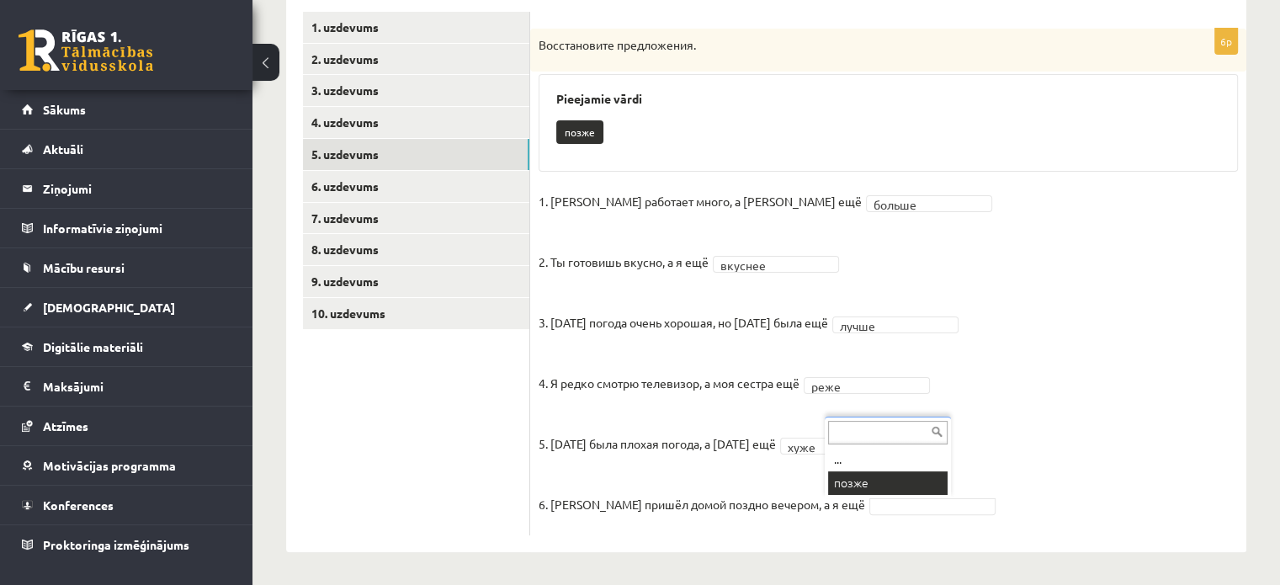
scroll to position [252, 0]
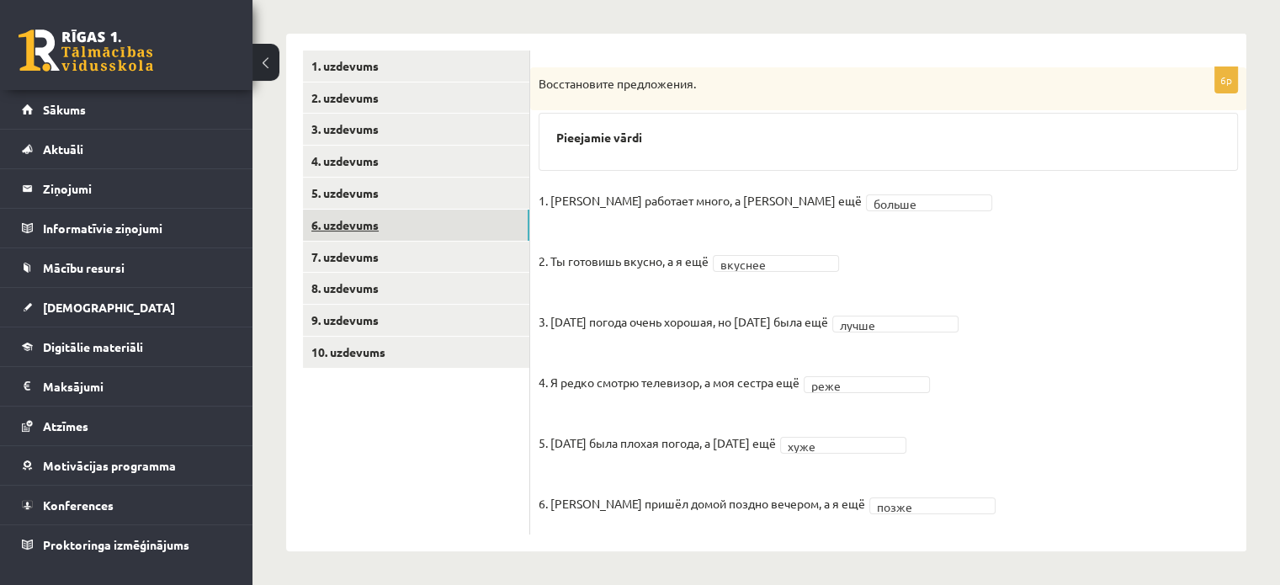
click at [365, 234] on link "6. uzdevums" at bounding box center [416, 225] width 226 height 31
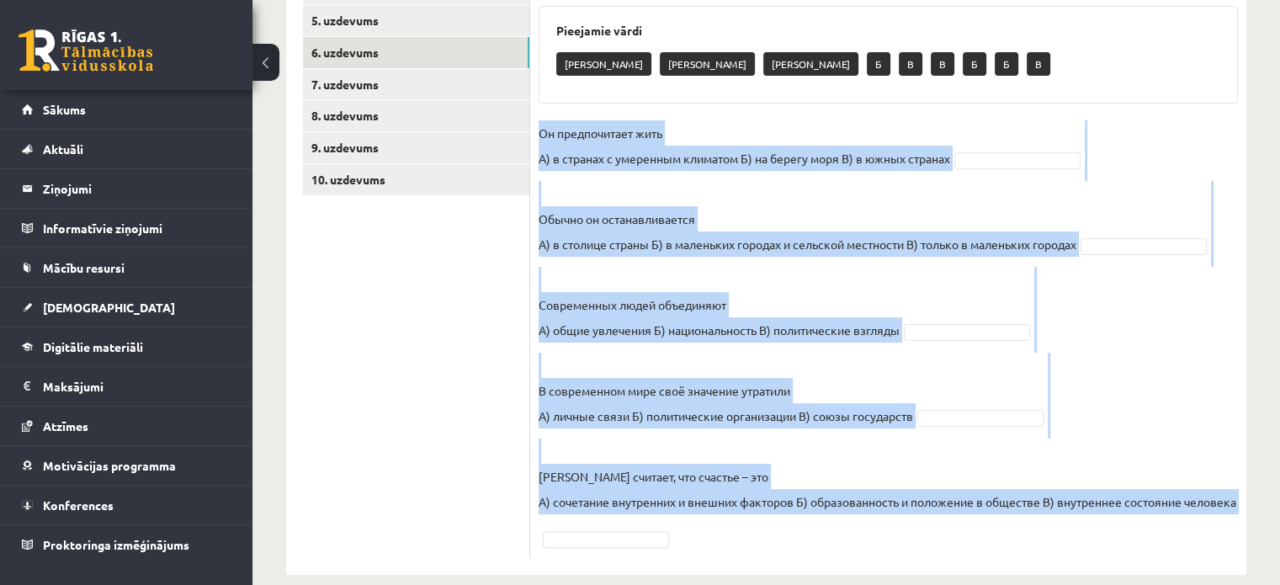
scroll to position [474, 0]
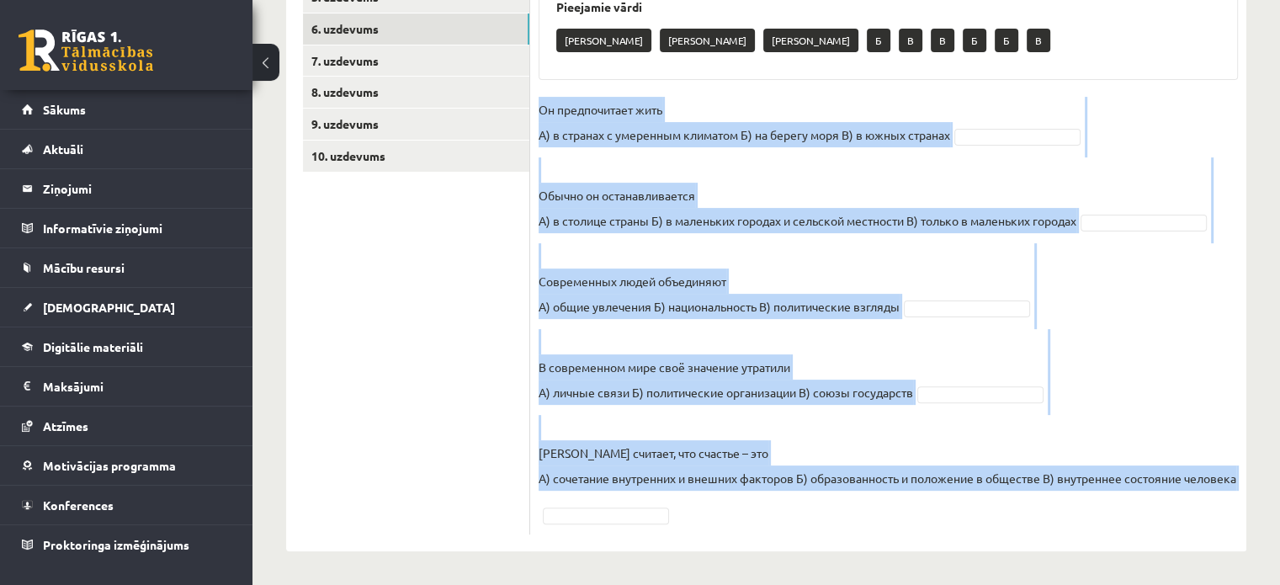
drag, startPoint x: 538, startPoint y: 264, endPoint x: 982, endPoint y: 569, distance: 538.7
click at [982, 569] on div "Krievu valoda 4. ieskaite 10.b2 klase , Sabīne Straupeniece (11.b3 JK) Parādīt …" at bounding box center [766, 101] width 1028 height 968
copy fieldset "Он предпочитает жить А) в странах с умеренным климатом Б) на берегу моря В) в ю…"
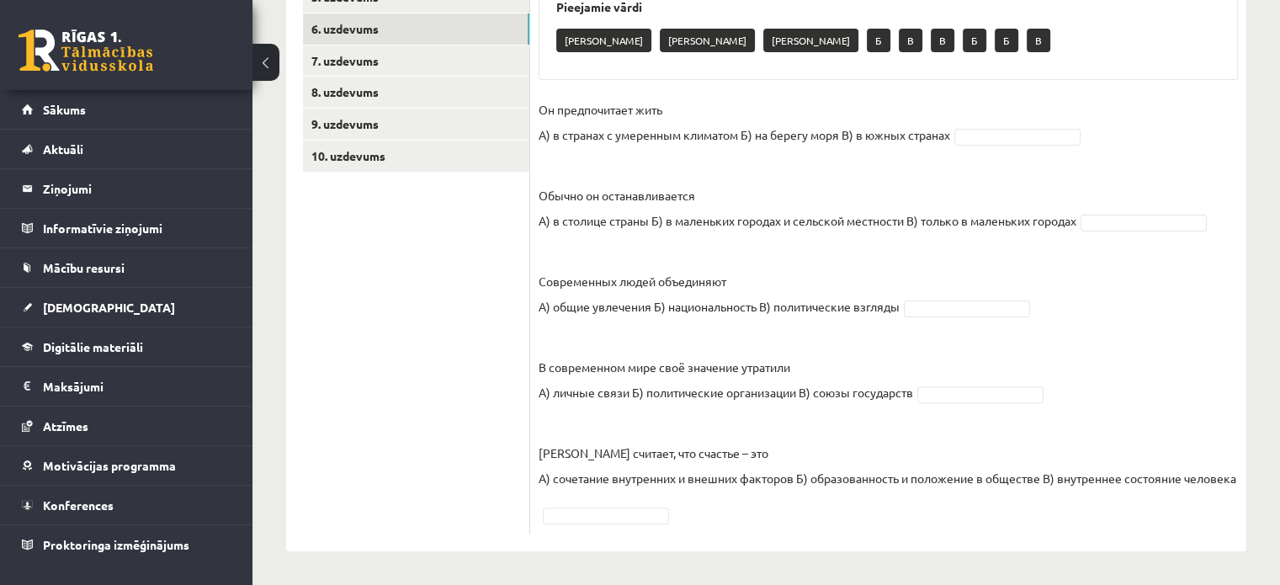
click at [960, 539] on div "5p Прослушай текст ( 06:18 - 09:40 ) и выберите правильный вариант. Pieejamie v…" at bounding box center [888, 195] width 716 height 714
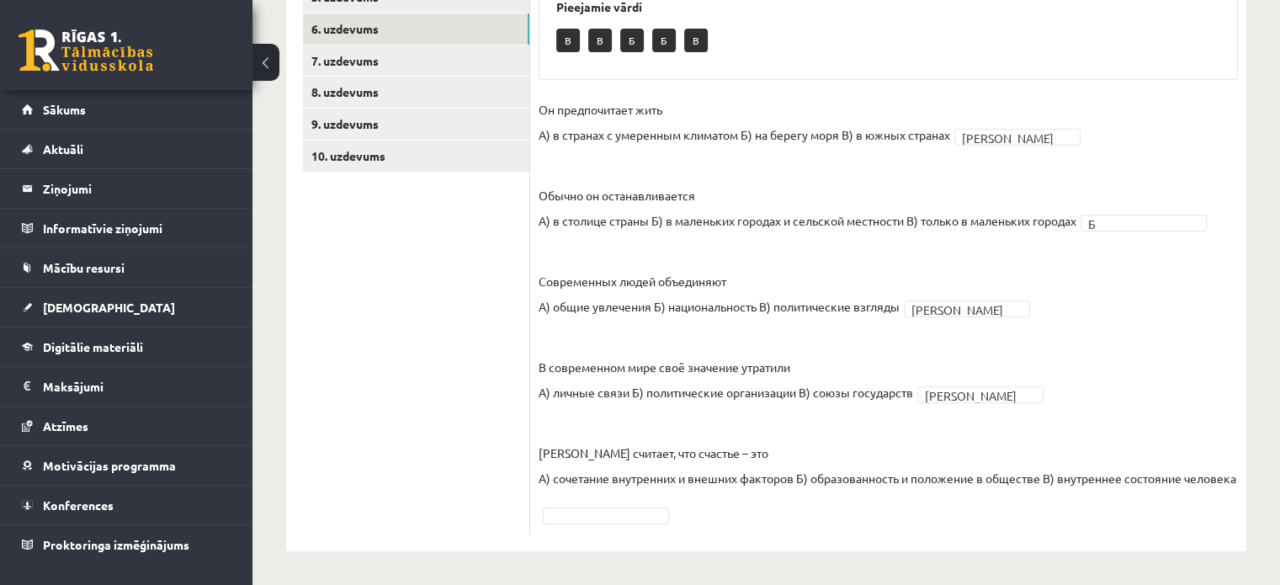
click at [646, 486] on p "Хорен считает, что счастье – это А) сочетание внутренних и внешних факторов Б) …" at bounding box center [888, 453] width 698 height 76
click at [689, 477] on p "Хорен считает, что счастье – это А) сочетание внутренних и внешних факторов Б) …" at bounding box center [888, 453] width 698 height 76
drag, startPoint x: 1224, startPoint y: 454, endPoint x: 702, endPoint y: 482, distance: 523.4
click at [702, 482] on p "Хорен считает, что счастье – это А) сочетание внутренних и внешних факторов Б) …" at bounding box center [888, 453] width 698 height 76
click at [687, 475] on p "Хорен считает, что счастье – это А) сочетание внутренних и внешних факторов Б) …" at bounding box center [888, 453] width 698 height 76
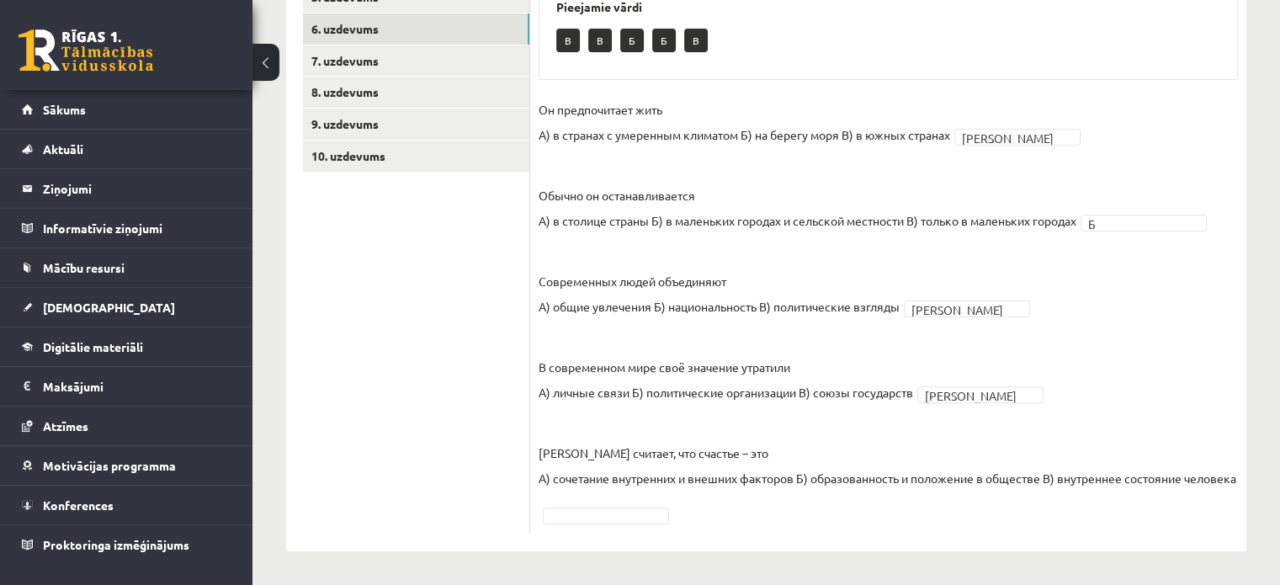
click at [645, 469] on p "Хорен считает, что счастье – это А) сочетание внутренних и внешних факторов Б) …" at bounding box center [888, 453] width 698 height 76
click at [672, 491] on fieldset "Он предпочитает жить А) в странах с умеренным климатом Б) на берегу моря В) в ю…" at bounding box center [888, 311] width 699 height 429
click at [711, 490] on p "Хорен считает, что счастье – это А) сочетание внутренних и внешних факторов Б) …" at bounding box center [888, 453] width 698 height 76
click at [635, 528] on div "5p Прослушай текст ( 06:18 - 09:40 ) и выберите правильный вариант. Pieejamie v…" at bounding box center [888, 202] width 716 height 663
click at [596, 494] on fieldset "Он предпочитает жить А) в странах с умеренным климатом Б) на берегу моря В) в ю…" at bounding box center [888, 311] width 699 height 429
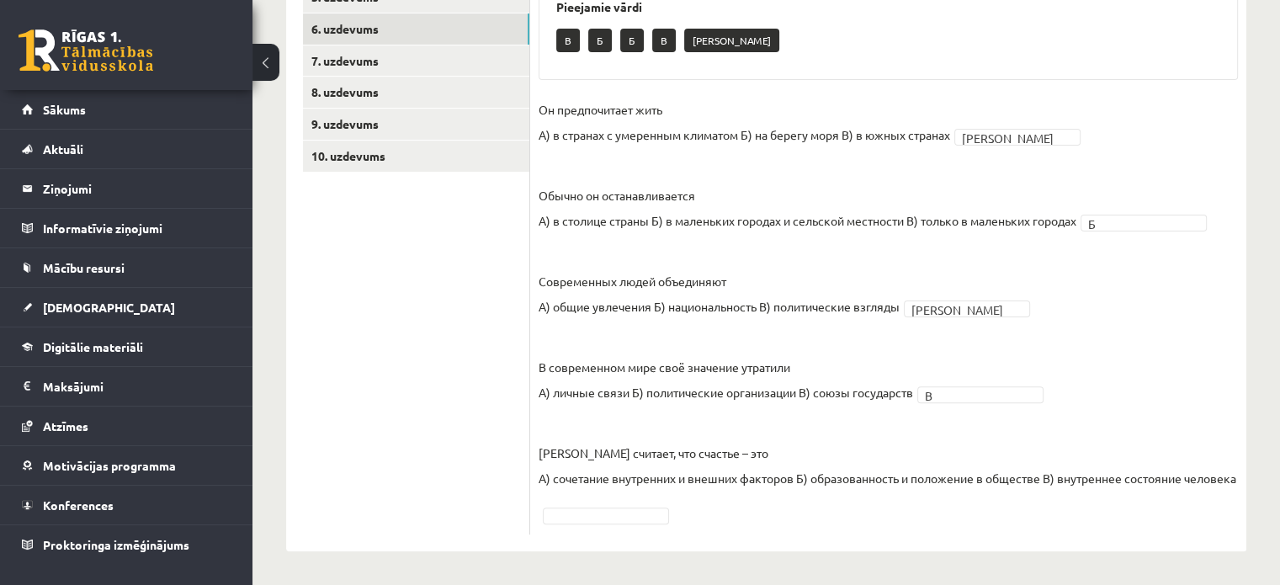
click at [576, 523] on fieldset "Он предпочитает жить А) в странах с умеренным климатом Б) на берегу моря В) в ю…" at bounding box center [888, 311] width 699 height 429
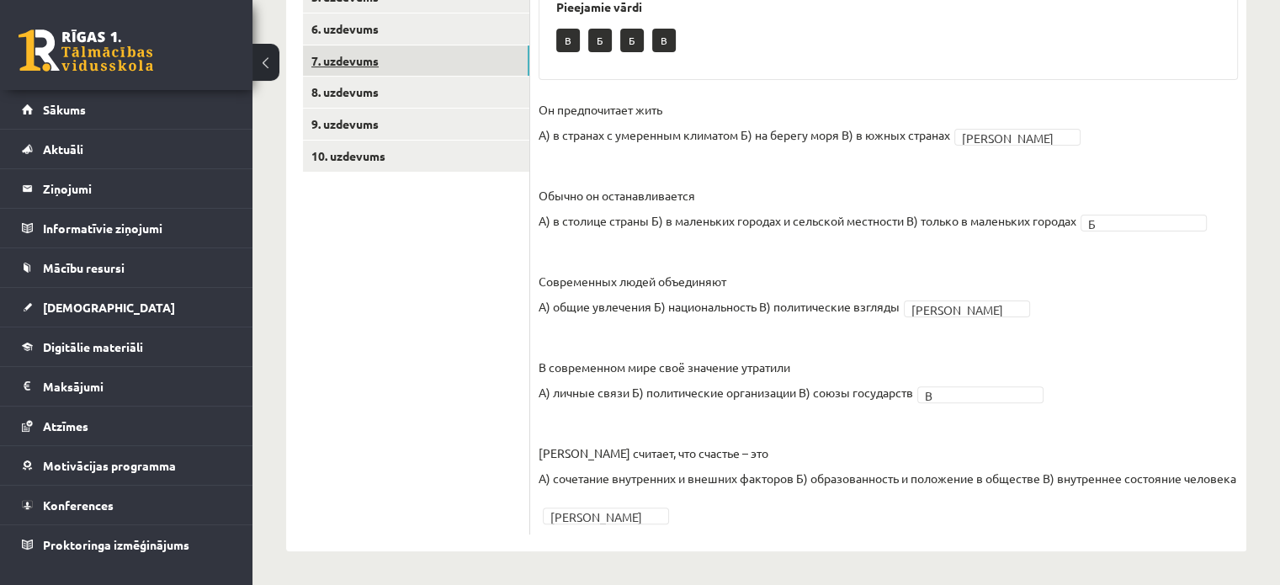
click at [511, 45] on link "7. uzdevums" at bounding box center [416, 60] width 226 height 31
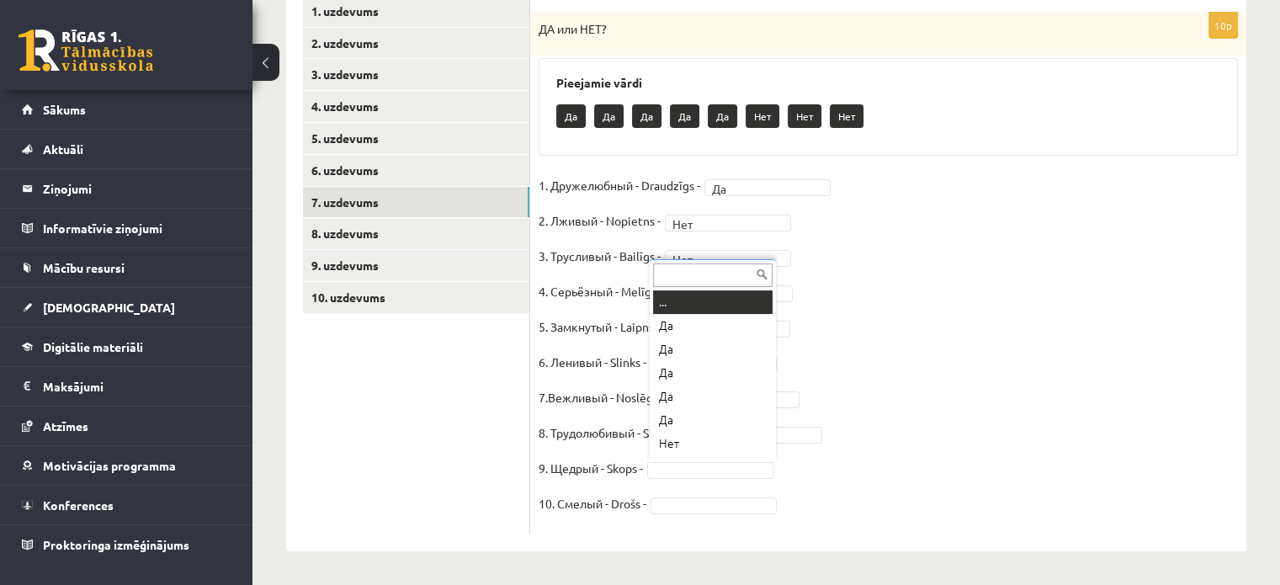
scroll to position [20, 0]
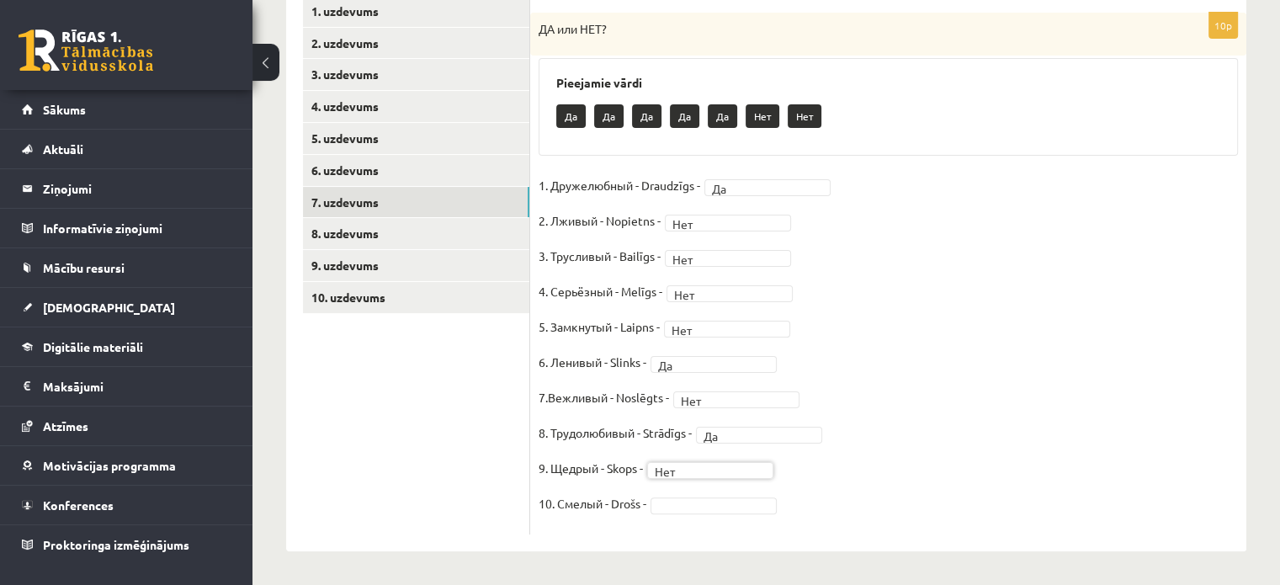
click at [689, 512] on fieldset "1. Дружелюбный - Draudzīgs - Да ** 2. Лживый - Nopietns - Нет *** 3. Трусливый …" at bounding box center [888, 349] width 699 height 353
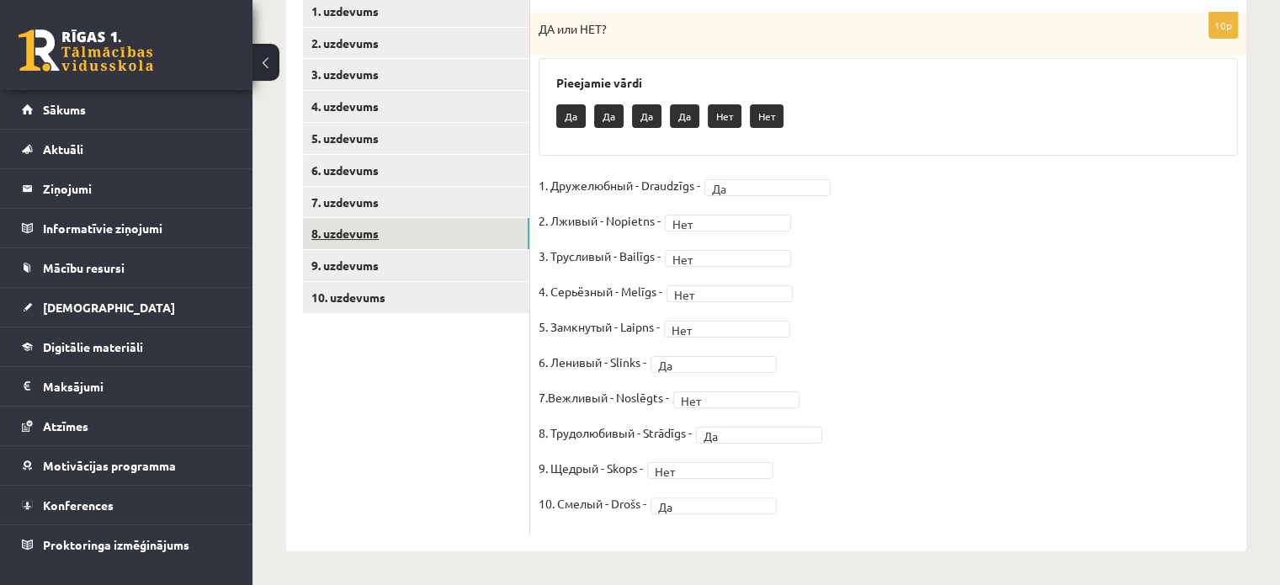
click at [414, 229] on link "8. uzdevums" at bounding box center [416, 233] width 226 height 31
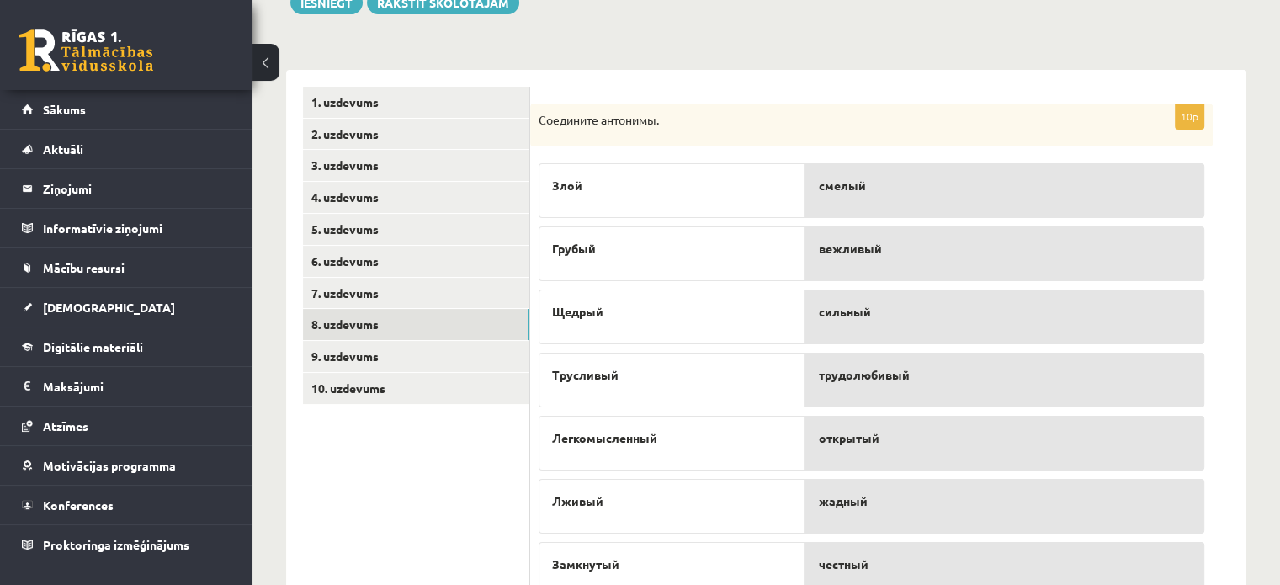
scroll to position [212, 0]
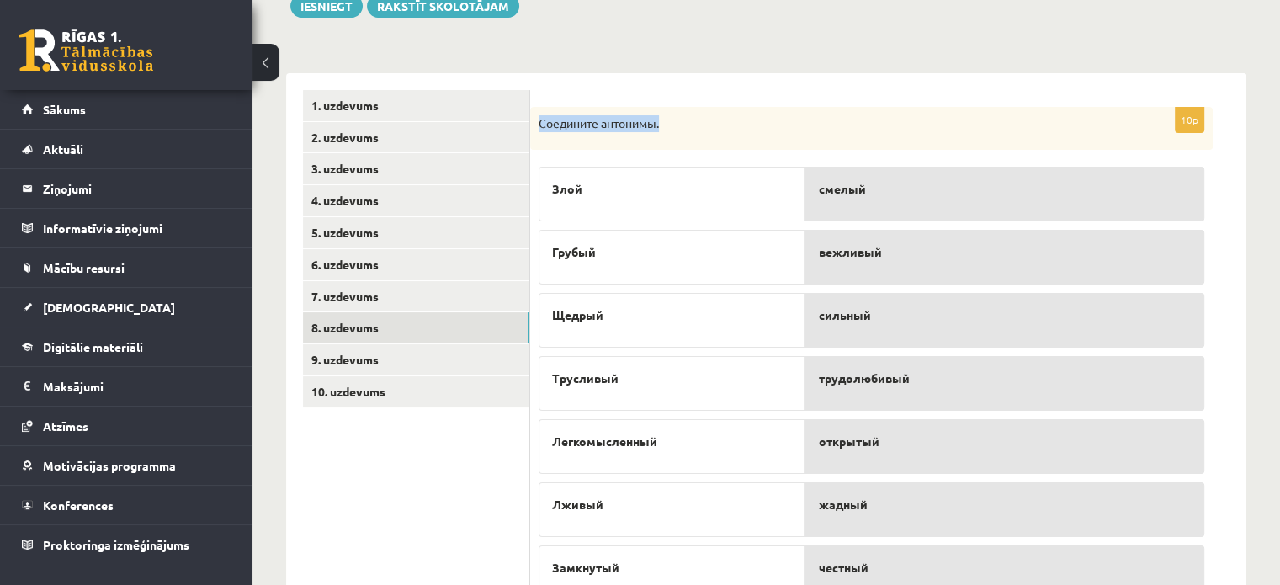
drag, startPoint x: 541, startPoint y: 119, endPoint x: 736, endPoint y: 138, distance: 196.1
click at [736, 138] on div "Соедините антонимы." at bounding box center [871, 129] width 682 height 44
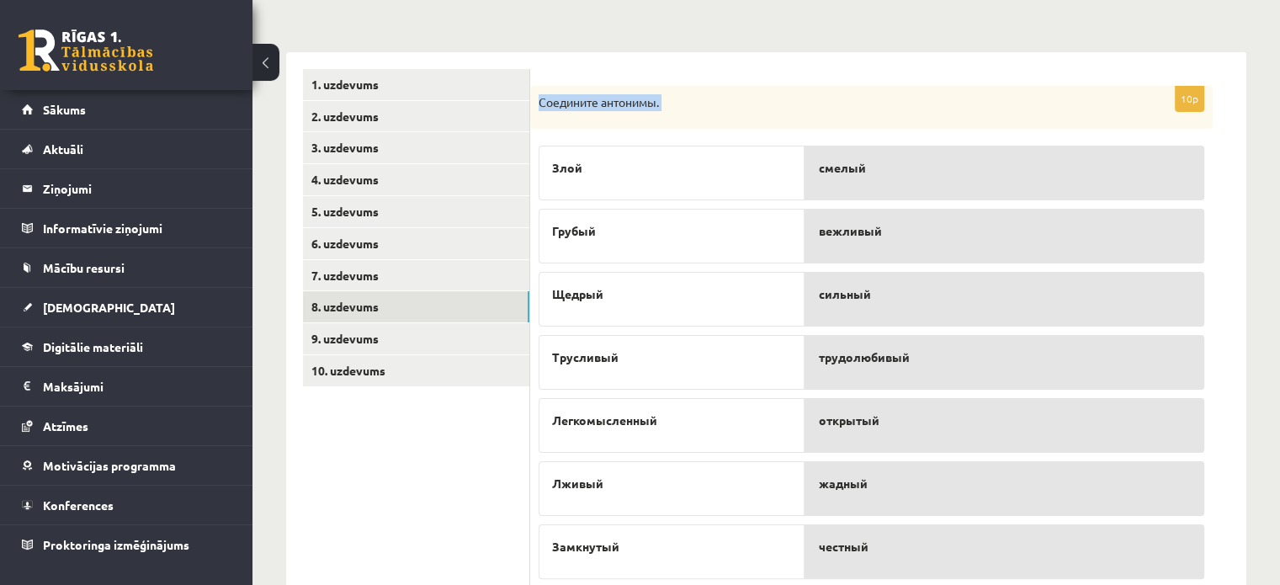
scroll to position [472, 0]
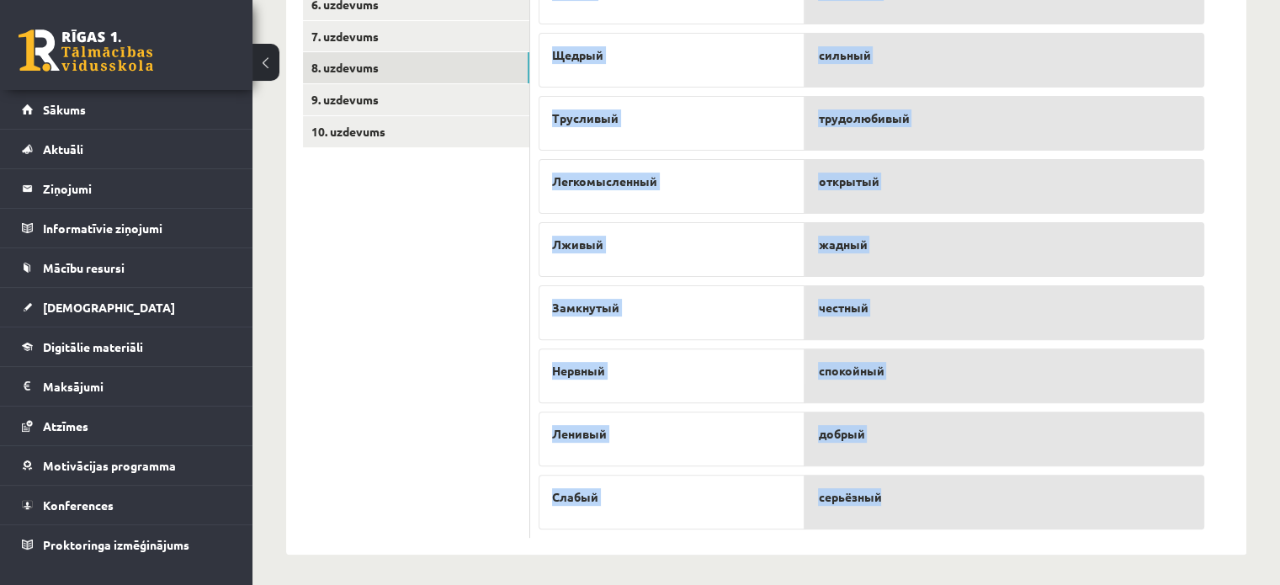
drag, startPoint x: 539, startPoint y: 103, endPoint x: 985, endPoint y: 476, distance: 582.5
click at [985, 476] on div "10p Соедините антонимы. Злой Грубый Щедрый Трусливый Легкомысленный Лживый Замк…" at bounding box center [871, 193] width 682 height 692
copy div "Соедините антонимы. Злой Грубый Щедрый Трусливый Легкомысленный Лживый Замкнуты…"
click at [955, 534] on div "10p Соедините антонимы. Злой Грубый Щедрый Трусливый Легкомысленный Лживый Замк…" at bounding box center [888, 184] width 716 height 742
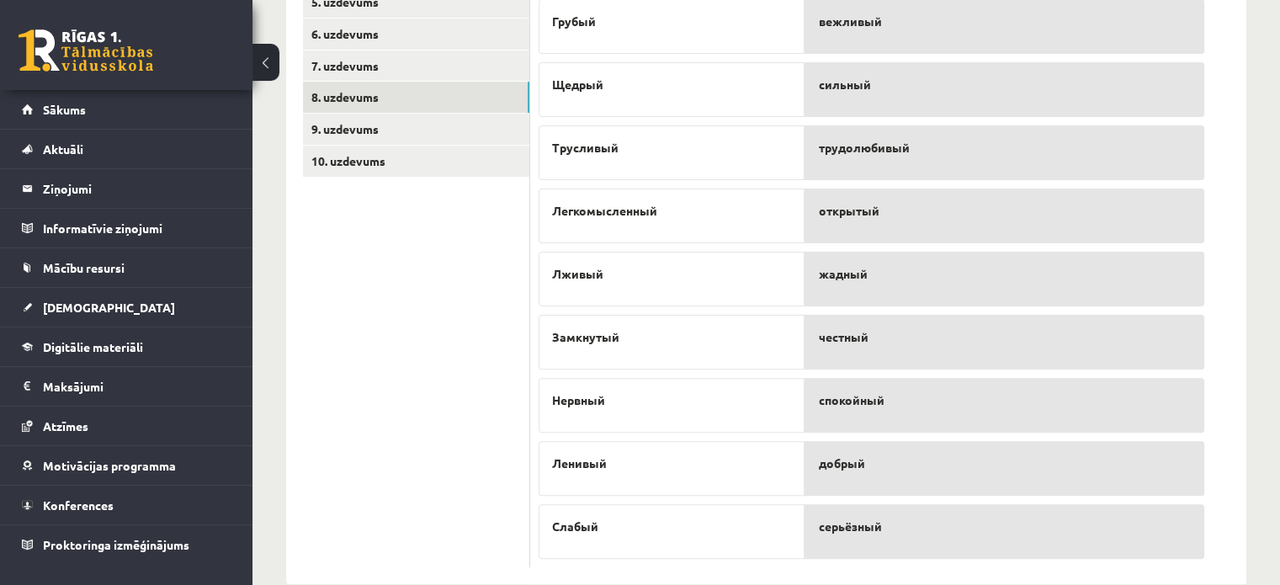
scroll to position [471, 0]
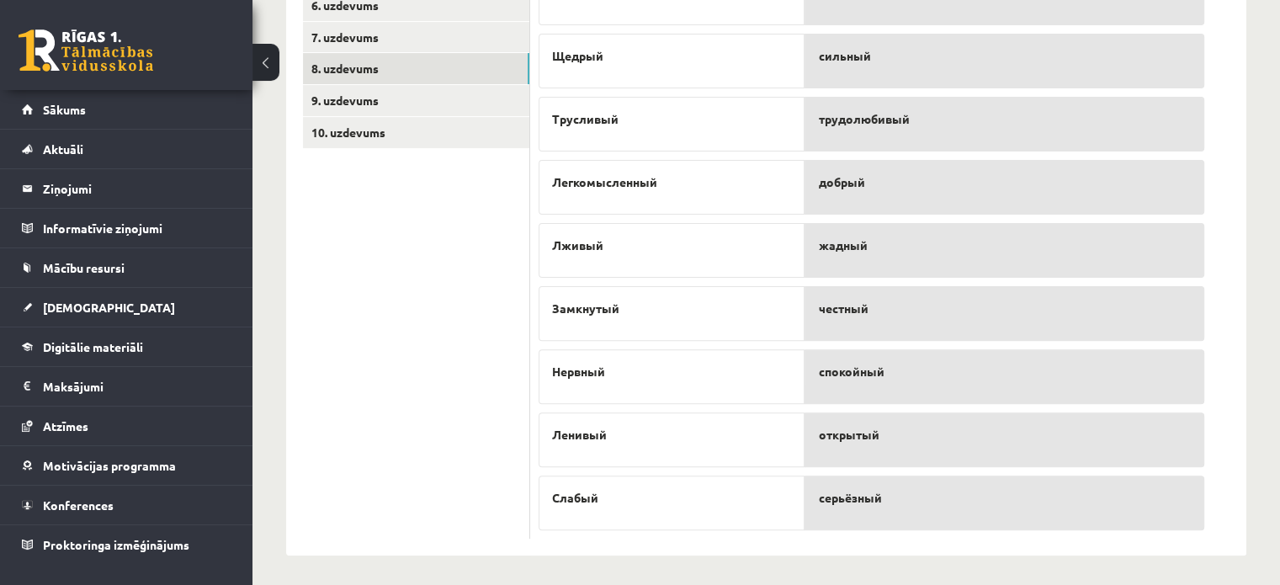
click at [858, 199] on div "добрый" at bounding box center [1005, 187] width 400 height 55
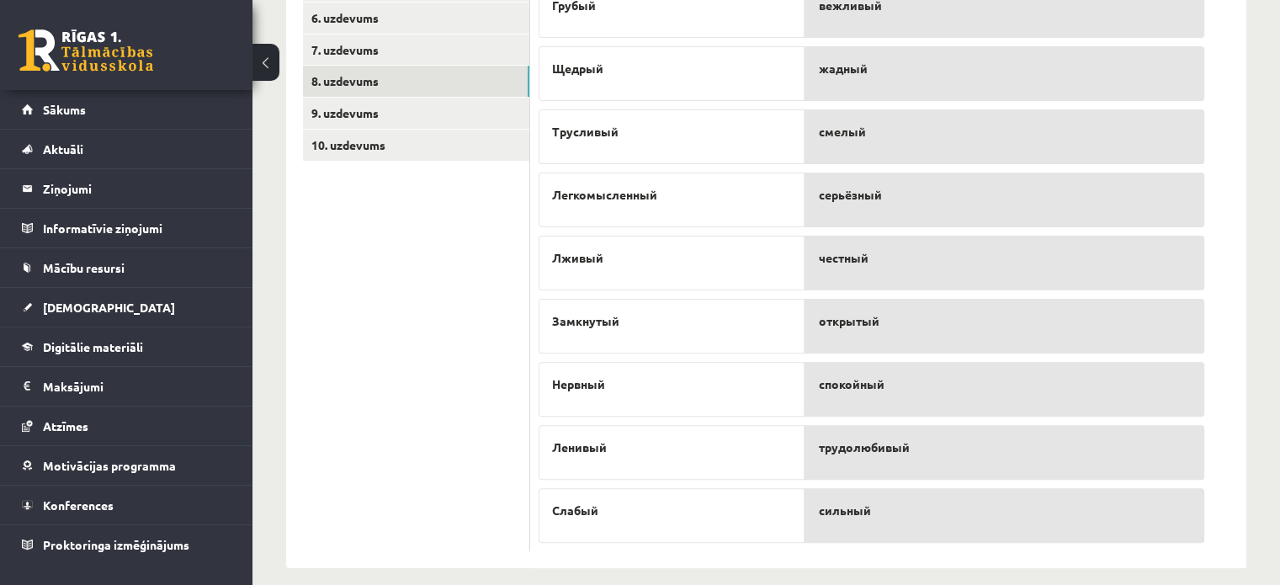
scroll to position [460, 0]
click at [366, 115] on link "9. uzdevums" at bounding box center [416, 111] width 226 height 31
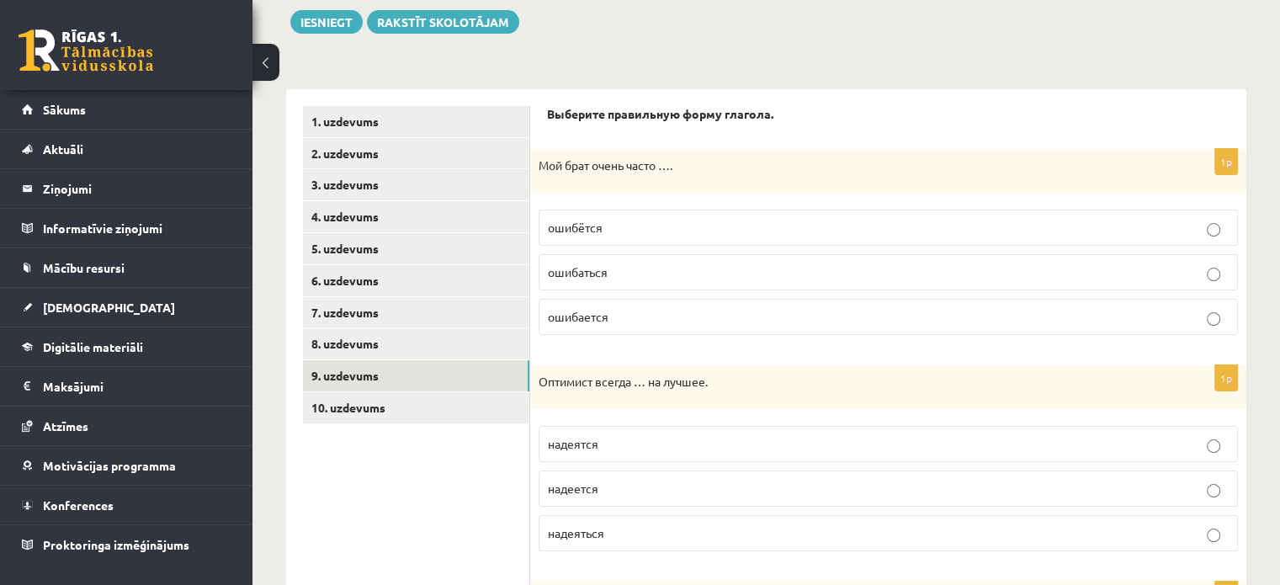
scroll to position [217, 0]
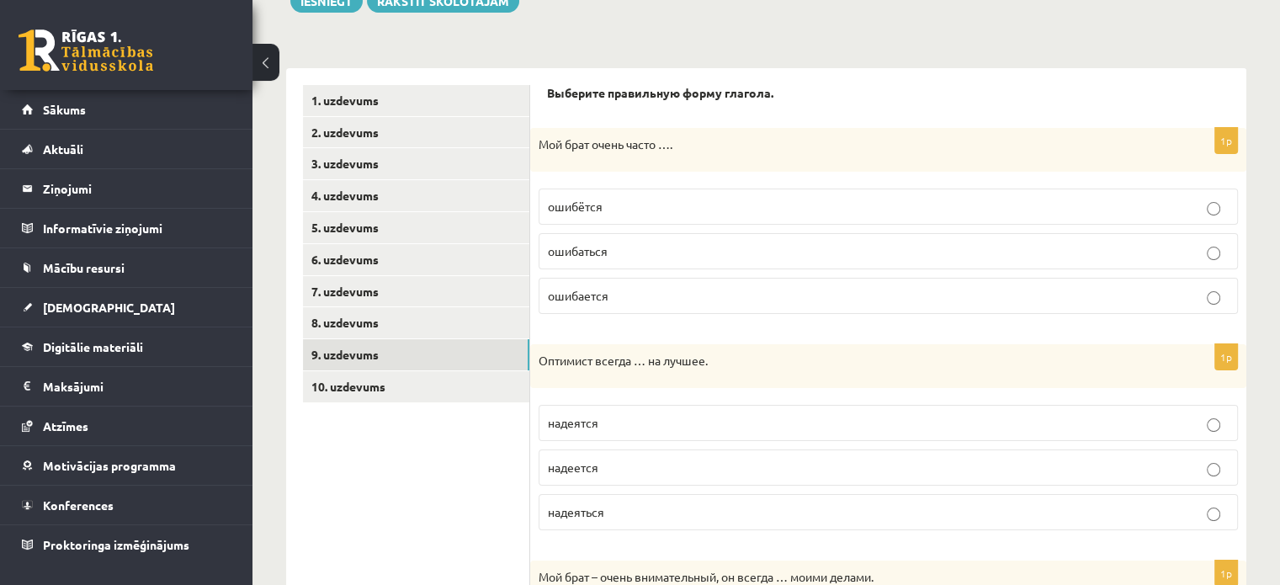
click at [549, 88] on strong "Выберите правильную форму глагола." at bounding box center [660, 92] width 226 height 15
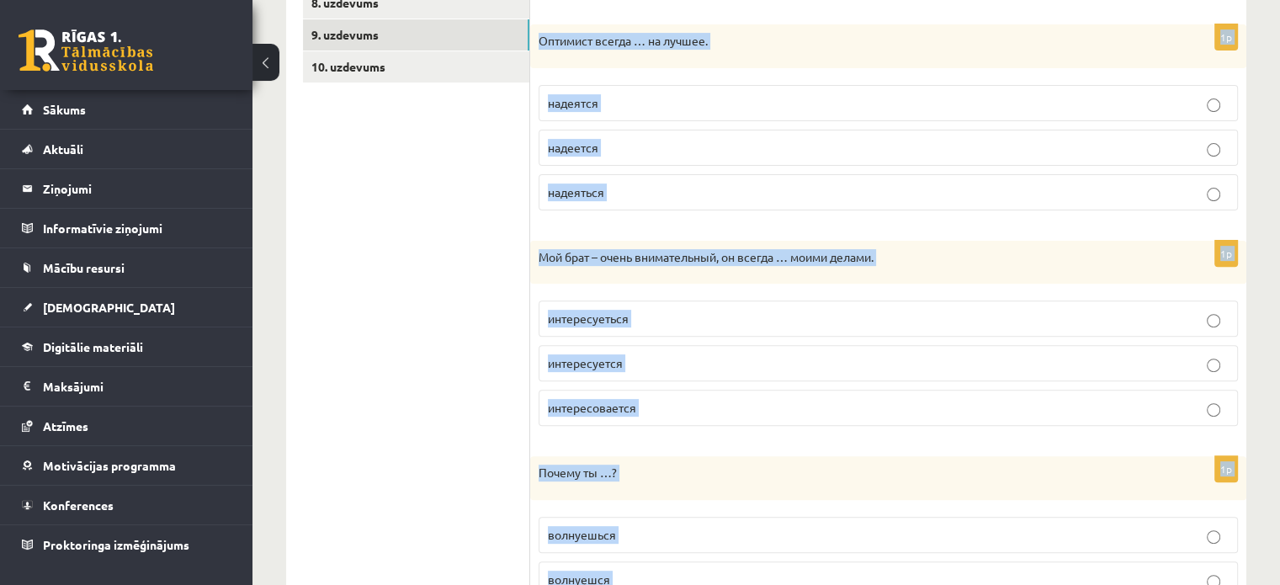
scroll to position [868, 0]
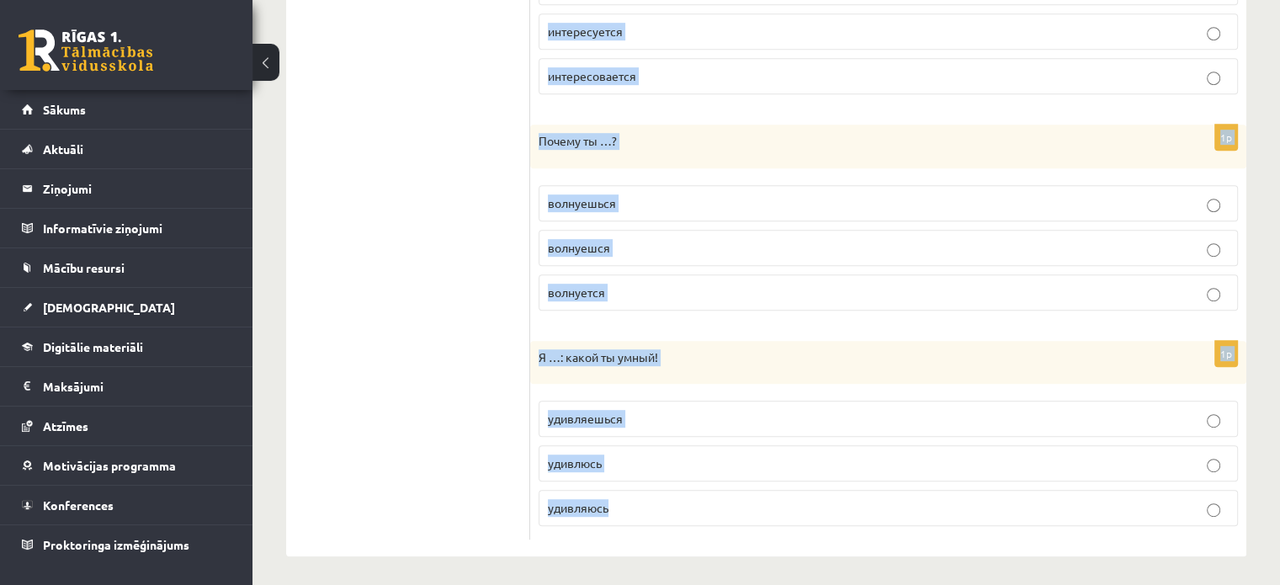
drag, startPoint x: 549, startPoint y: 88, endPoint x: 791, endPoint y: 588, distance: 556.3
copy form "Выберите правильную форму глагола. 1p Мой брат очень часто …. ошибётся ошибатьс…"
click at [888, 102] on div "1p Мой брат – очень внимательный, он всегда … моими делами. интересуеться интер…" at bounding box center [888, 8] width 716 height 199
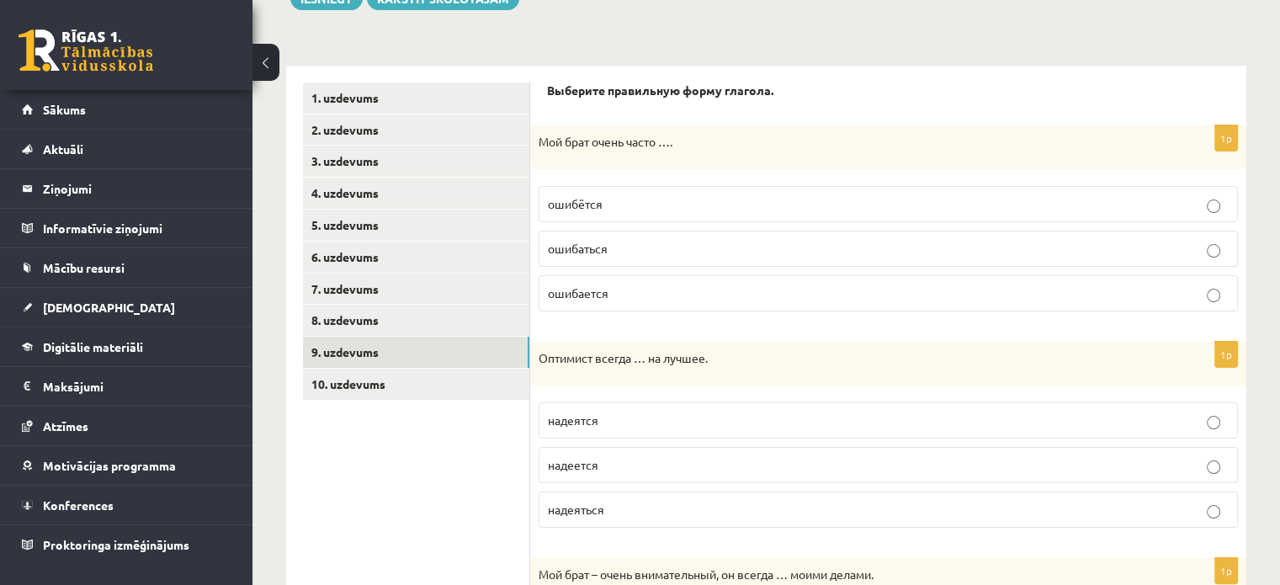
scroll to position [212, 0]
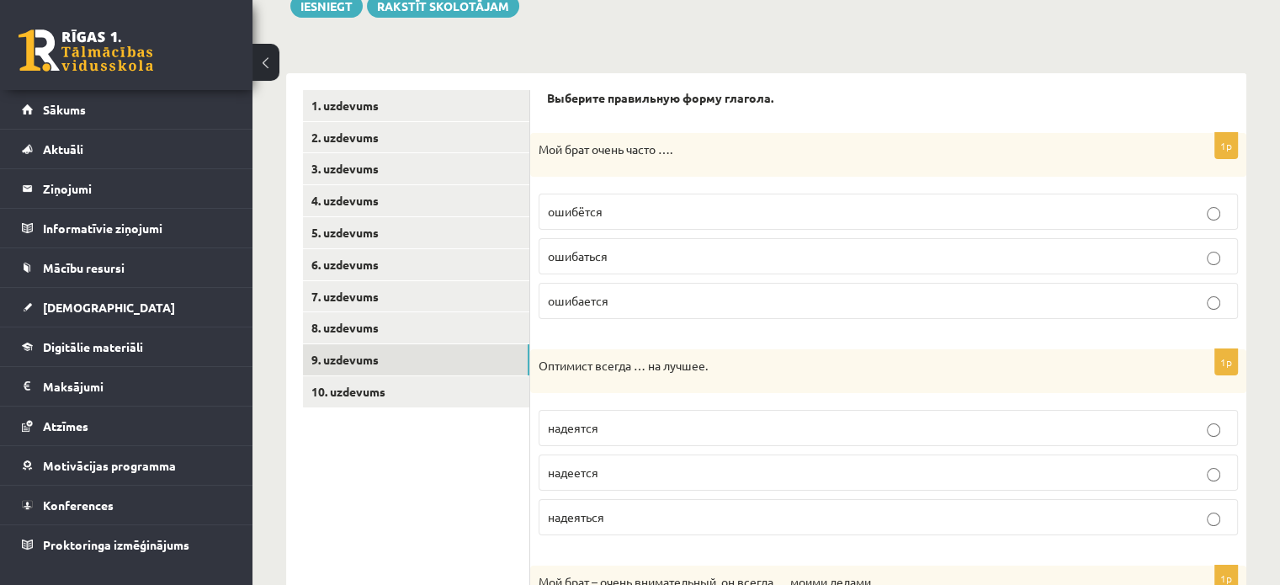
click at [632, 289] on label "ошибается" at bounding box center [888, 301] width 699 height 36
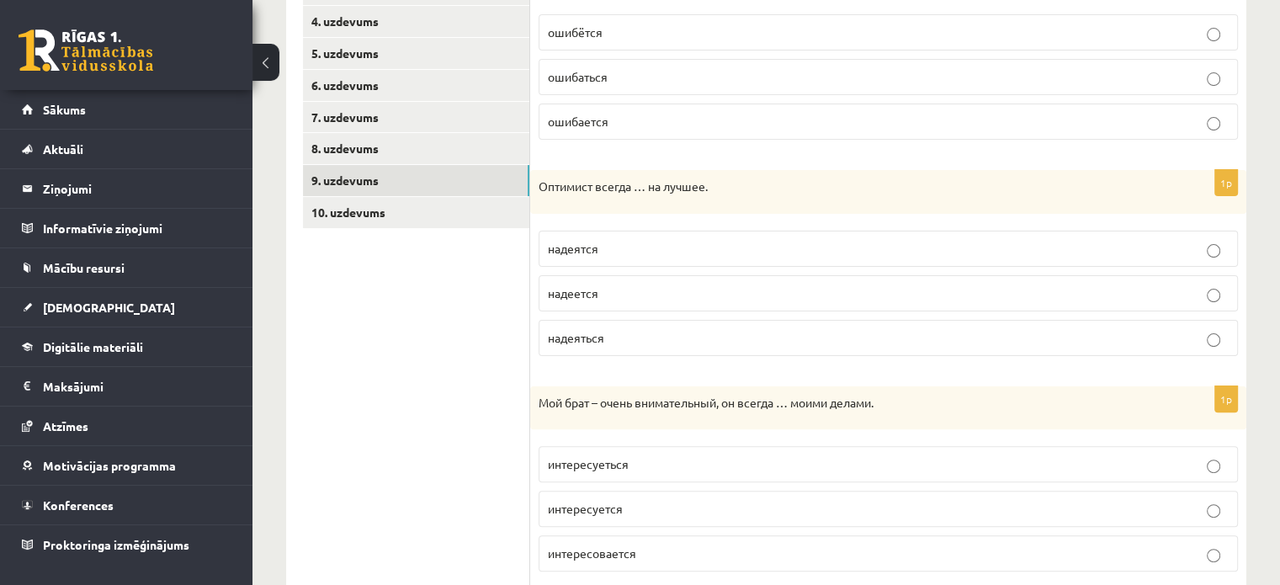
scroll to position [394, 0]
click at [579, 289] on span "надеется" at bounding box center [573, 290] width 50 height 15
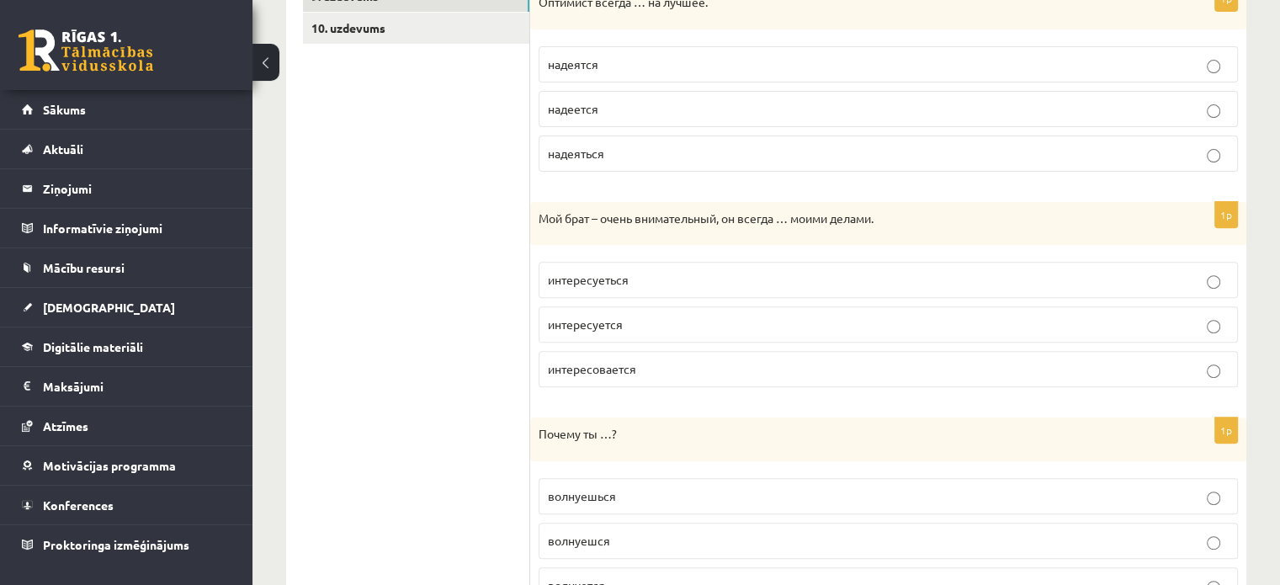
scroll to position [614, 0]
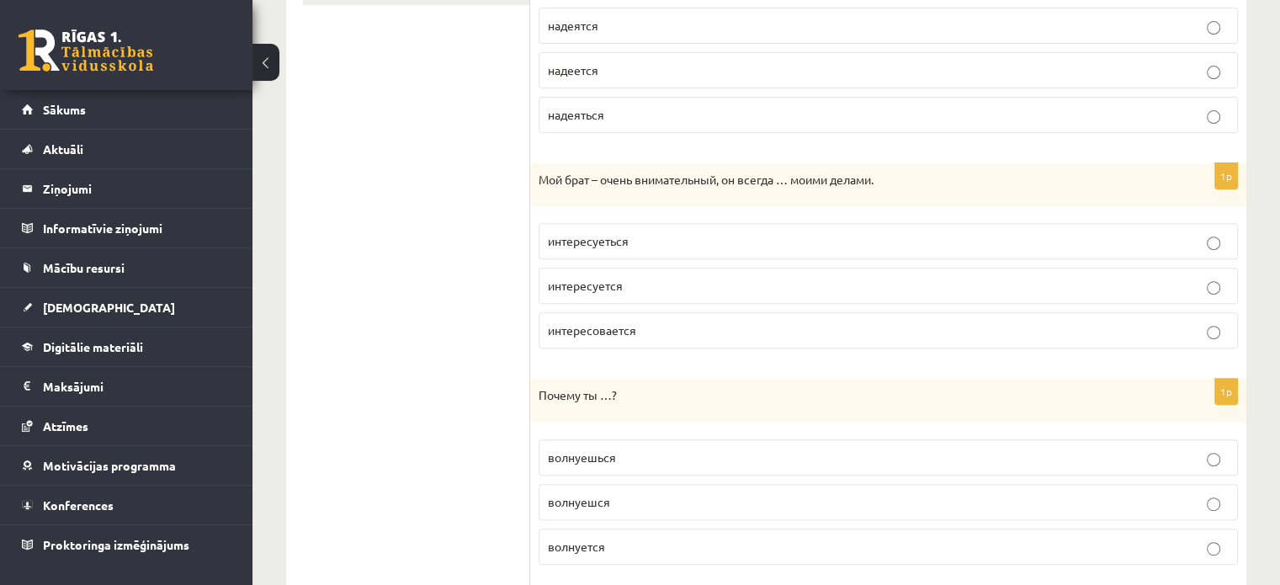
click at [628, 286] on p "интересуется" at bounding box center [888, 286] width 681 height 18
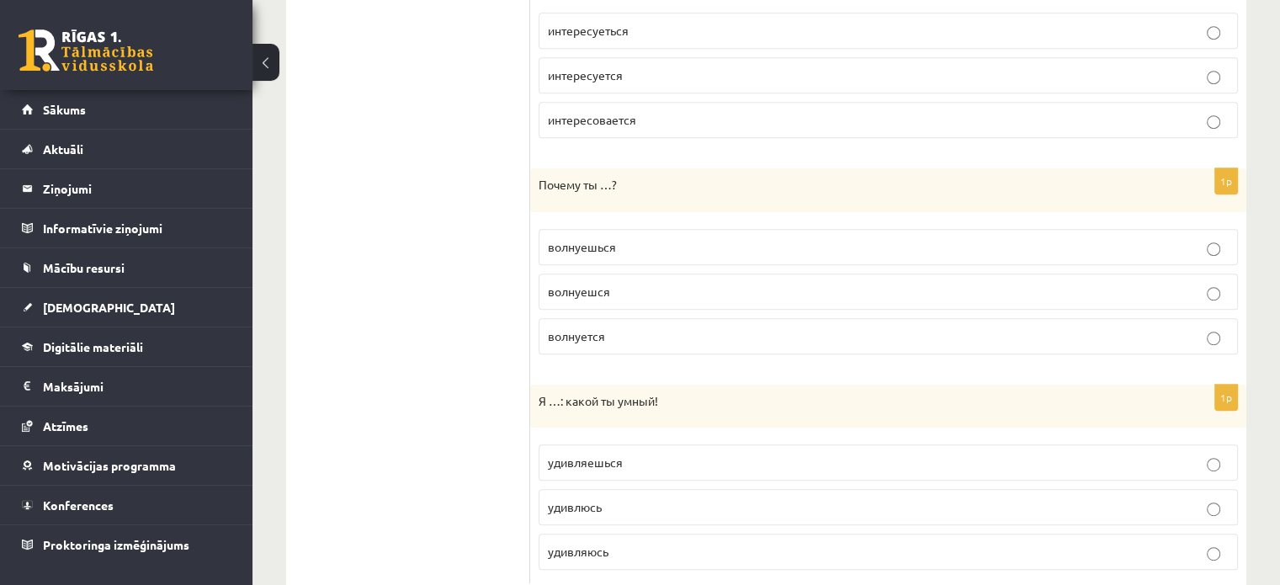
scroll to position [868, 0]
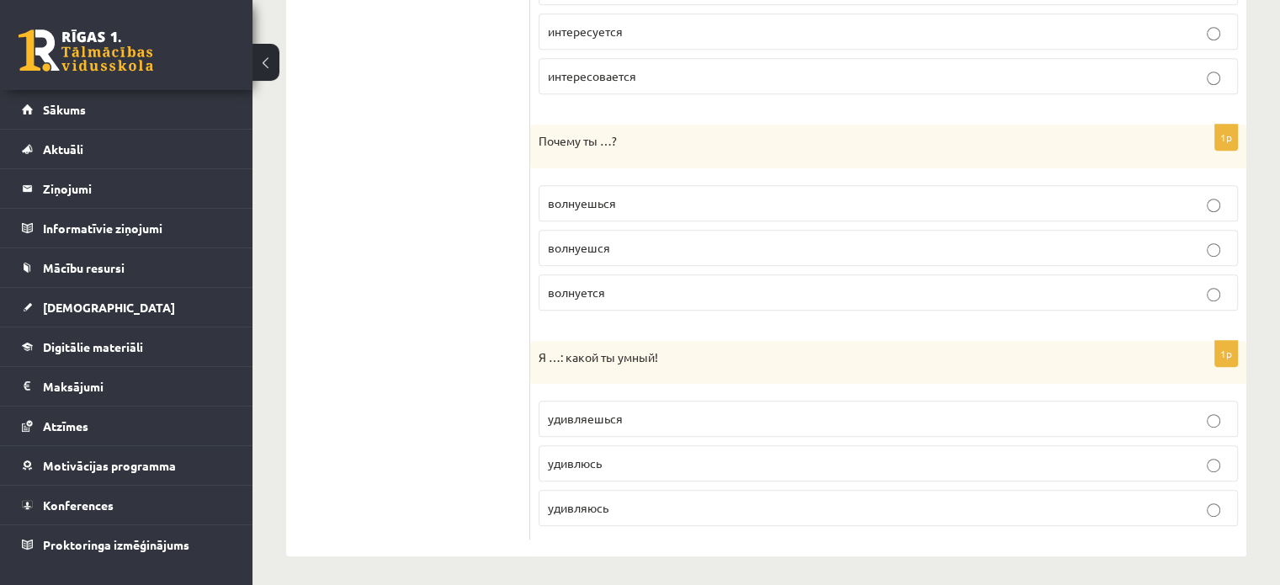
click at [769, 233] on label "волнуешся" at bounding box center [888, 248] width 699 height 36
click at [953, 189] on label "волнуешься" at bounding box center [888, 203] width 699 height 36
click at [626, 502] on p "удивляюсь" at bounding box center [888, 508] width 681 height 18
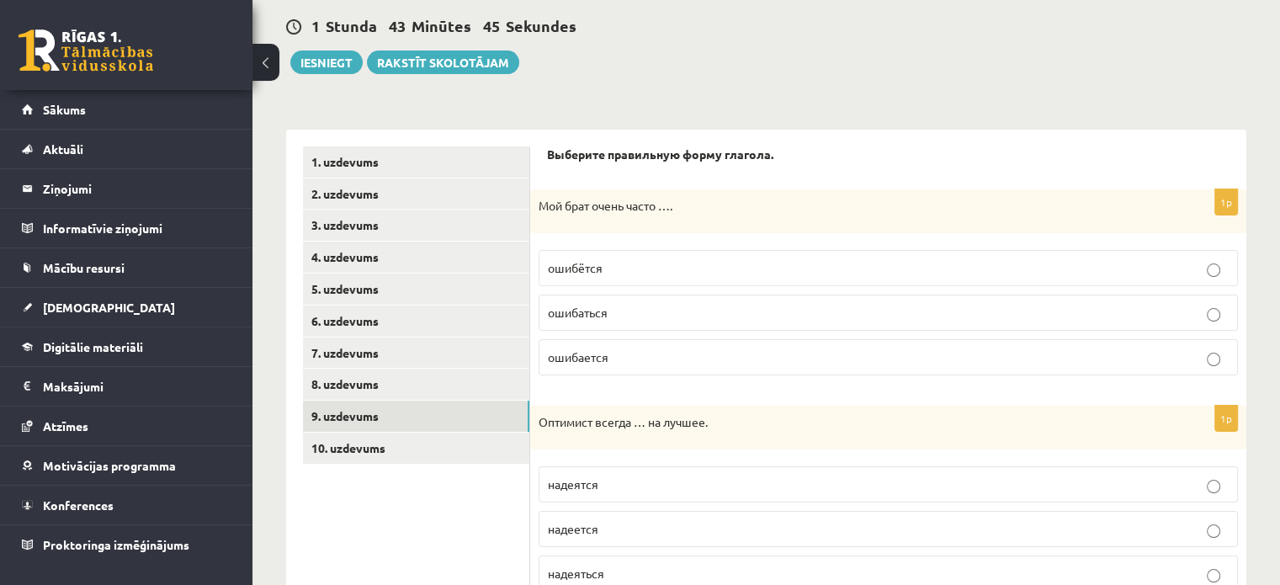
scroll to position [159, 0]
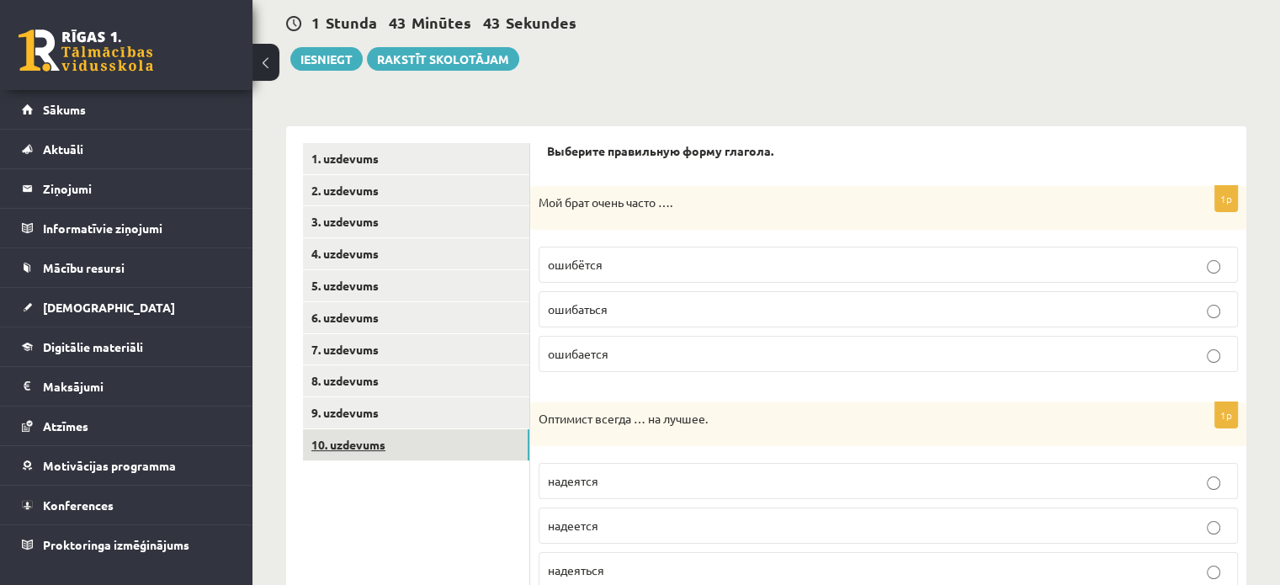
click at [342, 450] on link "10. uzdevums" at bounding box center [416, 444] width 226 height 31
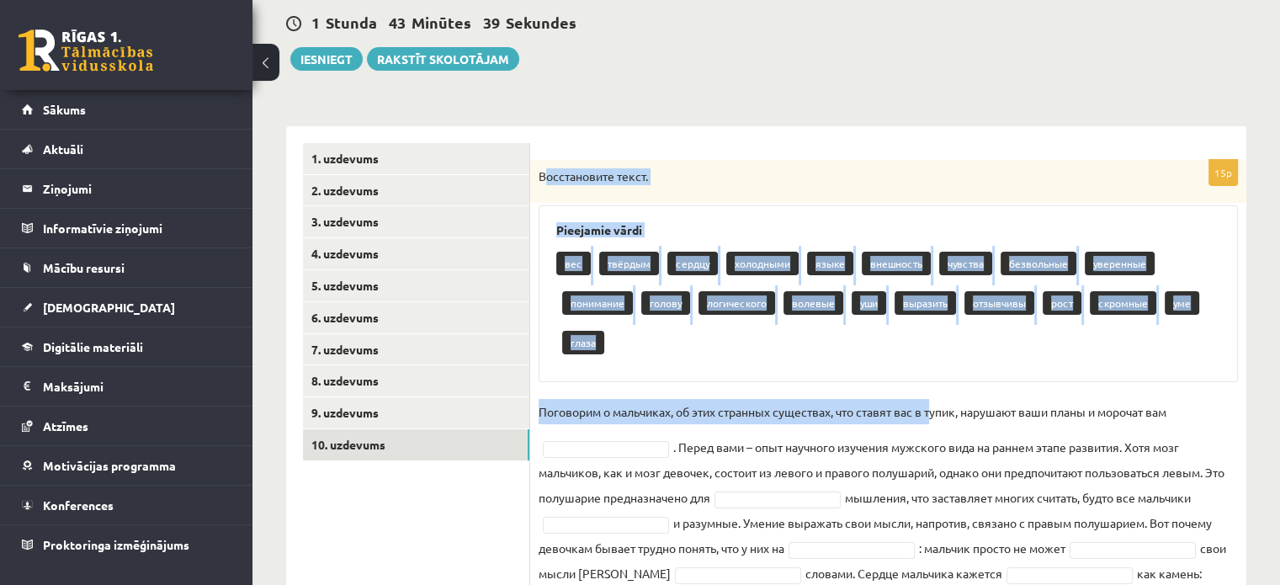
drag, startPoint x: 543, startPoint y: 170, endPoint x: 936, endPoint y: 400, distance: 455.2
click at [936, 400] on div "15p Восстановите текст. Pieejamie vārdi вес твёрдым сердцу холодными языке внеш…" at bounding box center [888, 465] width 716 height 611
click at [566, 199] on div "Восстановите текст." at bounding box center [888, 182] width 716 height 44
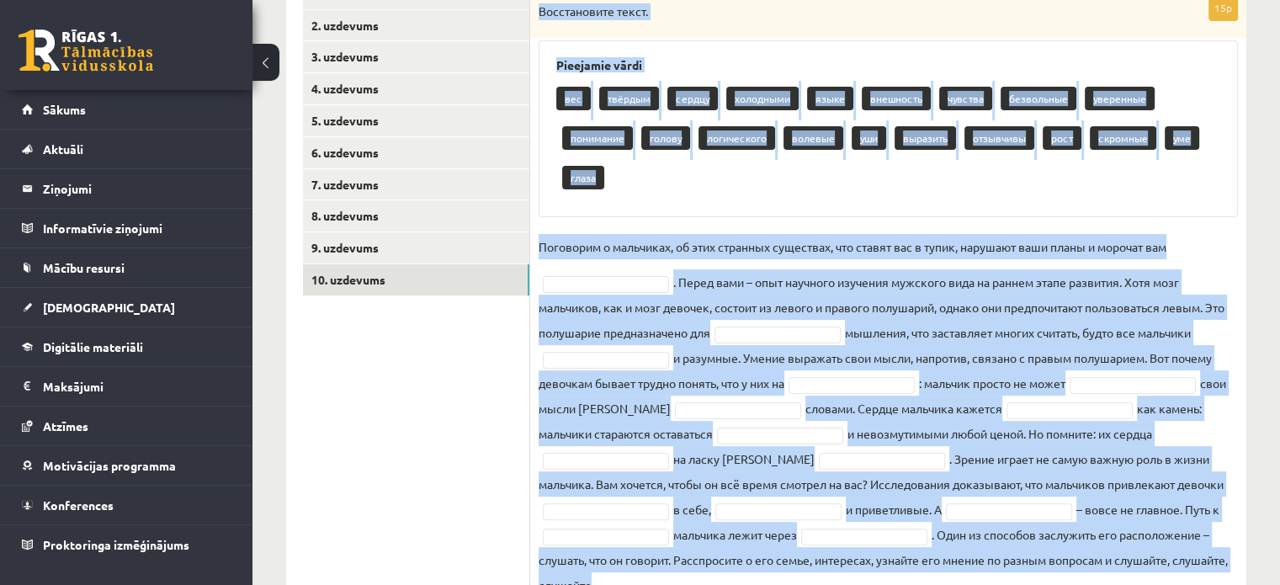
scroll to position [395, 0]
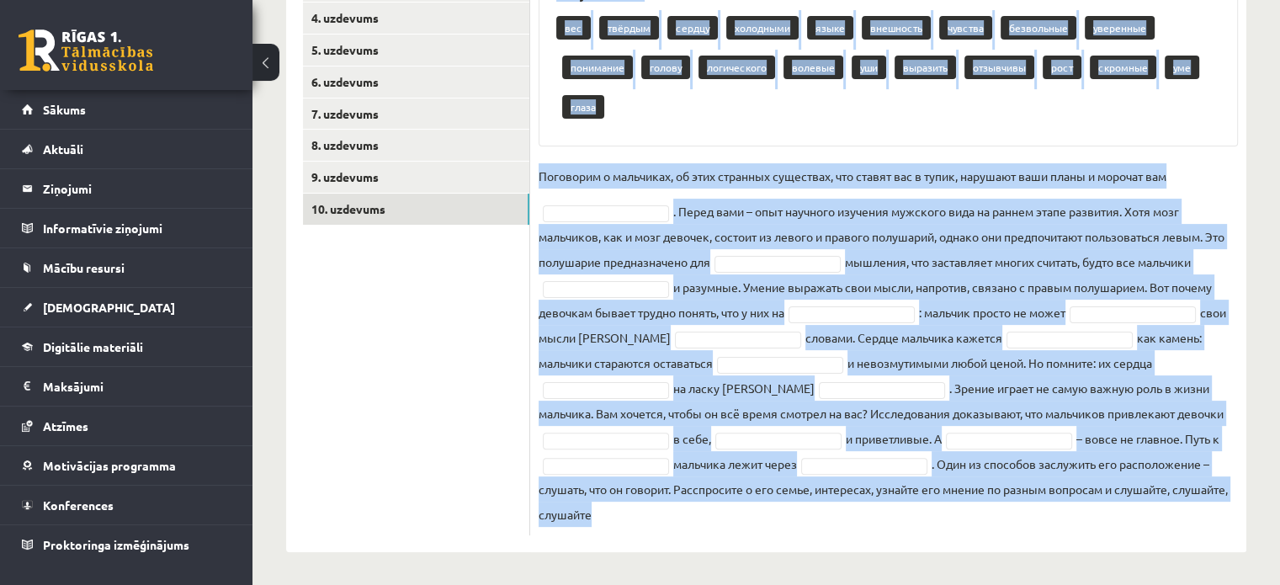
drag, startPoint x: 539, startPoint y: 174, endPoint x: 1186, endPoint y: 592, distance: 769.4
copy div "Восстановите текст. Pieejamie vārdi вес твёрдым сердцу холодными языке внешност…"
click at [1018, 375] on fieldset "Поговорим о мальчиках, об этих странных существах, что ставят вас в тупик, нару…" at bounding box center [888, 345] width 699 height 364
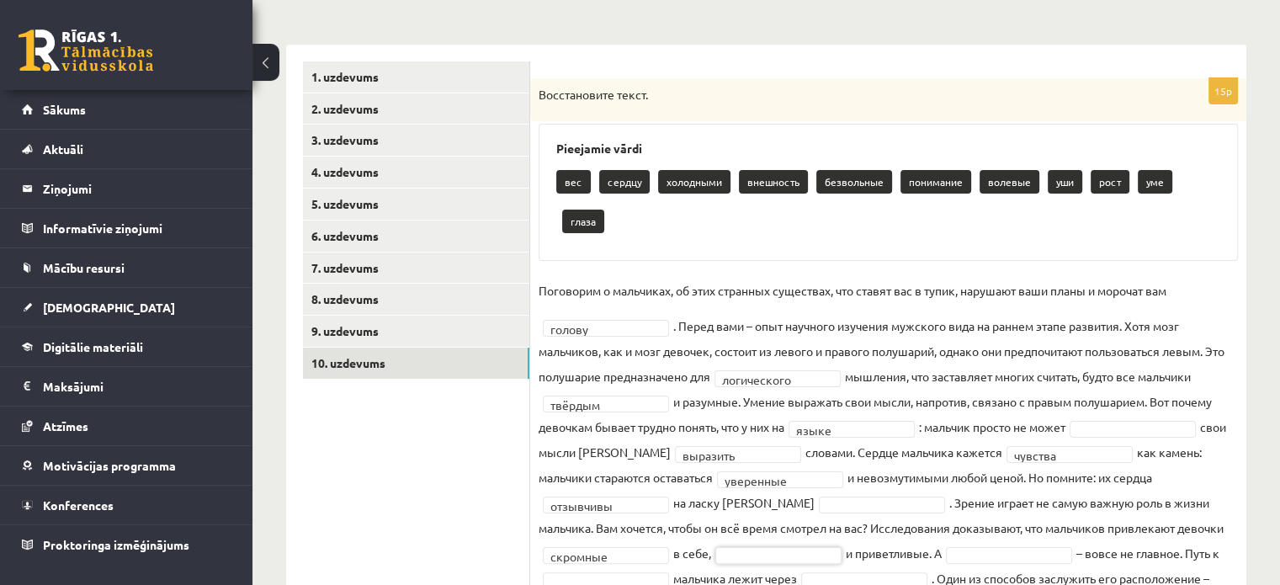
scroll to position [239, 0]
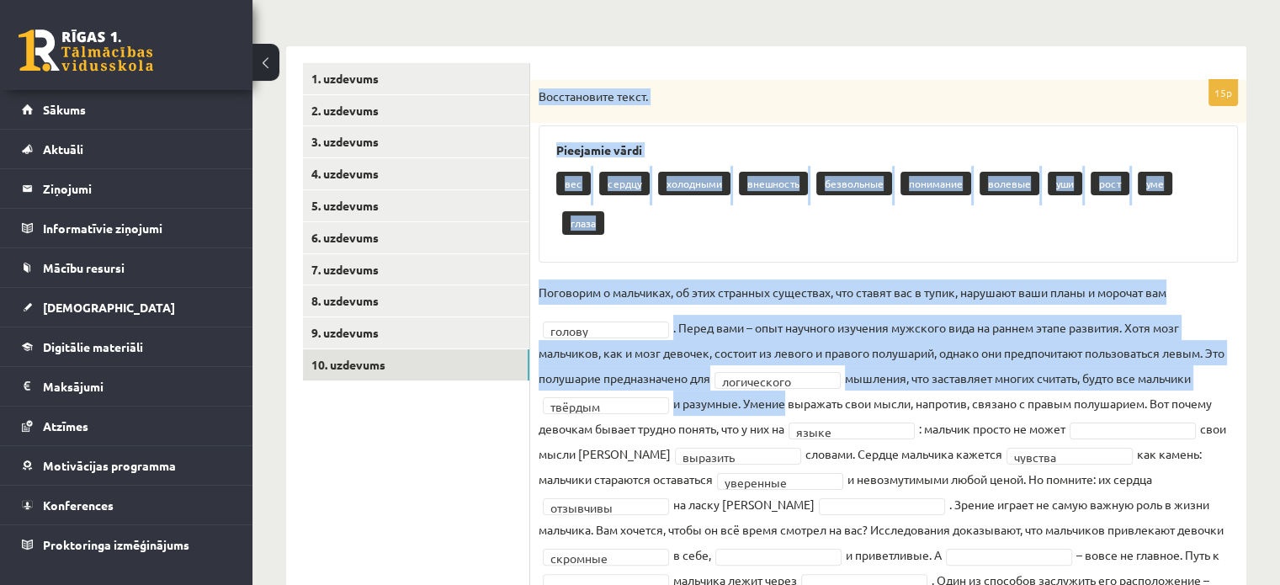
drag, startPoint x: 541, startPoint y: 93, endPoint x: 704, endPoint y: 316, distance: 275.7
click at [709, 318] on div "**********" at bounding box center [888, 365] width 716 height 571
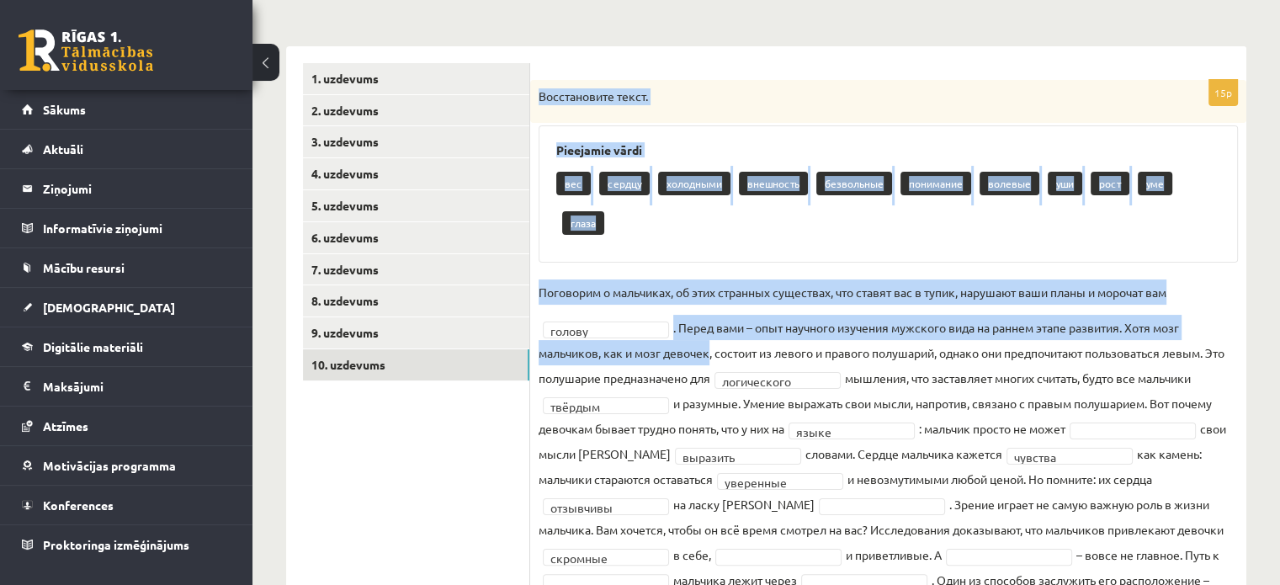
click at [705, 319] on fieldset "**********" at bounding box center [888, 461] width 699 height 364
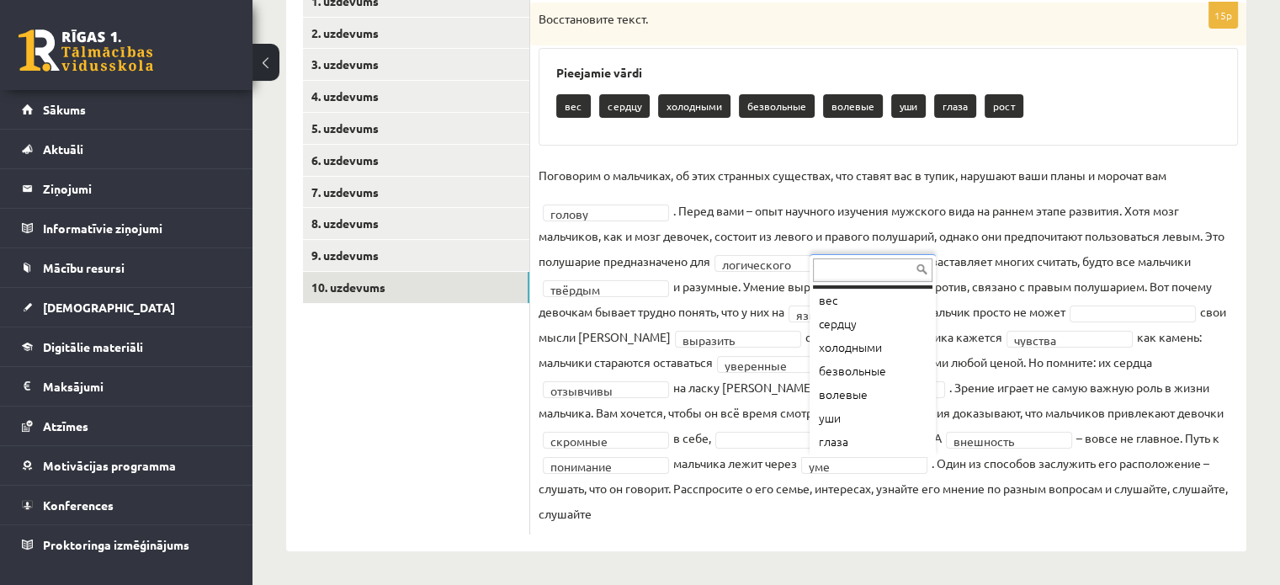
scroll to position [20, 0]
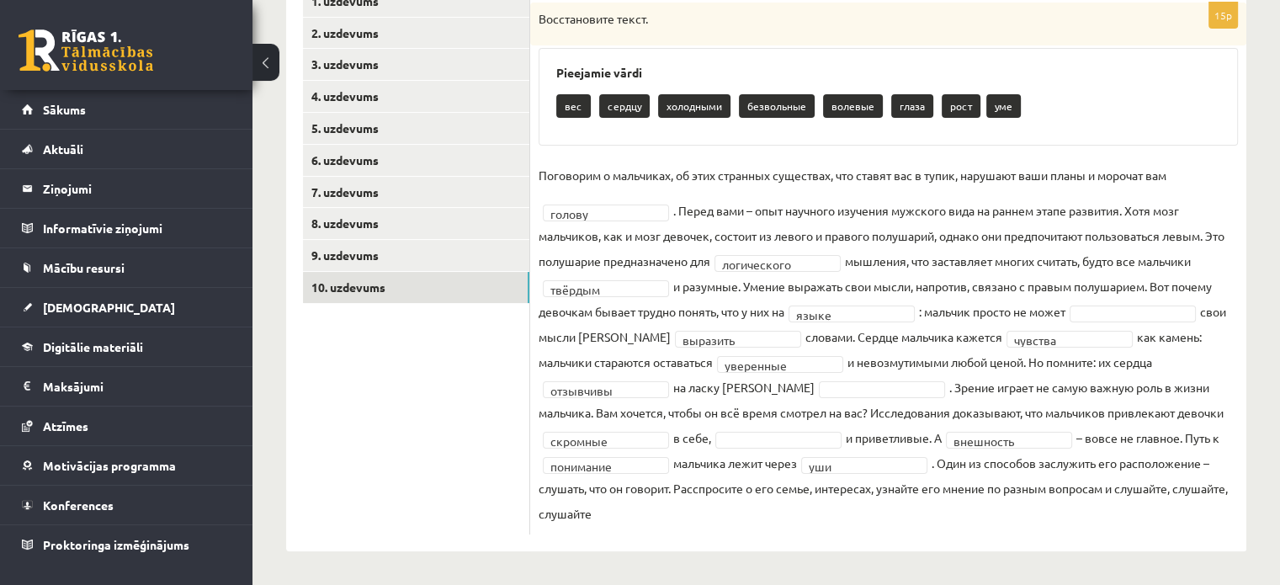
click at [731, 511] on fieldset "**********" at bounding box center [888, 344] width 699 height 364
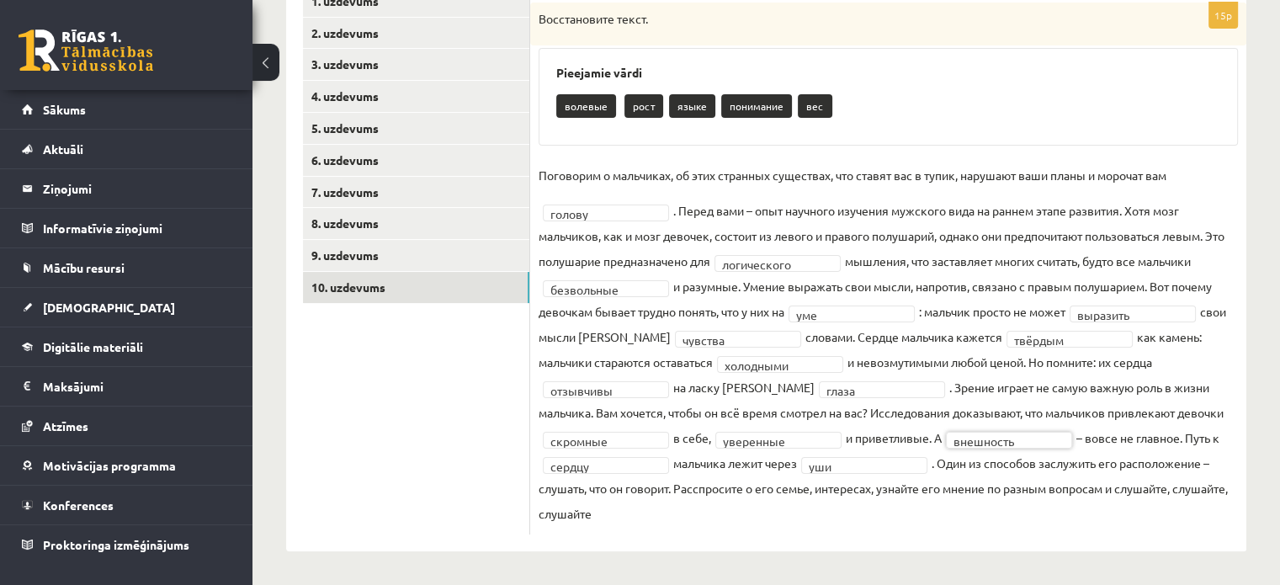
scroll to position [0, 0]
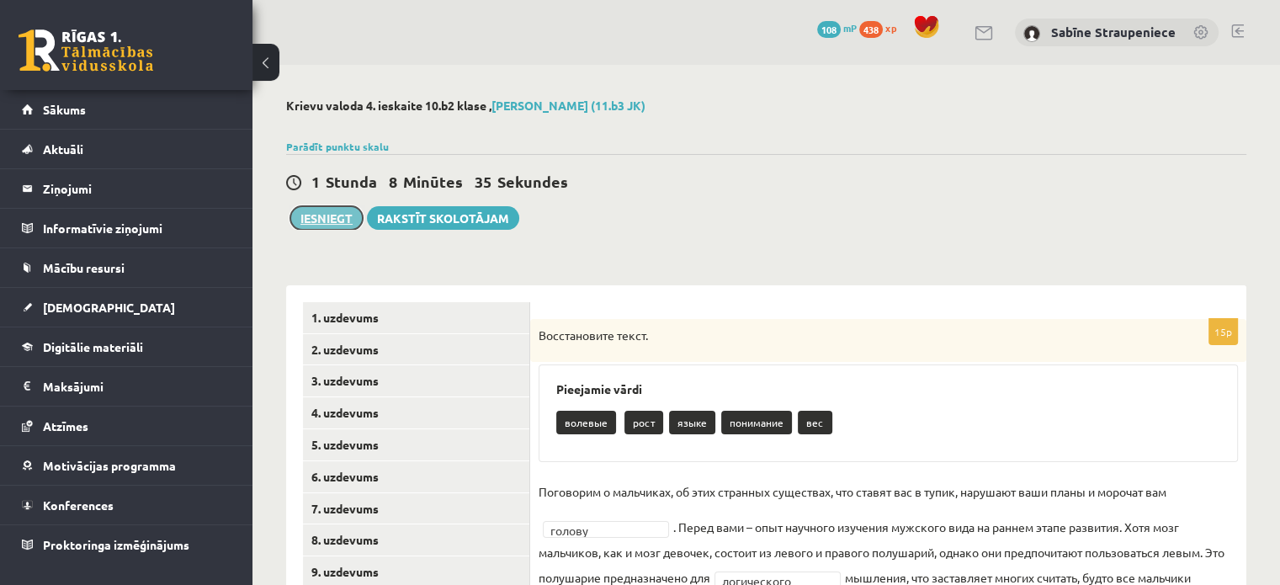
click at [348, 215] on button "Iesniegt" at bounding box center [326, 218] width 72 height 24
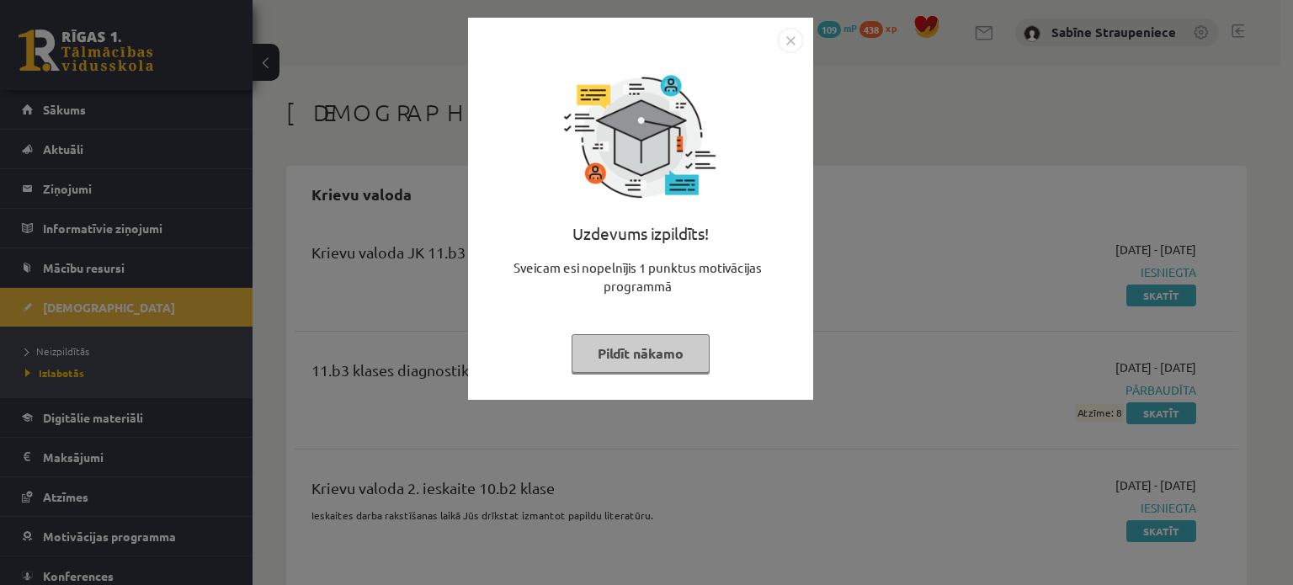
click at [791, 44] on img "Close" at bounding box center [790, 40] width 25 height 25
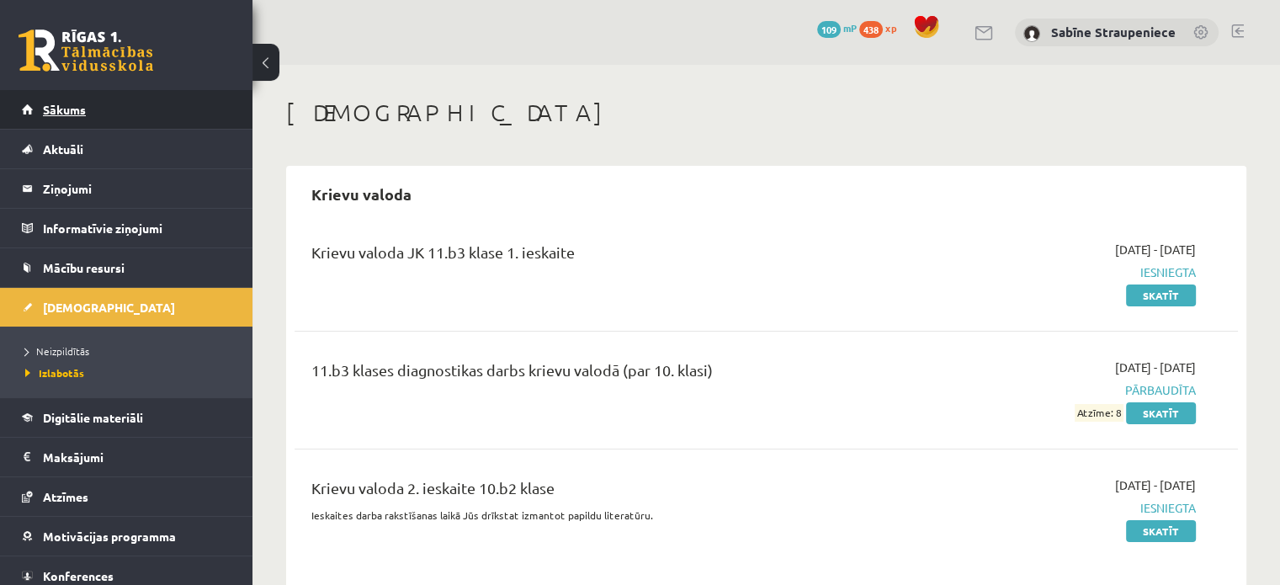
click at [206, 114] on link "Sākums" at bounding box center [127, 109] width 210 height 39
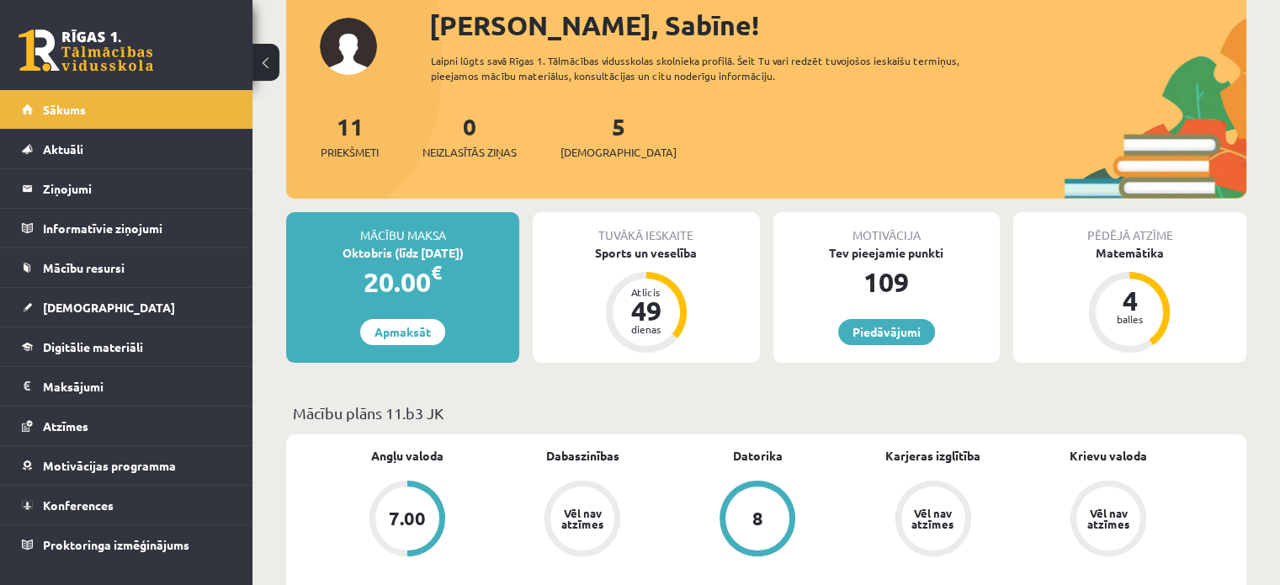
scroll to position [113, 0]
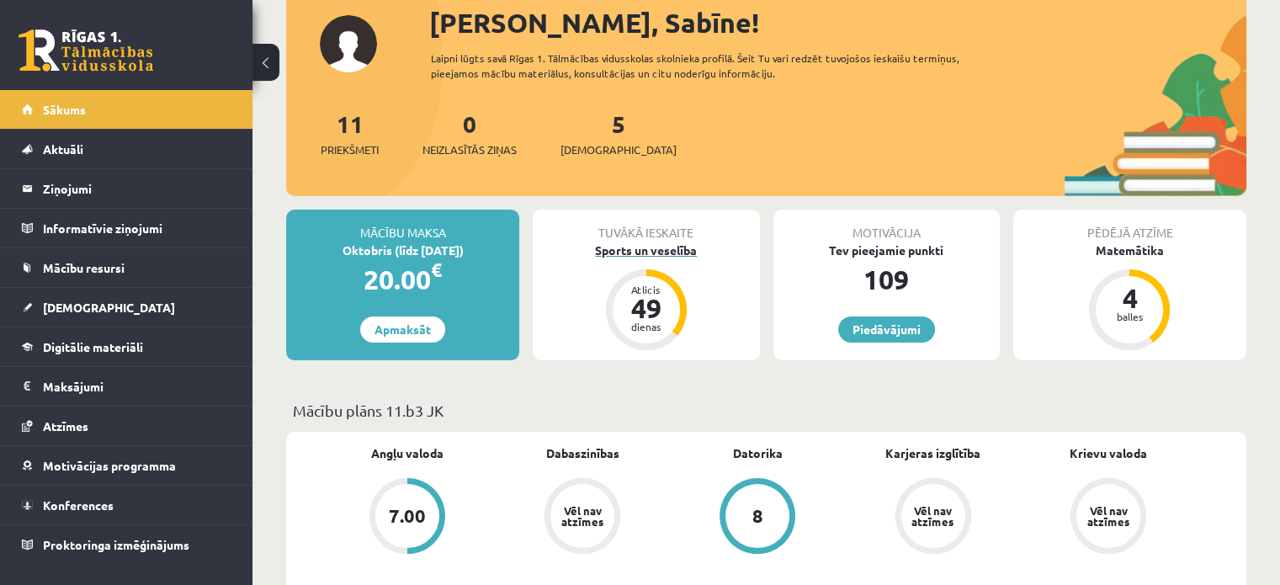
click at [671, 284] on div "Atlicis" at bounding box center [646, 289] width 50 height 10
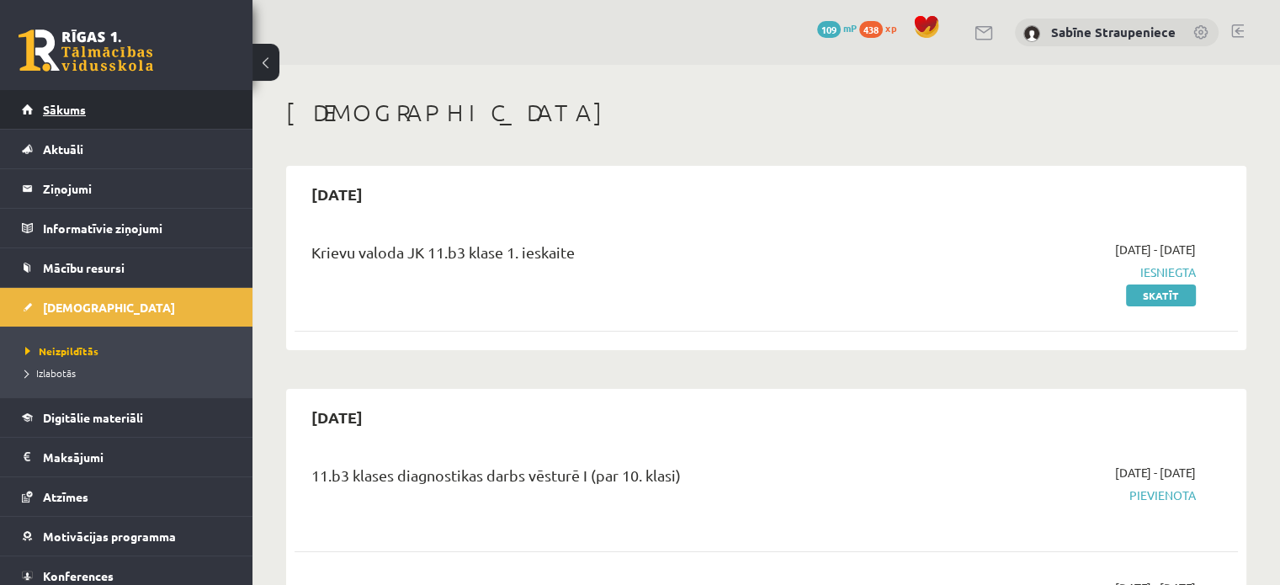
click at [98, 101] on link "Sākums" at bounding box center [127, 109] width 210 height 39
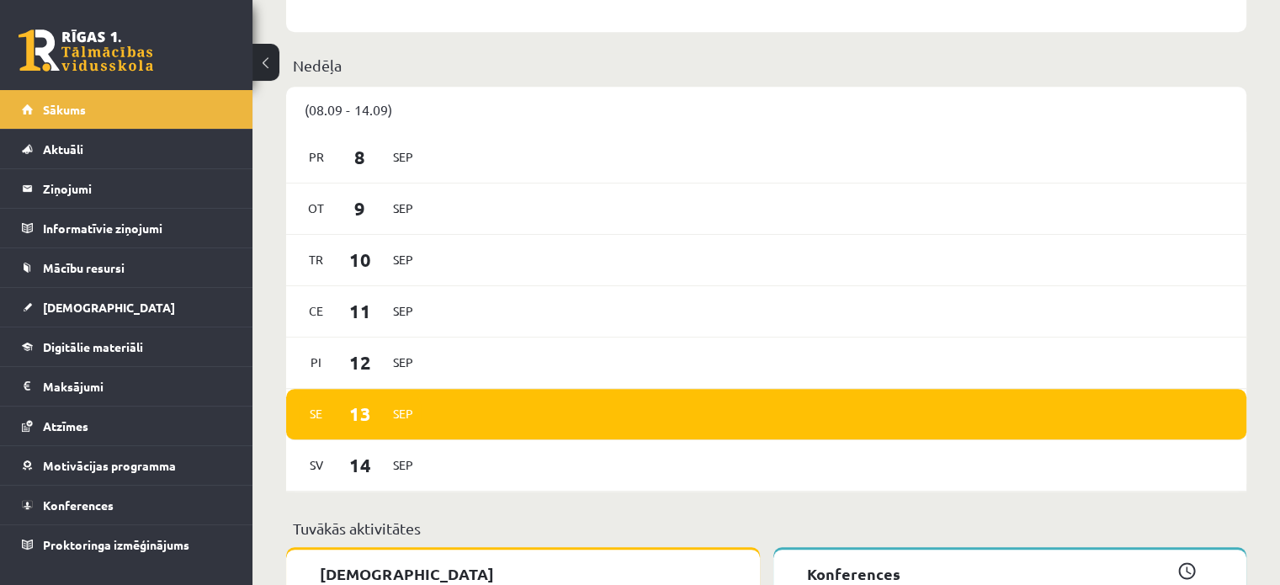
scroll to position [997, 0]
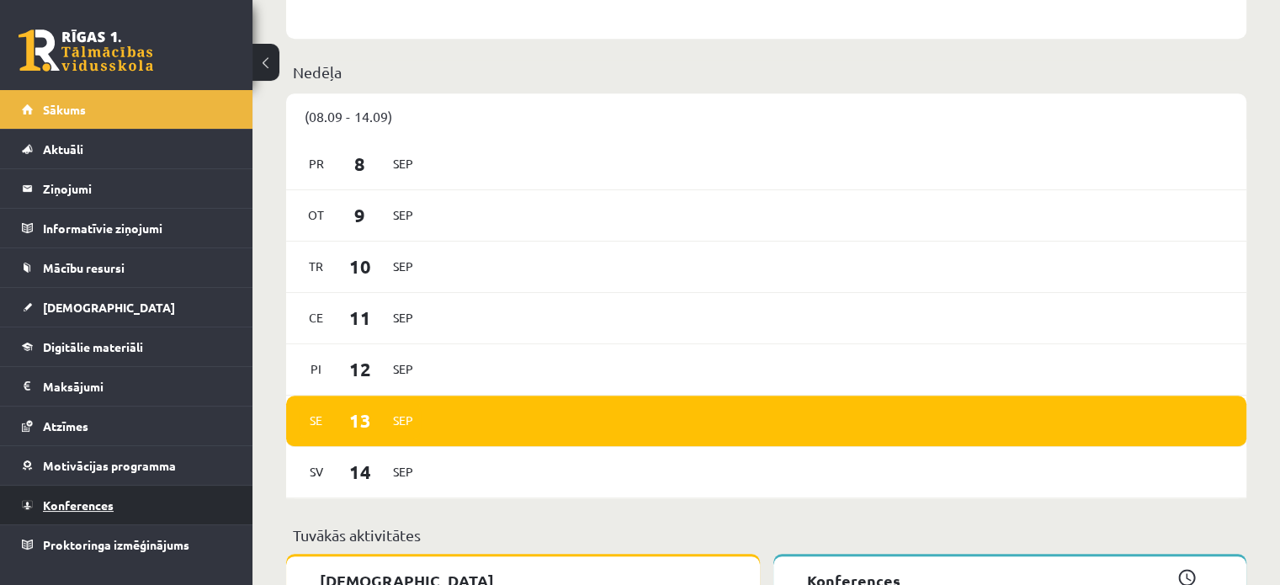
click at [121, 503] on link "Konferences" at bounding box center [127, 505] width 210 height 39
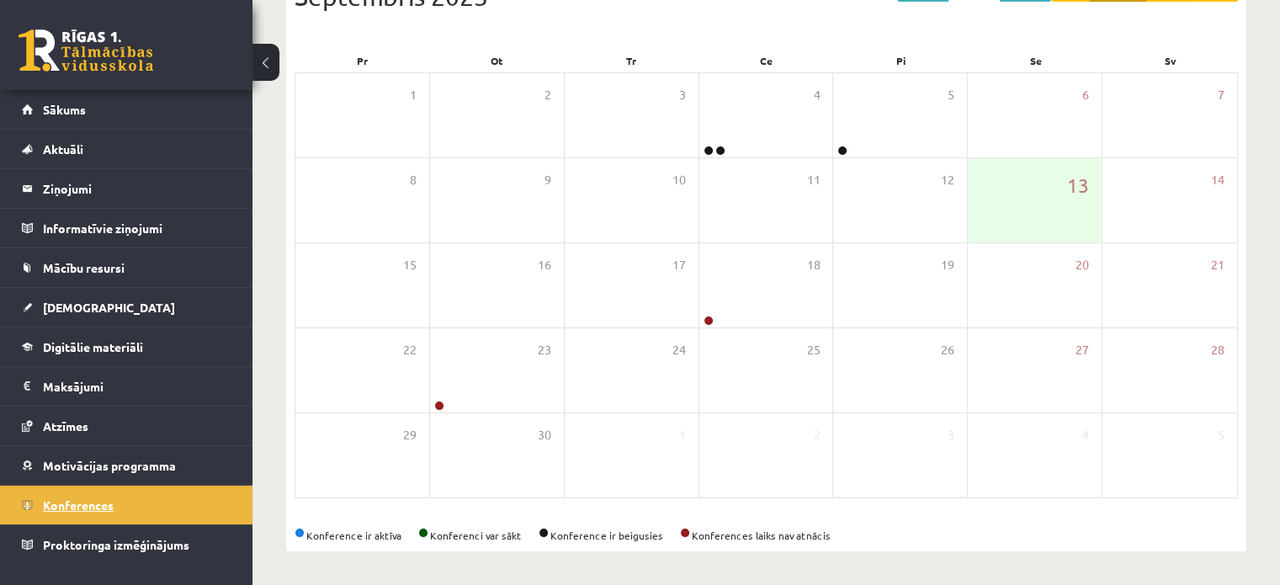
scroll to position [218, 0]
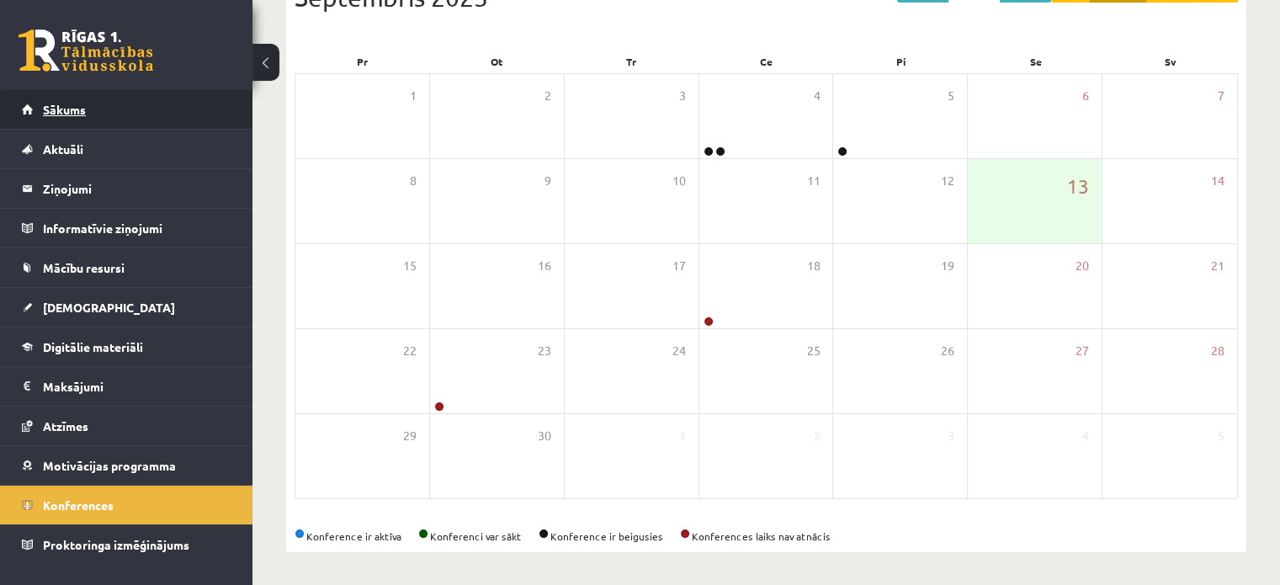
click at [122, 98] on link "Sākums" at bounding box center [127, 109] width 210 height 39
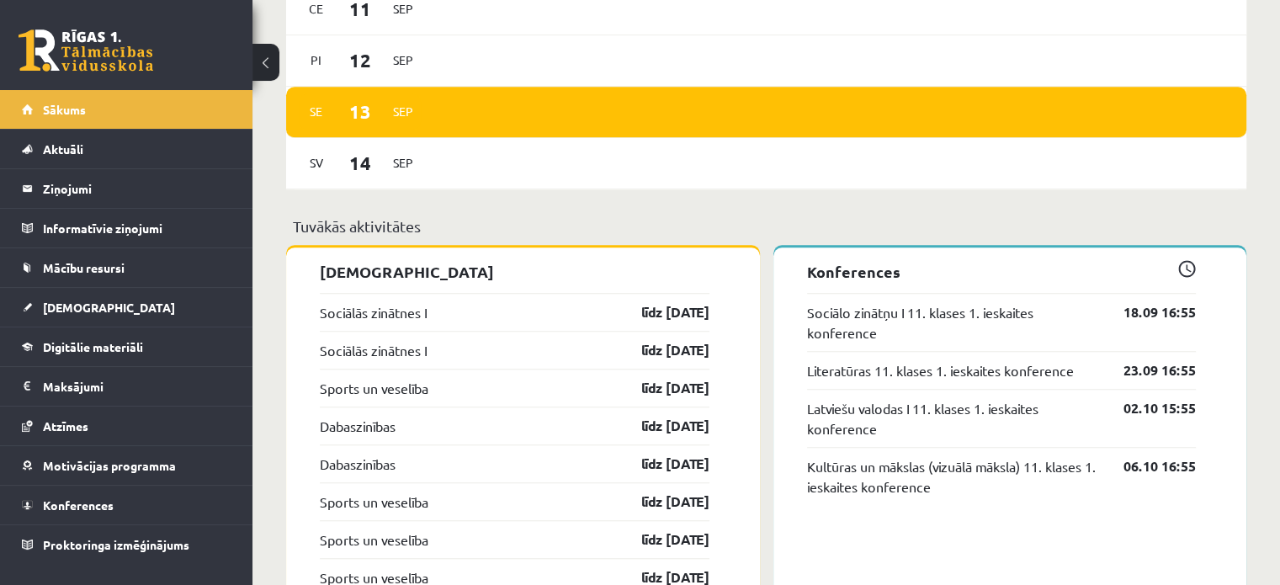
scroll to position [1309, 0]
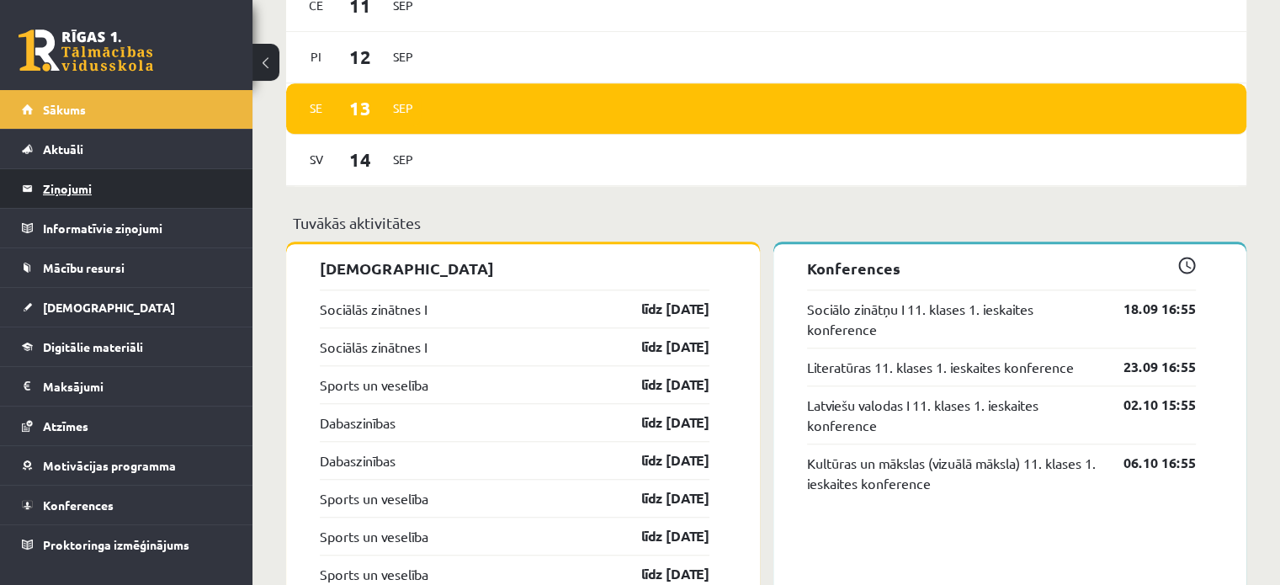
click at [77, 182] on legend "Ziņojumi 0" at bounding box center [137, 188] width 189 height 39
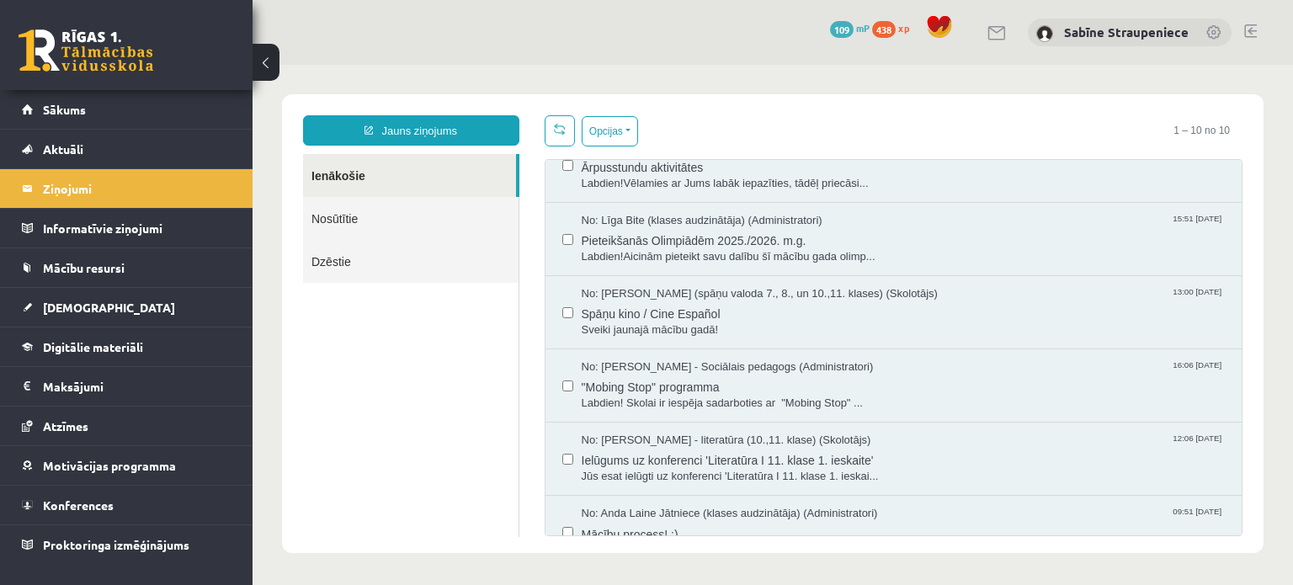
scroll to position [249, 0]
click at [836, 457] on span "Ielūgums uz konferenci 'Literatūra I 11. klase 1. ieskaite'" at bounding box center [903, 459] width 644 height 21
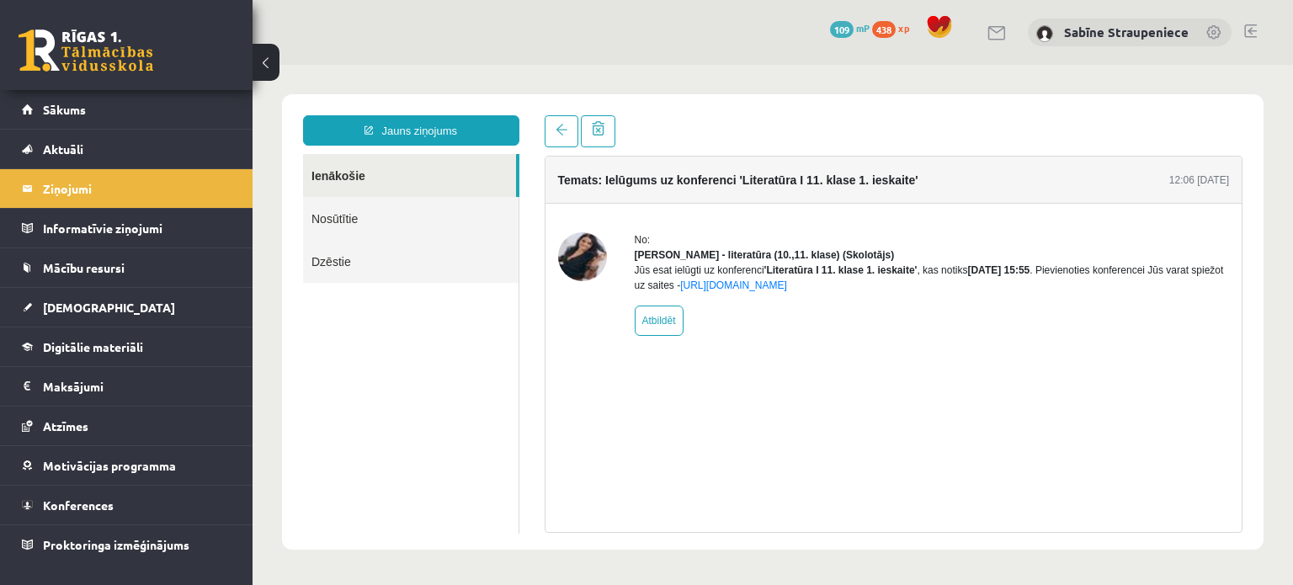
scroll to position [0, 0]
click at [168, 117] on link "Sākums" at bounding box center [127, 109] width 210 height 39
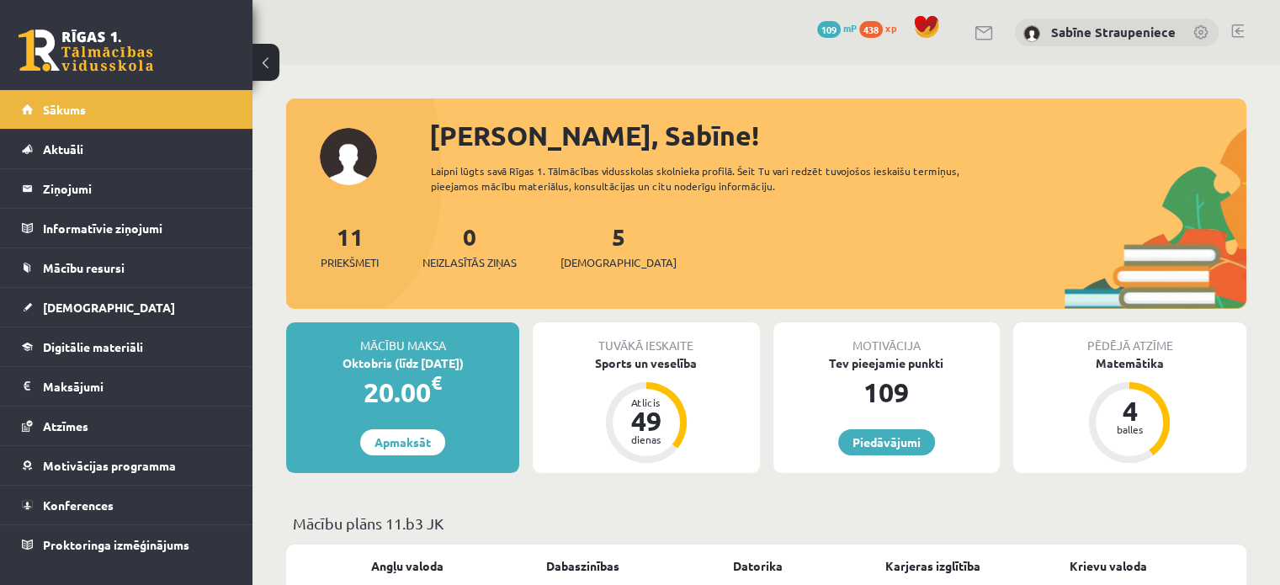
click at [360, 157] on div "Sveika, Sabīne! Laipni lūgts savā Rīgas 1. Tālmācības vidusskolas skolnieka pro…" at bounding box center [766, 212] width 960 height 194
click at [1063, 32] on link "Sabīne Straupeniece" at bounding box center [1113, 32] width 125 height 17
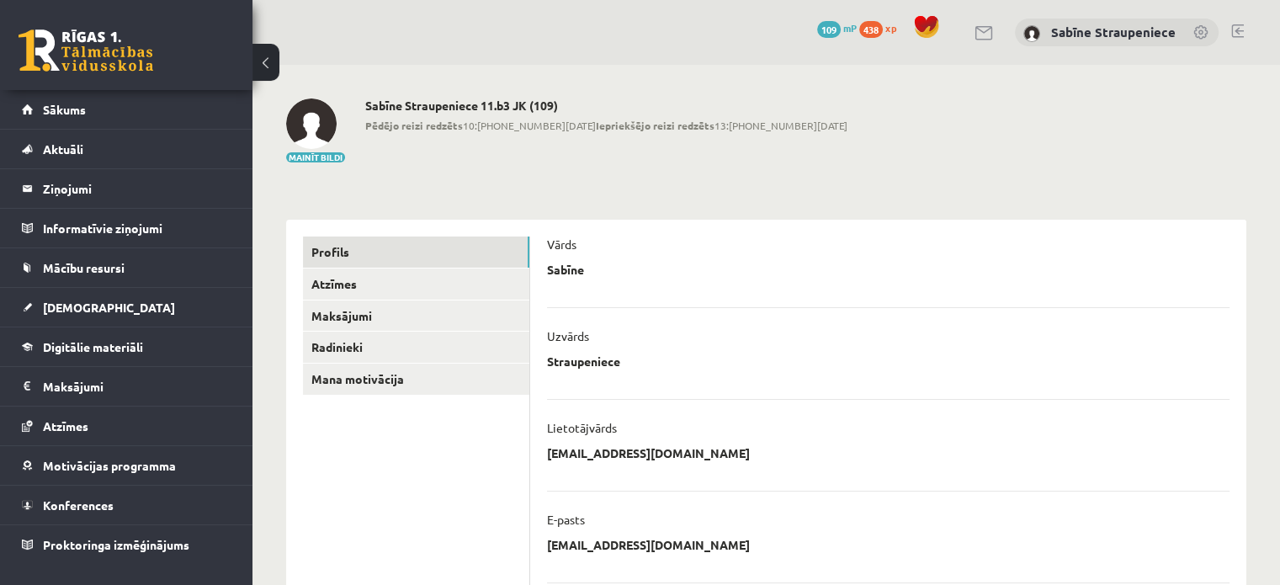
click at [325, 117] on img at bounding box center [311, 123] width 50 height 50
click at [362, 298] on link "Atzīmes" at bounding box center [416, 283] width 226 height 31
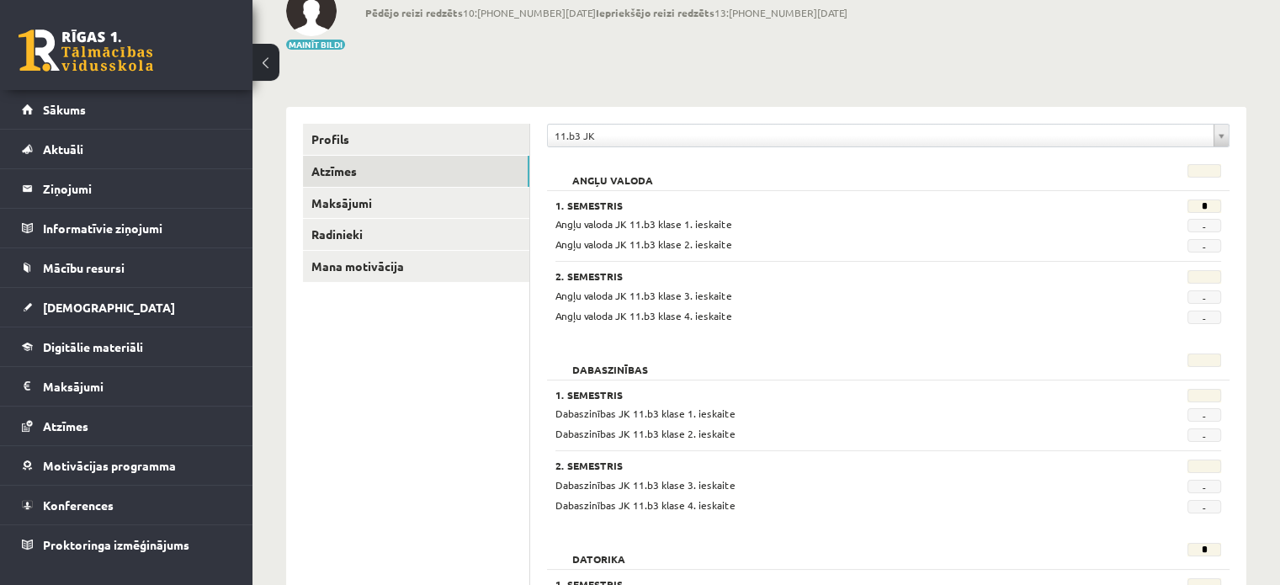
scroll to position [110, 0]
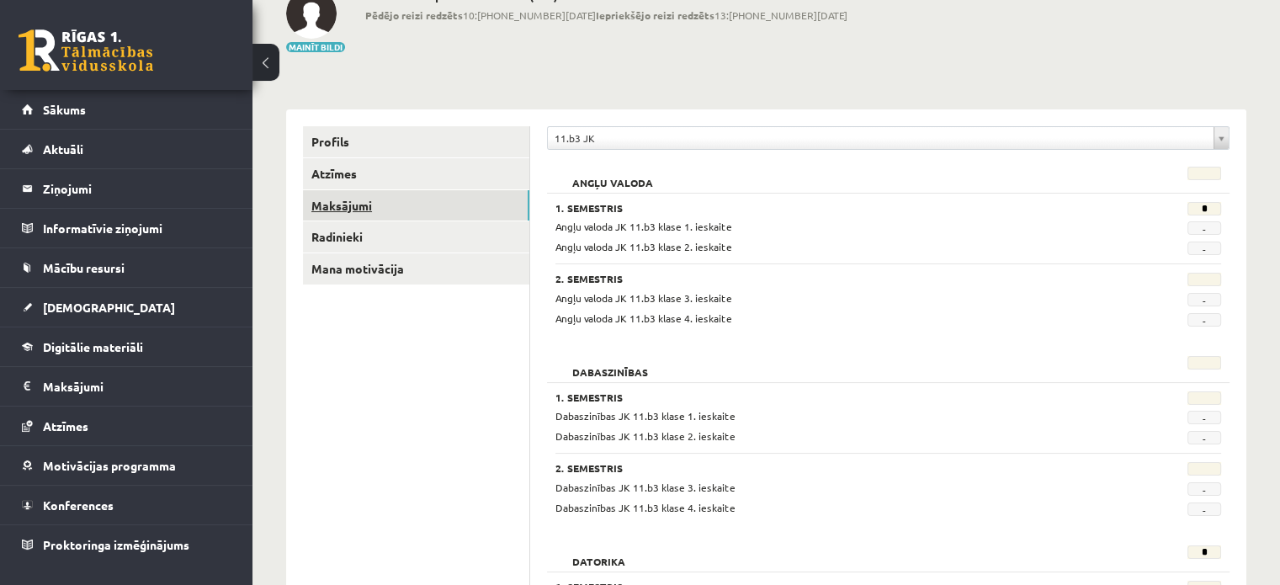
click at [353, 197] on link "Maksājumi" at bounding box center [416, 205] width 226 height 31
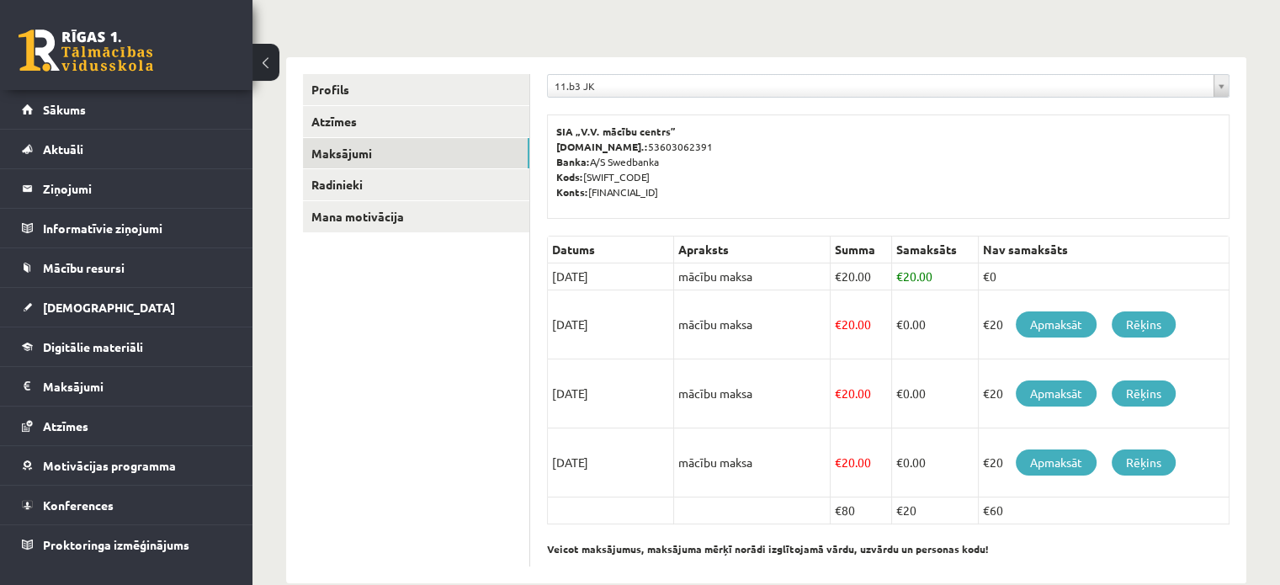
scroll to position [192, 0]
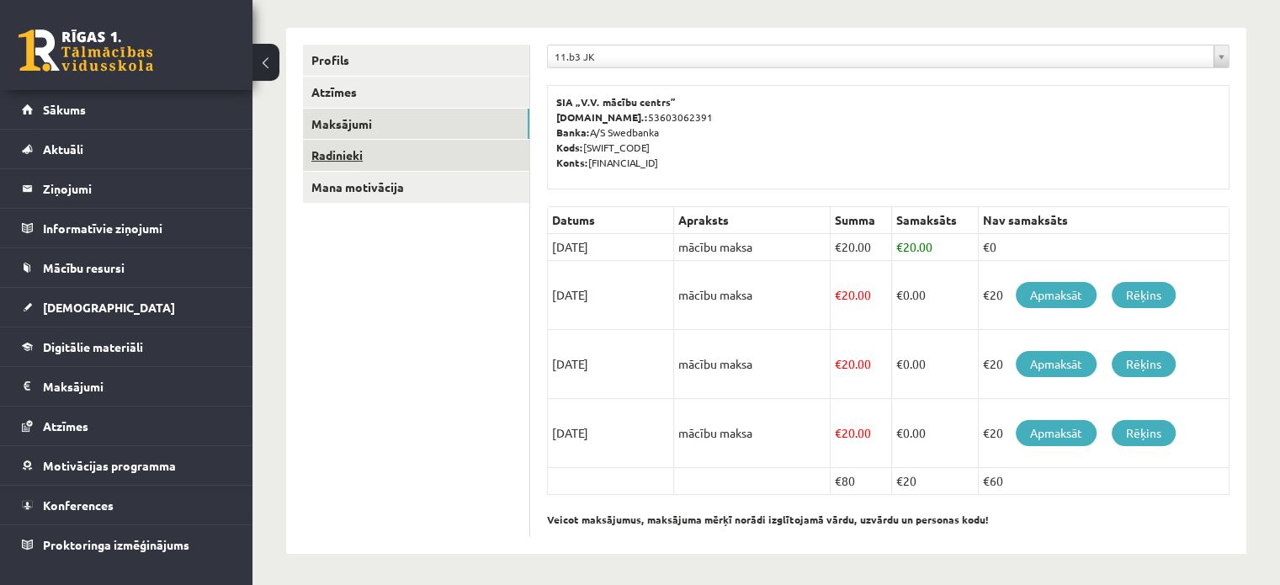
click at [422, 169] on link "Radinieki" at bounding box center [416, 155] width 226 height 31
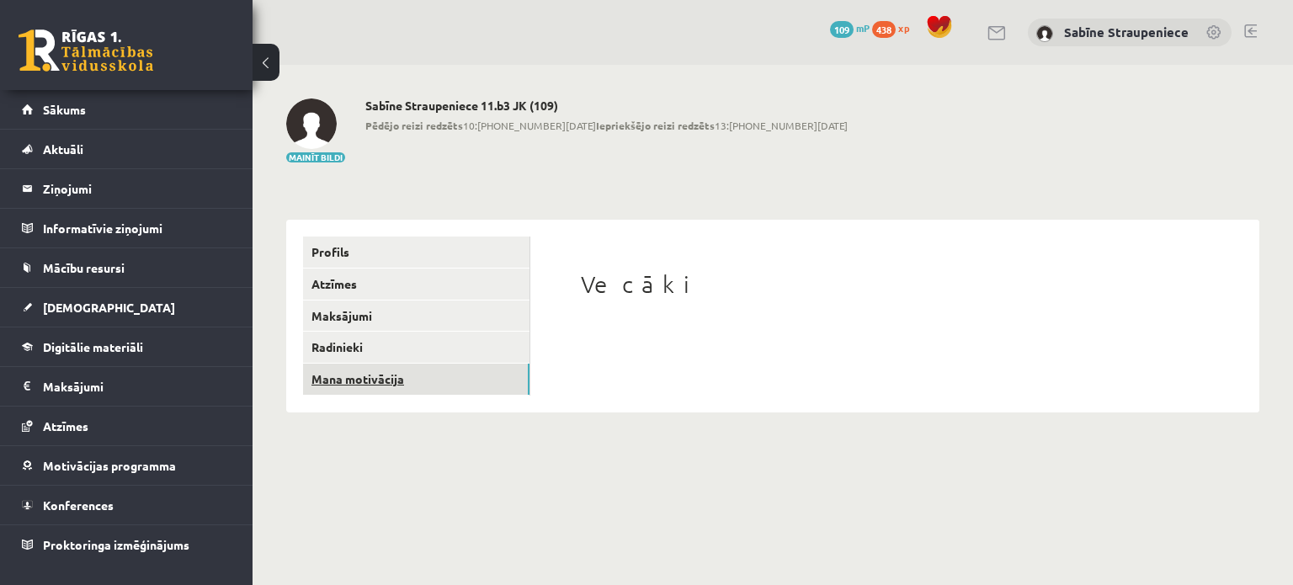
click at [417, 367] on link "Mana motivācija" at bounding box center [416, 379] width 226 height 31
